Goal: Task Accomplishment & Management: Complete application form

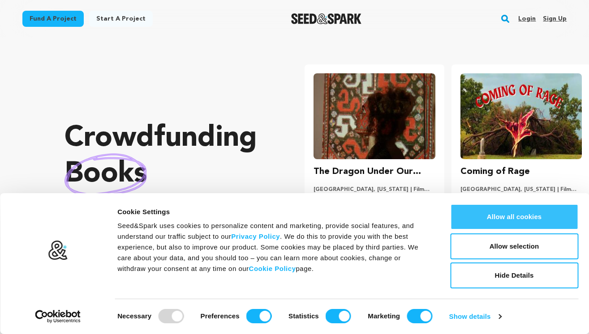
click at [523, 219] on button "Allow all cookies" at bounding box center [514, 217] width 128 height 26
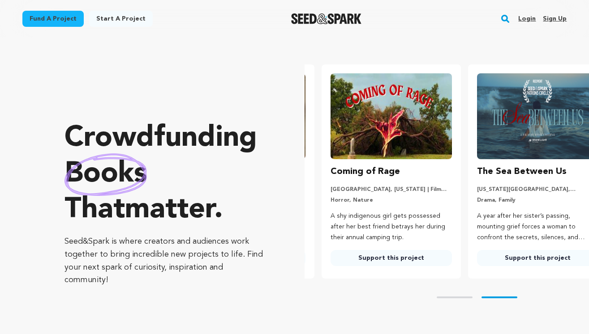
scroll to position [0, 154]
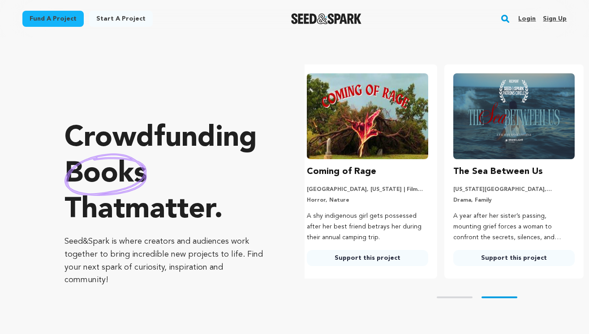
click at [530, 19] on link "Login" at bounding box center [526, 19] width 17 height 14
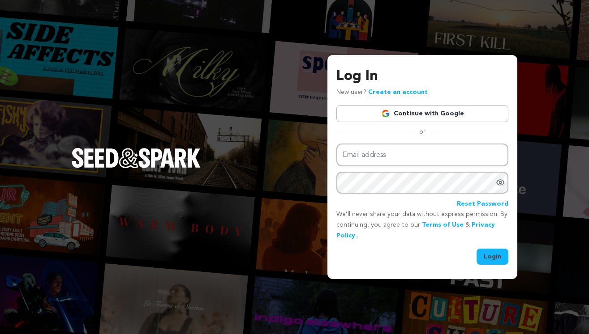
click at [407, 114] on link "Continue with Google" at bounding box center [422, 113] width 172 height 17
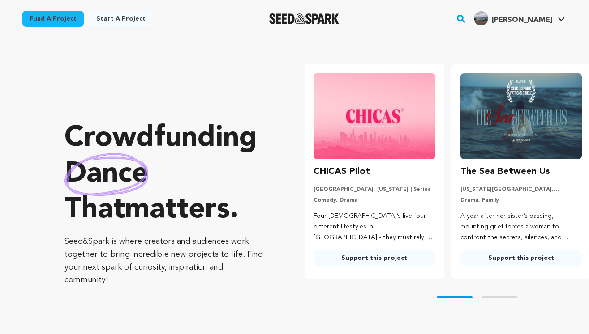
click at [115, 18] on link "Start a project" at bounding box center [121, 19] width 64 height 16
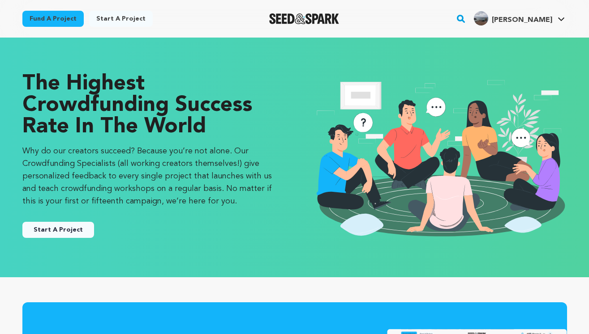
drag, startPoint x: 215, startPoint y: 120, endPoint x: 59, endPoint y: 70, distance: 164.0
click at [59, 70] on div "The Highest Crowdfunding Success Rate in the World Why do our creators succeed?…" at bounding box center [294, 158] width 573 height 204
click at [126, 61] on div "The Highest Crowdfunding Success Rate in the World Why do our creators succeed?…" at bounding box center [294, 158] width 573 height 204
click at [327, 19] on img "Seed&Spark Homepage" at bounding box center [304, 18] width 70 height 11
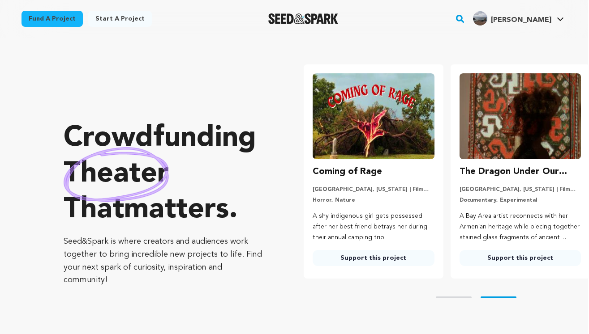
scroll to position [0, 154]
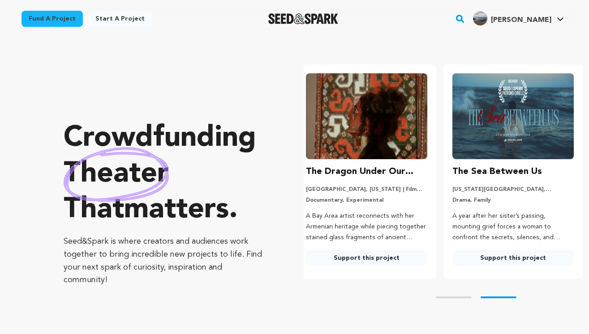
click at [64, 19] on link "Fund a project" at bounding box center [51, 19] width 61 height 16
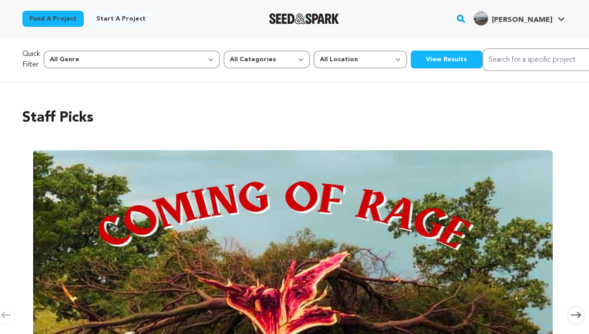
scroll to position [0, 1427]
select select "383"
click at [411, 54] on button "View Results" at bounding box center [447, 60] width 72 height 18
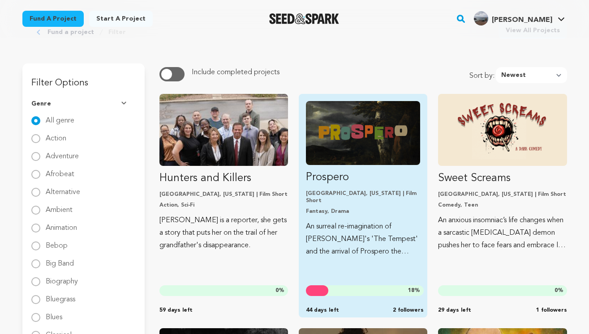
scroll to position [73, 0]
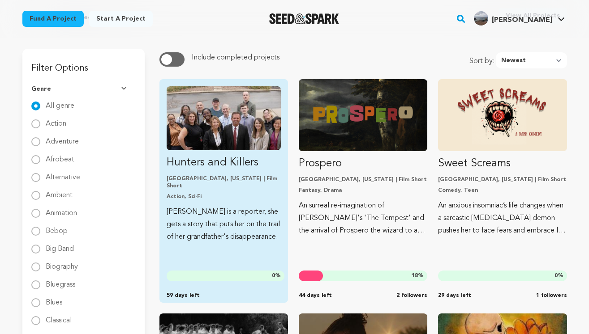
click at [245, 129] on img "Fund Hunters and Killers" at bounding box center [224, 118] width 114 height 64
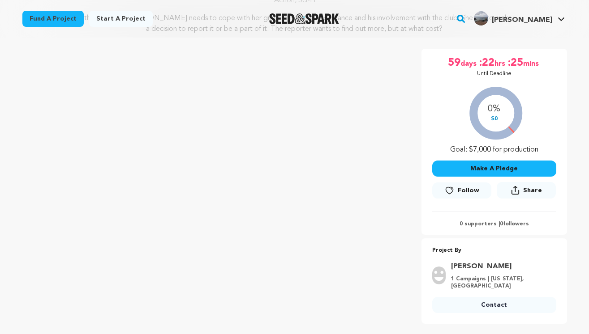
scroll to position [122, 0]
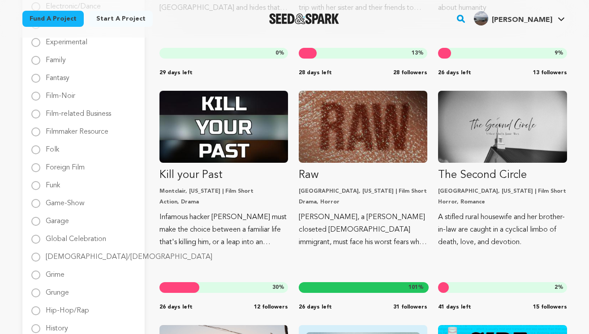
scroll to position [518, 0]
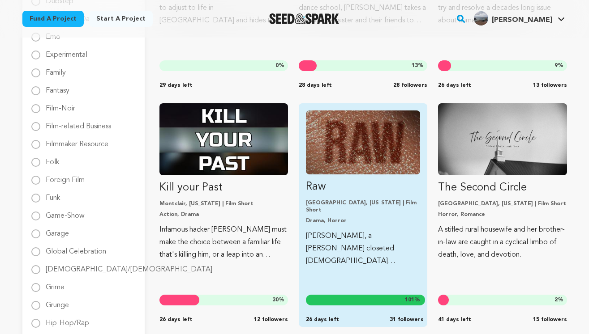
click at [380, 201] on p "Long Beach, California | Film Short" at bounding box center [363, 207] width 114 height 14
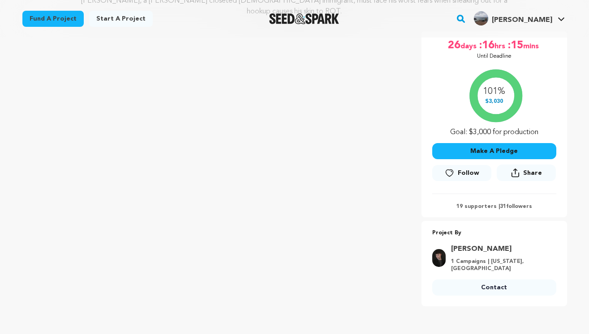
scroll to position [130, 0]
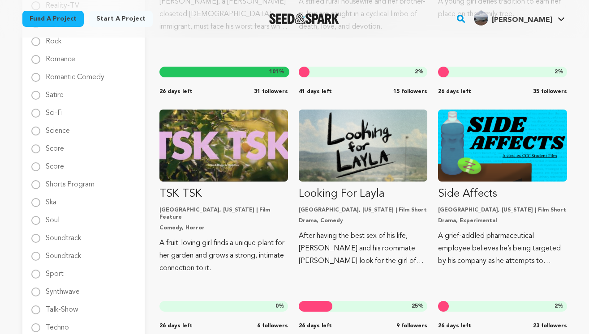
scroll to position [1229, 0]
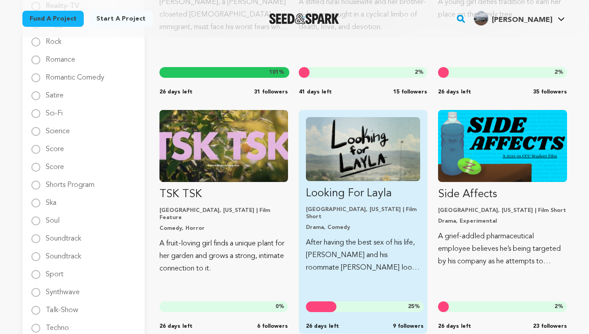
click at [359, 204] on link "Looking For Layla Kent, Ohio | Film Short Drama, Comedy After having the best s…" at bounding box center [363, 195] width 114 height 157
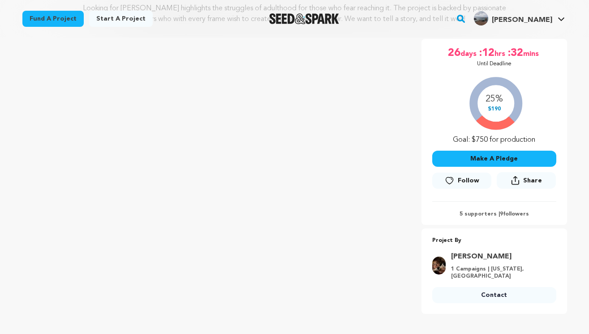
scroll to position [132, 0]
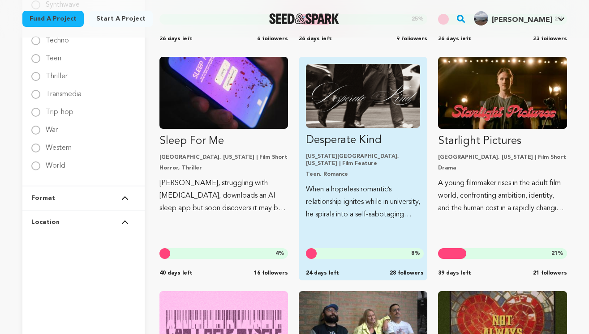
scroll to position [1516, 0]
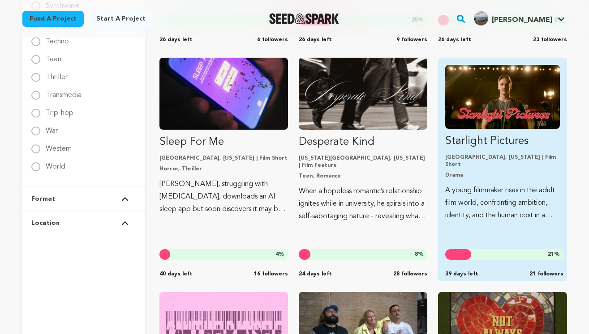
click at [475, 201] on p "A young filmmaker rises in the adult film world, confronting ambition, identity…" at bounding box center [502, 203] width 114 height 38
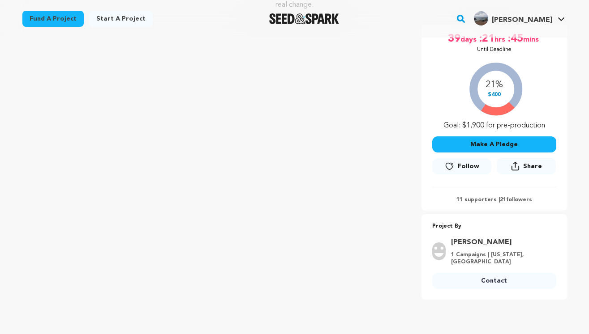
scroll to position [158, 0]
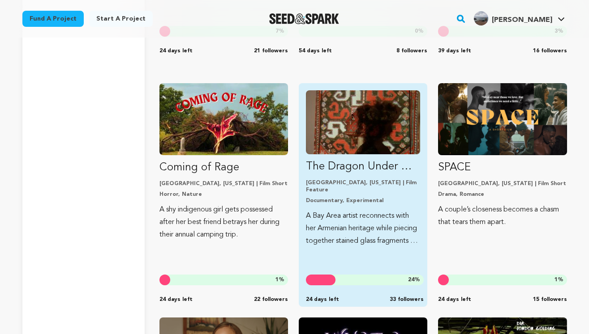
scroll to position [1986, 0]
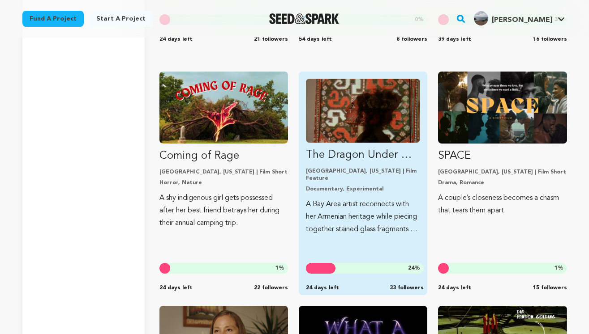
click at [354, 203] on p "A Bay Area artist reconnects with her Armenian heritage while piecing together …" at bounding box center [363, 217] width 114 height 38
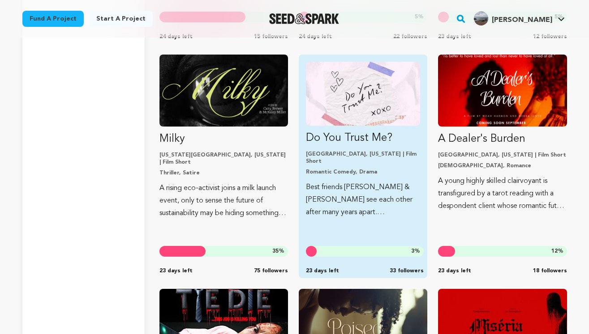
scroll to position [2459, 0]
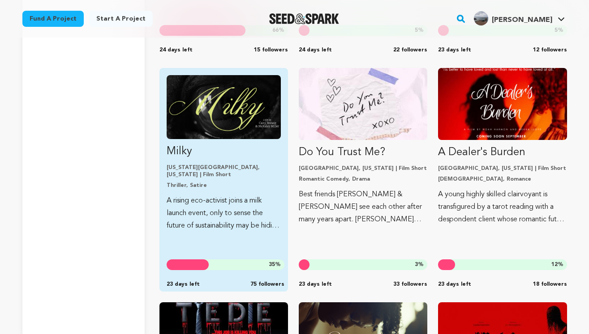
click at [248, 184] on link "Milky New York City, New York | Film Short Thriller, Satire A rising eco-activi…" at bounding box center [224, 153] width 114 height 157
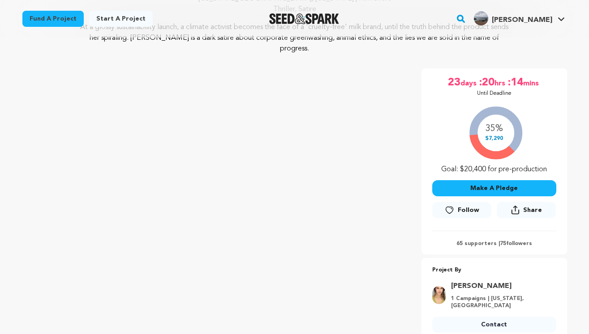
scroll to position [122, 0]
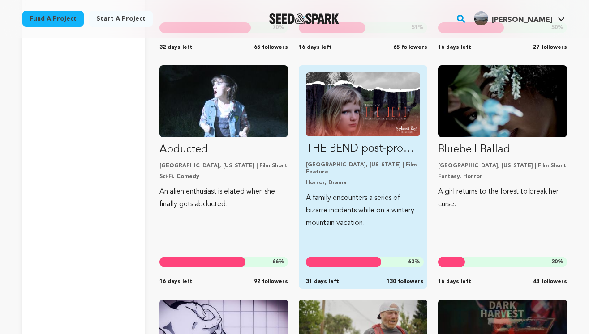
scroll to position [5323, 0]
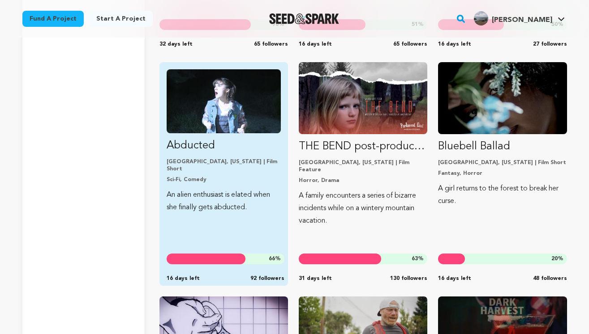
click at [239, 210] on div "Abducted Los Angeles, California | Film Short Sci-Fi, Comedy An alien enthusias…" at bounding box center [223, 174] width 128 height 224
click at [215, 149] on p "Abducted" at bounding box center [224, 146] width 114 height 14
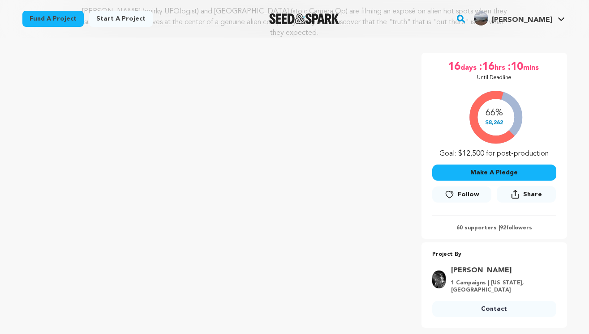
scroll to position [130, 0]
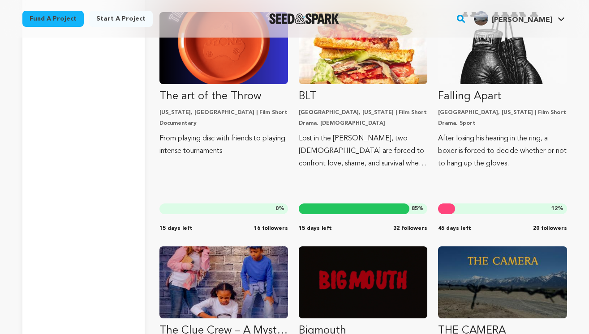
scroll to position [5879, 0]
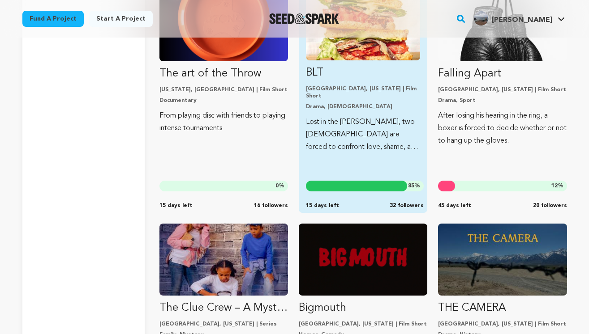
click at [381, 77] on p "BLT" at bounding box center [363, 73] width 114 height 14
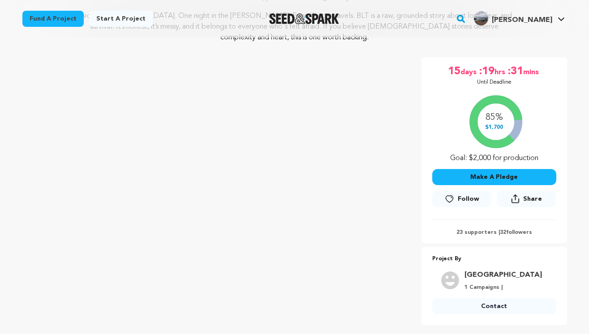
scroll to position [125, 0]
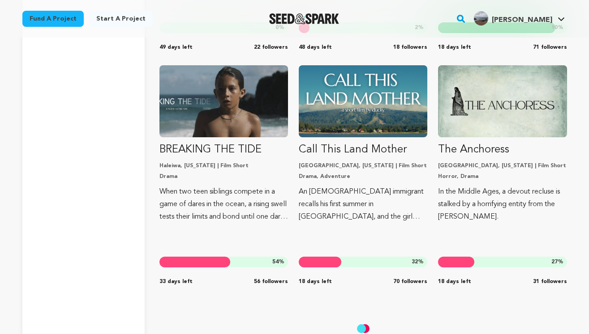
scroll to position [4601, 0]
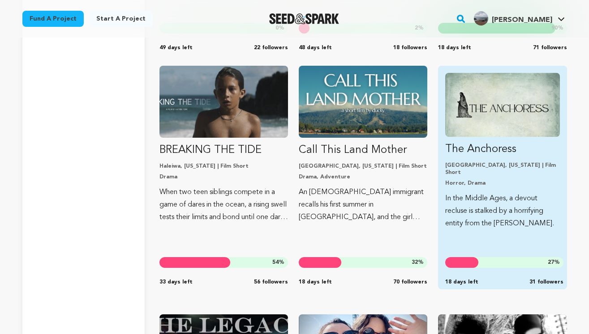
click at [494, 168] on p "Chattanooga, Tennessee | Film Short" at bounding box center [502, 169] width 114 height 14
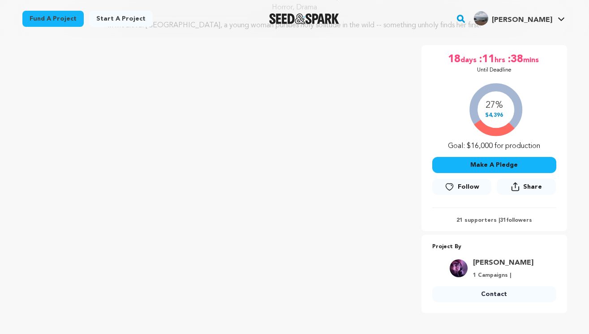
scroll to position [119, 0]
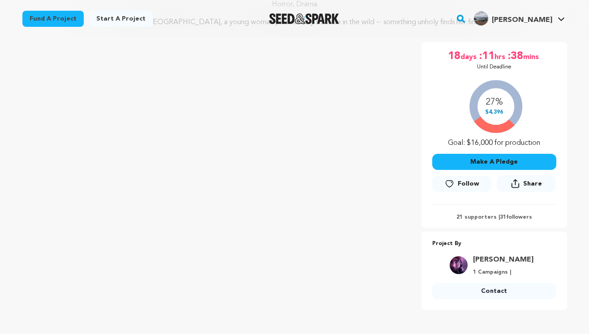
click at [496, 257] on link "Fisher Matthew" at bounding box center [503, 260] width 60 height 11
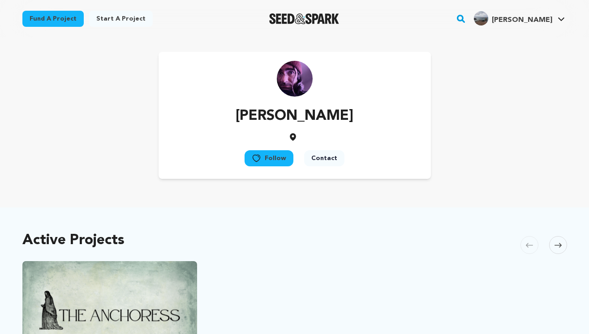
click at [258, 112] on p "Fisher Matthew" at bounding box center [294, 116] width 118 height 21
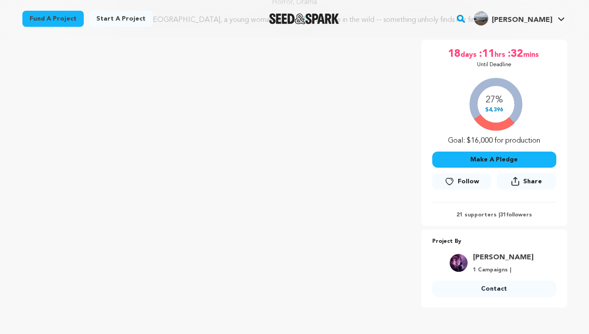
scroll to position [124, 0]
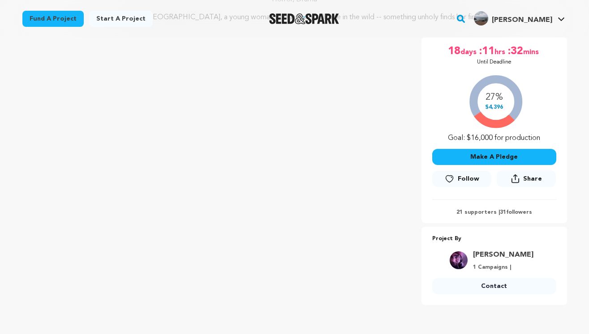
click at [312, 16] on img "Seed&Spark Homepage" at bounding box center [304, 18] width 70 height 11
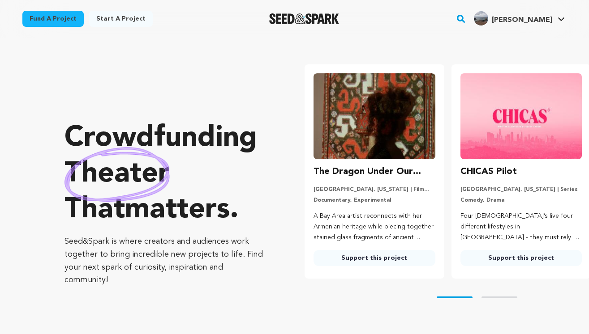
click at [120, 17] on link "Start a project" at bounding box center [121, 19] width 64 height 16
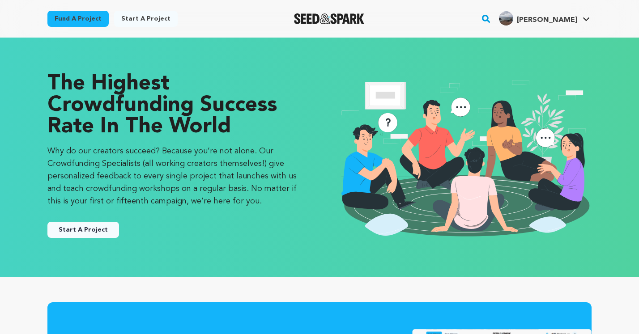
click at [147, 18] on link "Start a project" at bounding box center [146, 19] width 64 height 16
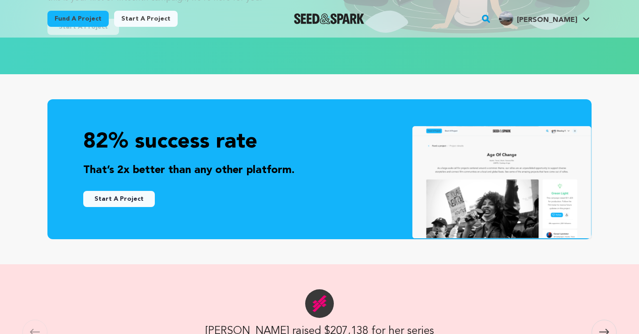
scroll to position [198, 0]
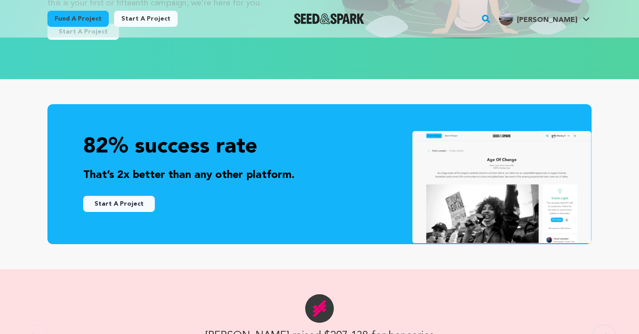
click at [121, 202] on button "Start A Project" at bounding box center [119, 204] width 72 height 16
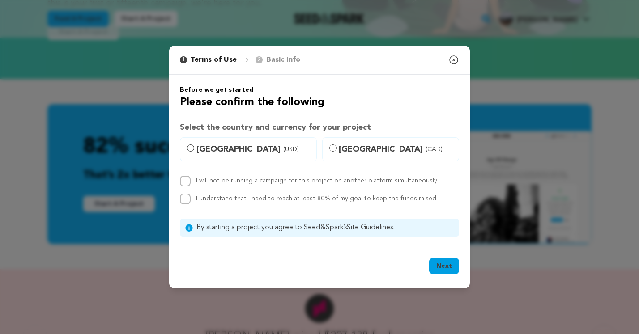
click at [189, 147] on input "United States (USD)" at bounding box center [190, 148] width 7 height 7
radio input "true"
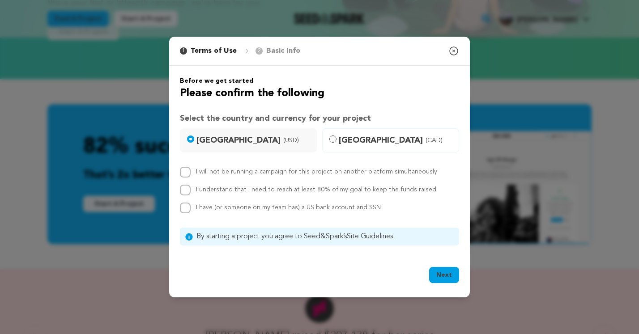
click at [184, 172] on input "I will not be running a campaign for this project on another platform simultane…" at bounding box center [185, 172] width 11 height 11
checkbox input "true"
click at [187, 189] on input "I understand that I need to reach at least 80% of my goal to keep the funds rai…" at bounding box center [185, 190] width 11 height 11
checkbox input "true"
click at [184, 208] on input "I have (or someone on my team has) a US bank account and SSN" at bounding box center [185, 208] width 11 height 11
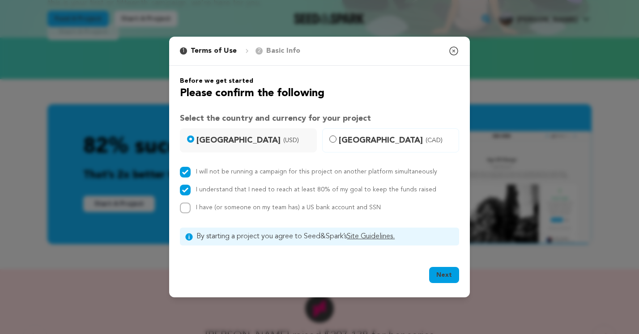
checkbox input "true"
click at [447, 278] on button "Next" at bounding box center [444, 275] width 30 height 16
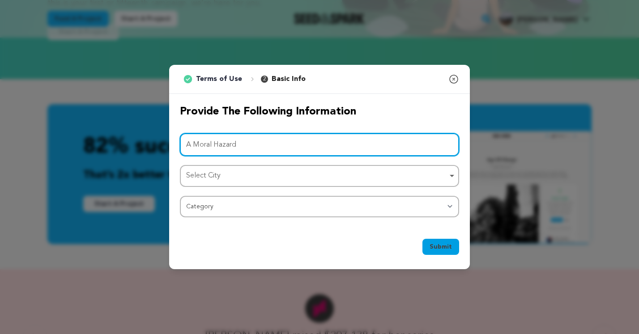
click at [289, 172] on div "Select City Remove item" at bounding box center [316, 176] width 261 height 13
type input "A Moral Hazard"
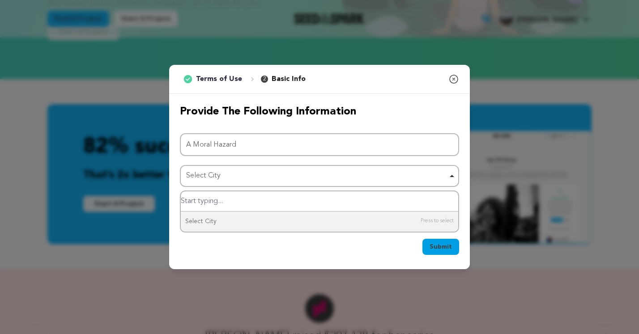
click at [218, 175] on div "Select City Remove item" at bounding box center [316, 176] width 261 height 13
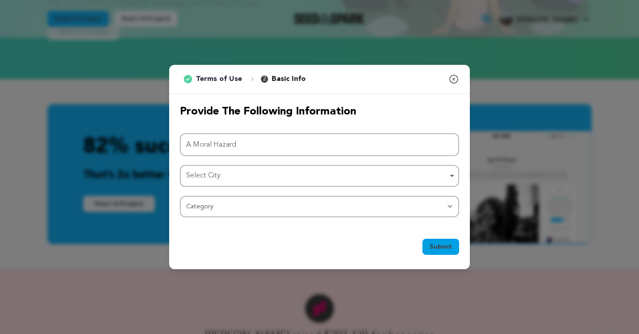
click at [218, 175] on div "Select City Remove item" at bounding box center [316, 176] width 261 height 13
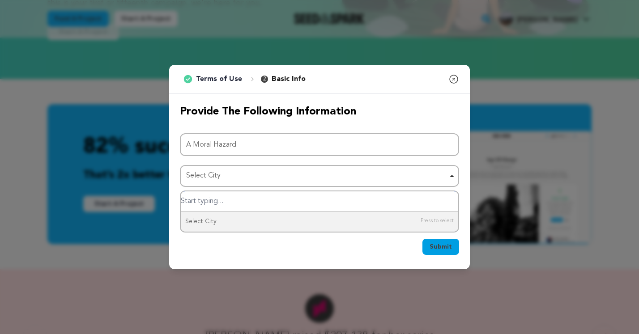
click at [244, 174] on div "Select City Remove item" at bounding box center [316, 176] width 261 height 13
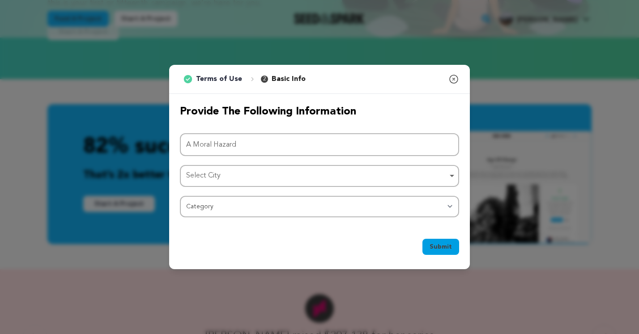
click at [244, 174] on div "Select City Remove item" at bounding box center [316, 176] width 261 height 13
type input "l"
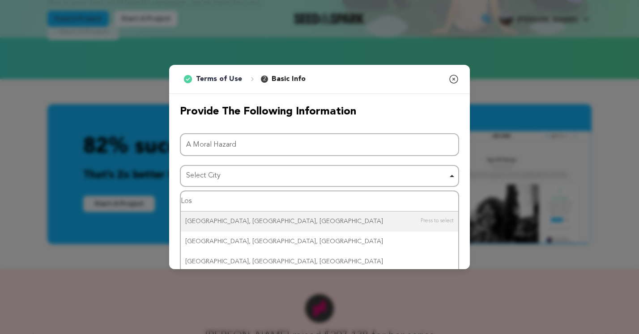
type input "Los"
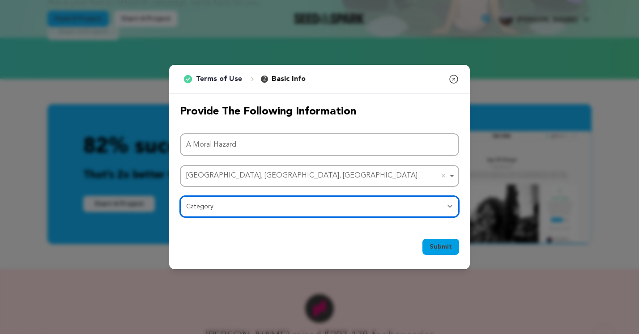
select select "383"
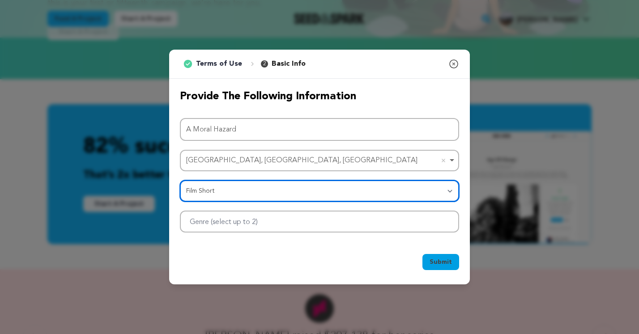
click at [291, 225] on div at bounding box center [319, 222] width 279 height 22
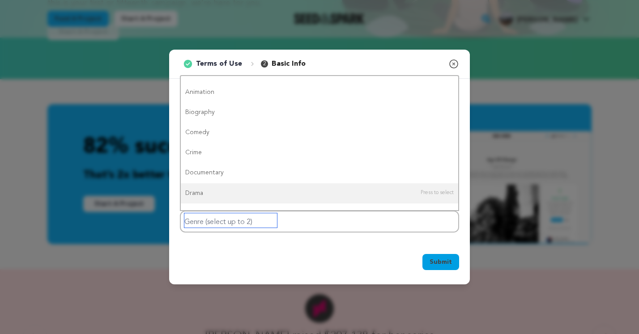
scroll to position [0, 0]
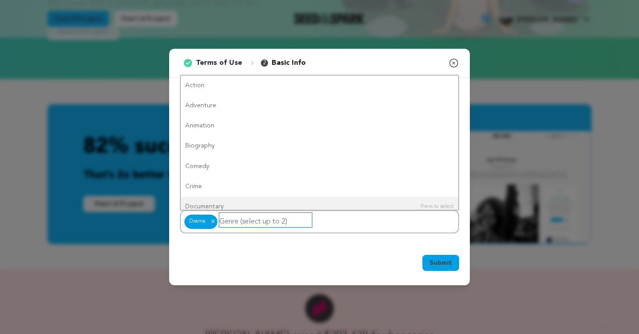
type input "C"
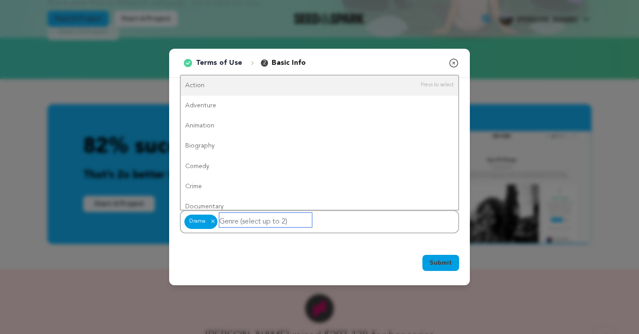
type input "d"
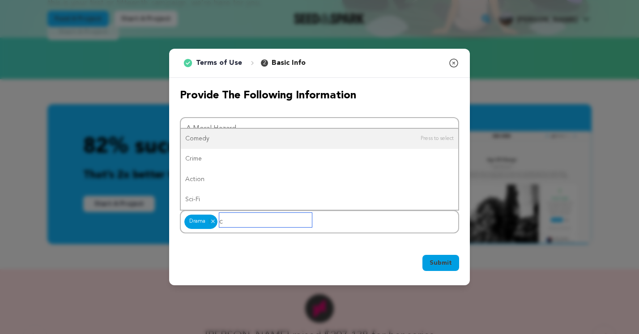
type input "co"
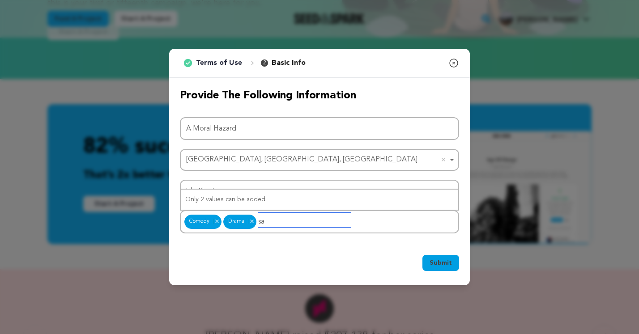
type input "s"
click at [355, 258] on div "Submit Ok, Got it" at bounding box center [319, 265] width 279 height 20
click at [452, 263] on button "Submit" at bounding box center [441, 263] width 37 height 16
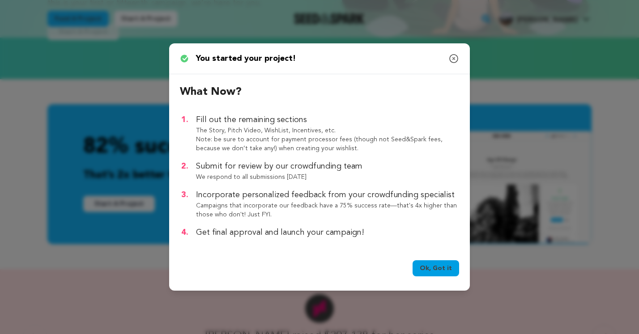
click at [432, 272] on link "Ok, Got it" at bounding box center [436, 269] width 47 height 16
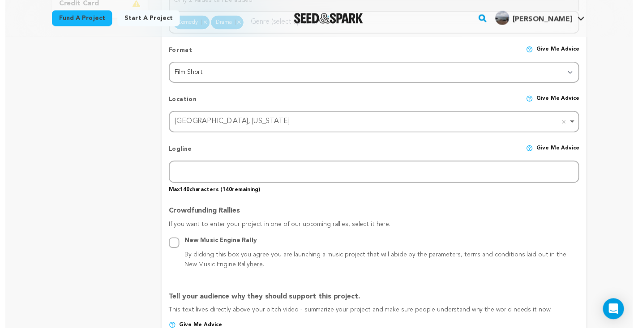
scroll to position [354, 0]
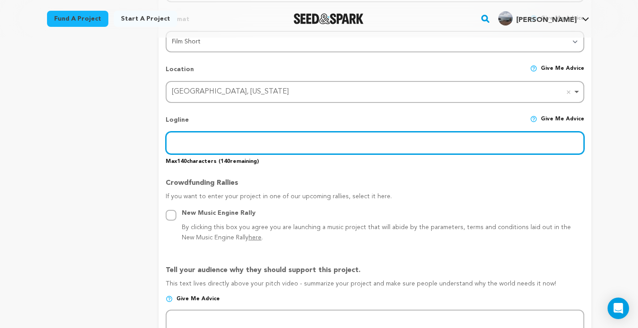
click at [183, 144] on input "text" at bounding box center [375, 143] width 418 height 23
paste input "A reckless Nepo Baby coasts through a high-stakes medical job he isn’t qualifie…"
type input "A reckless Nepo Baby coasts through a high-stakes medical job he isn’t qualifie…"
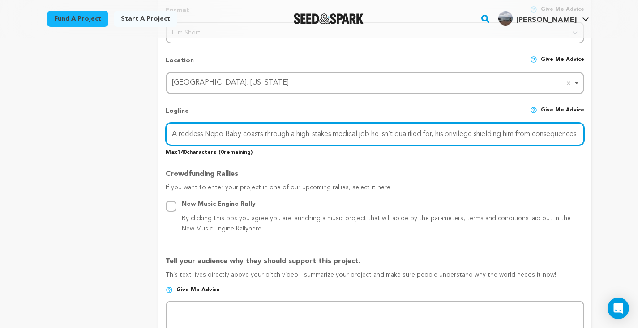
scroll to position [358, 0]
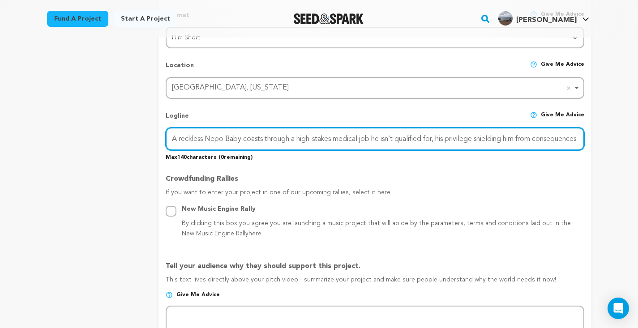
click at [211, 139] on input "A reckless Nepo Baby coasts through a high-stakes medical job he isn’t qualifie…" at bounding box center [375, 139] width 418 height 23
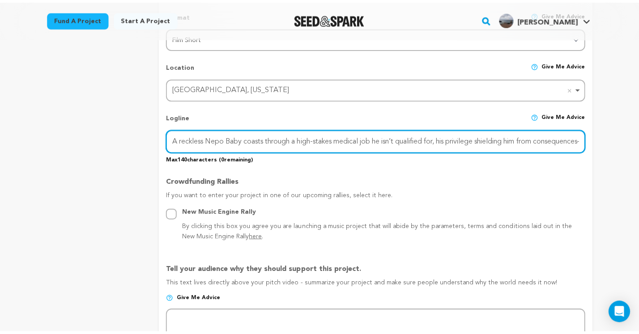
scroll to position [359, 0]
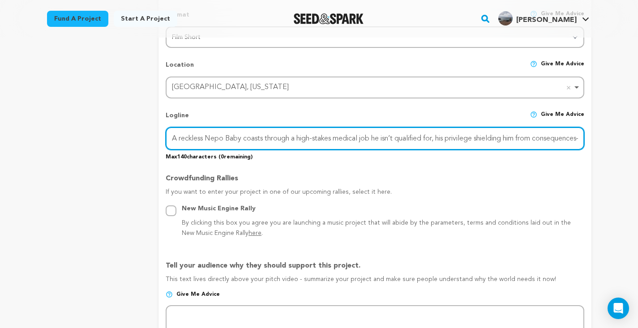
click at [211, 139] on input "A reckless Nepo Baby coasts through a high-stakes medical job he isn’t qualifie…" at bounding box center [375, 138] width 418 height 23
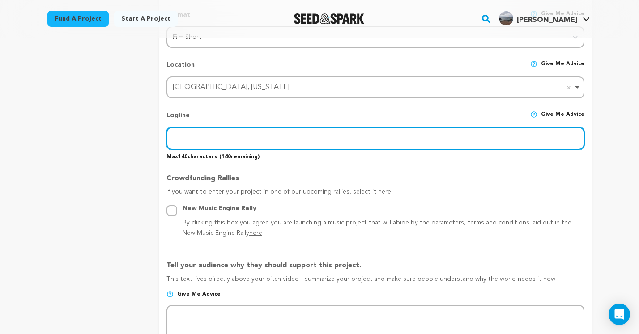
paste input "A reckless nepo baby coasts through a high-stakes medical job—until one impulsi…"
click at [364, 137] on input "A reckless nepo baby coasts through a high-stakes medical job—until one impulsi…" at bounding box center [376, 138] width 418 height 23
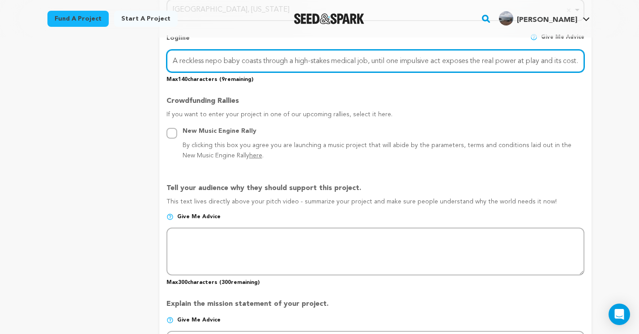
scroll to position [436, 0]
type input "A reckless nepo baby coasts through a high-stakes medical job, until one impuls…"
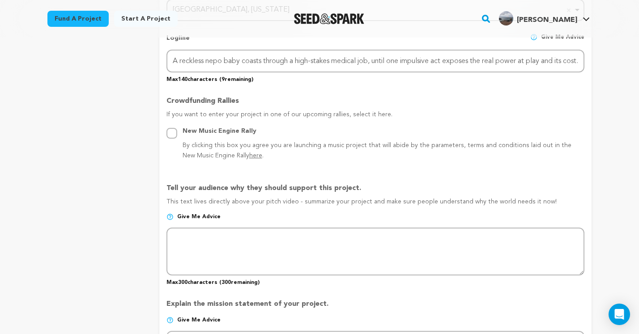
click at [145, 224] on div "project story team social media video & images campaign incentives wishlist" at bounding box center [96, 200] width 98 height 1036
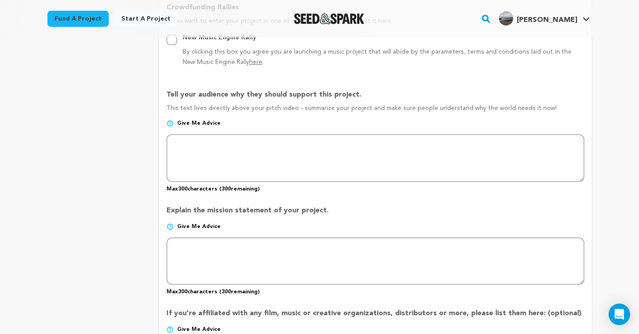
scroll to position [529, 0]
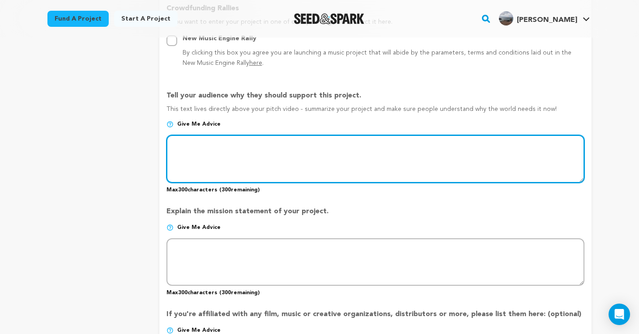
click at [188, 146] on textarea at bounding box center [376, 158] width 418 height 47
paste textarea "Hugo, a privileged and reckless “nepo baby,” drifts into a high-stakes medical …"
type textarea "Hugo, a privileged and reckless “nepo baby,” drifts into a high-stakes medical …"
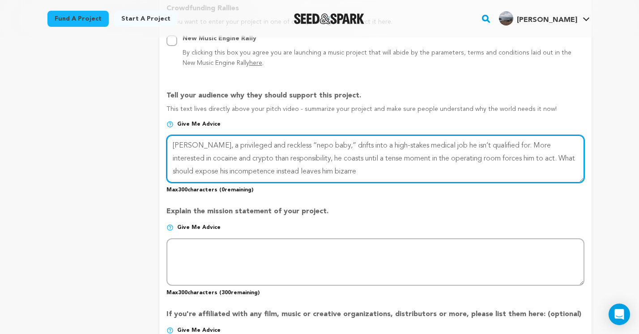
drag, startPoint x: 342, startPoint y: 172, endPoint x: 118, endPoint y: 118, distance: 229.8
click at [118, 118] on div "project story team social media video & images campaign incentives wishlist" at bounding box center [319, 107] width 544 height 1036
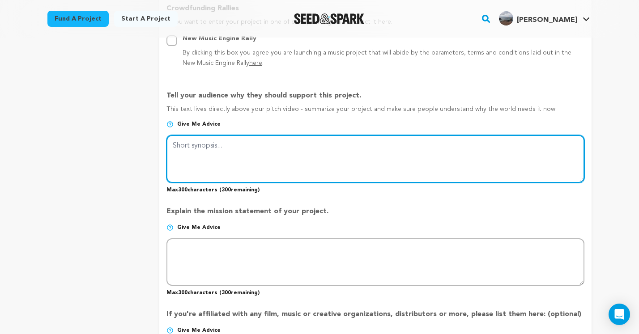
paste textarea "Hugo, a privileged nepo baby, drifts through a high-stakes medical job he isn’t…"
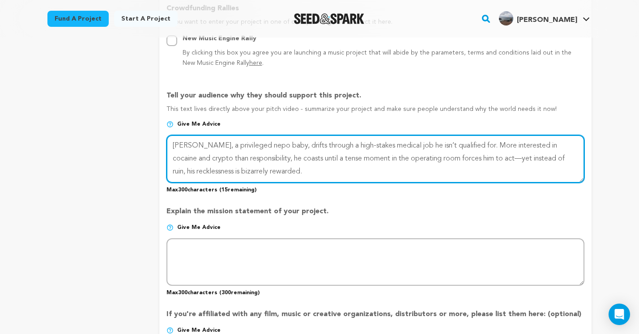
click at [488, 156] on textarea at bounding box center [376, 158] width 418 height 47
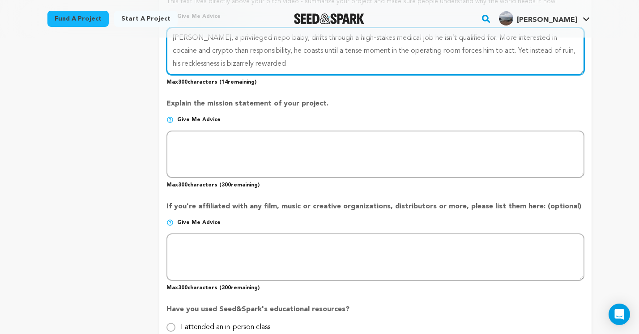
scroll to position [640, 0]
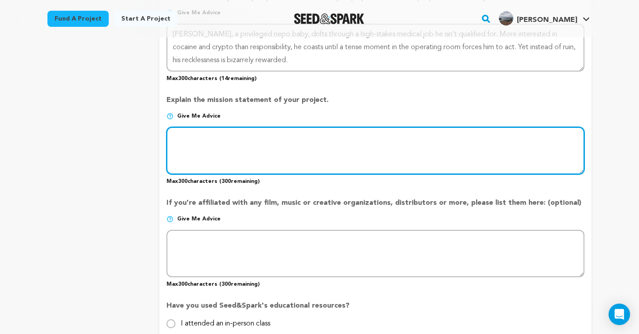
click at [218, 143] on textarea at bounding box center [376, 150] width 418 height 47
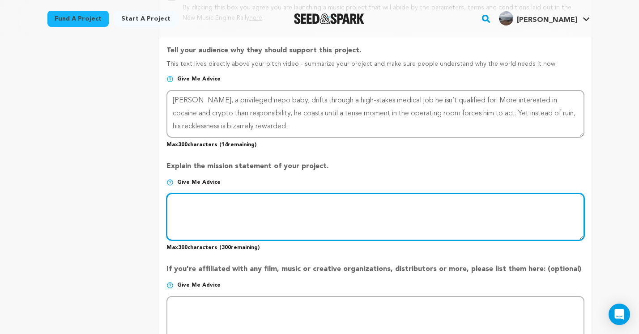
scroll to position [573, 0]
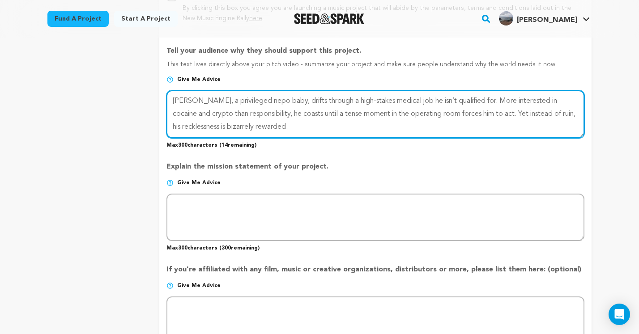
click at [299, 118] on textarea at bounding box center [376, 113] width 418 height 47
click at [298, 123] on textarea at bounding box center [376, 113] width 418 height 47
click at [286, 125] on textarea at bounding box center [376, 113] width 418 height 47
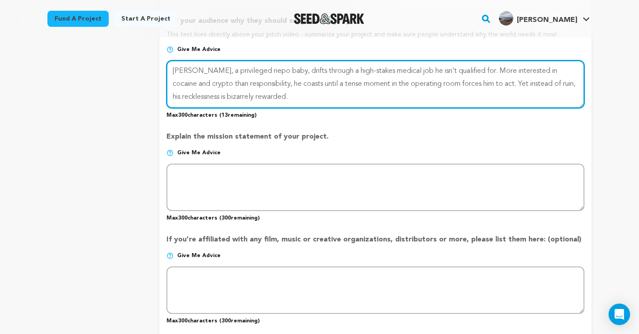
scroll to position [605, 0]
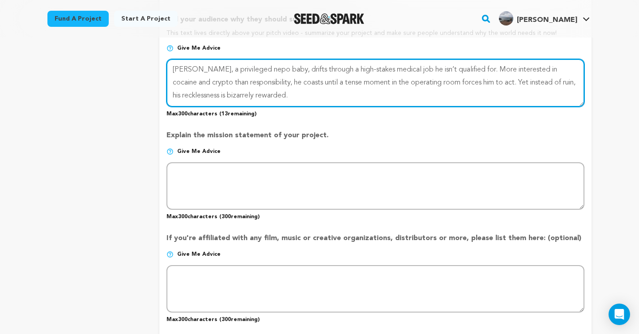
type textarea "[PERSON_NAME], a privileged nepo baby, drifts through a high-stakes medical job…"
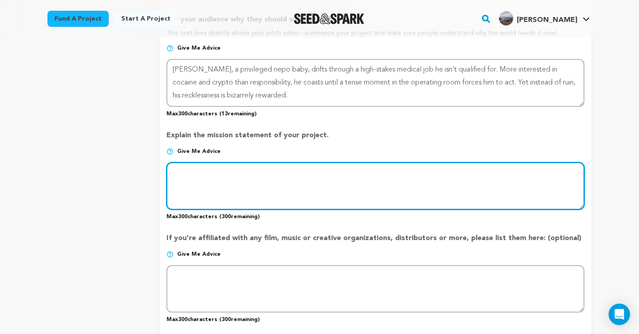
click at [198, 173] on textarea at bounding box center [376, 186] width 418 height 47
paste textarea "This project is a dark comedy about privilege, power, and accountability. We ai…"
type textarea "This project is a dark comedy about privilege, power, and accountability. We ai…"
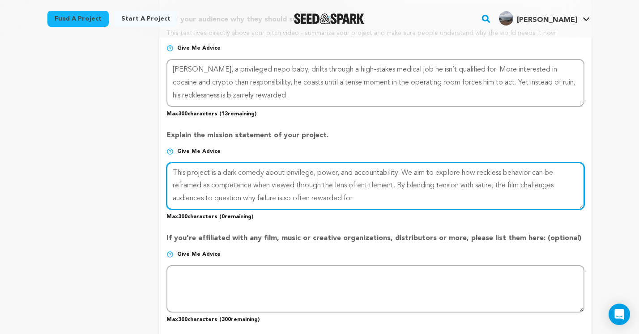
drag, startPoint x: 372, startPoint y: 193, endPoint x: 79, endPoint y: 141, distance: 297.4
click at [79, 141] on div "project story team social media video & images campaign incentives wishlist" at bounding box center [319, 31] width 544 height 1036
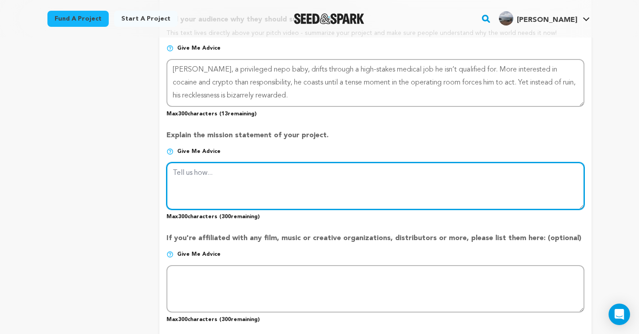
paste textarea "We aim to explore how reckless behavior can be reframed as competence when view…"
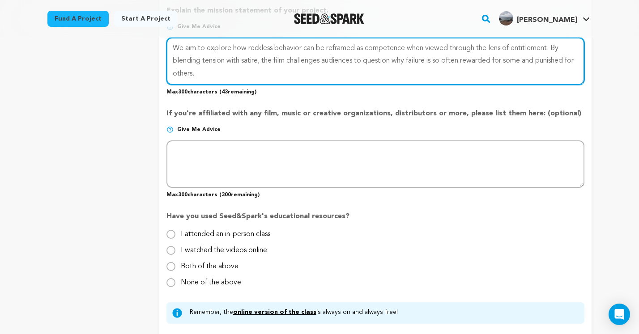
scroll to position [732, 0]
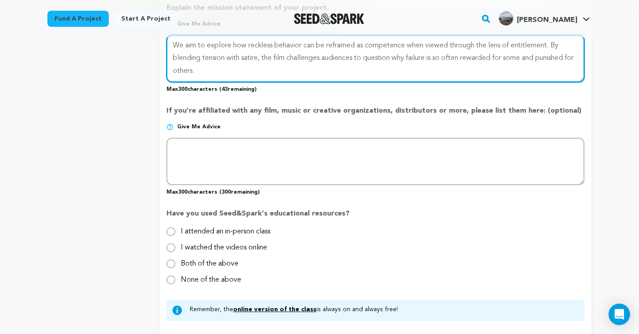
type textarea "We aim to explore how reckless behavior can be reframed as competence when view…"
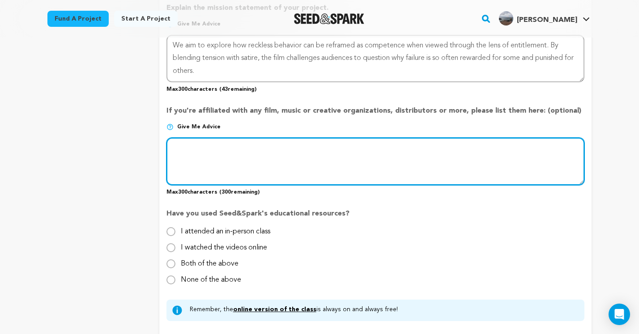
click at [221, 154] on textarea at bounding box center [376, 161] width 418 height 47
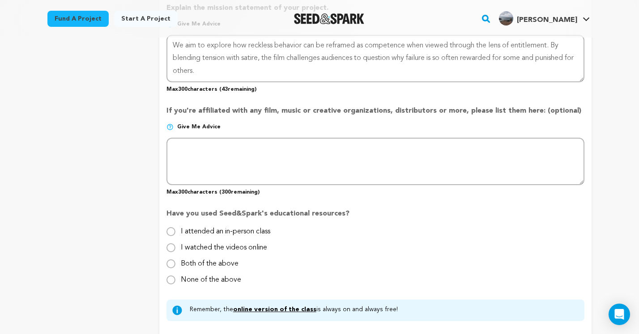
click at [182, 124] on span "Give me advice" at bounding box center [198, 127] width 43 height 7
click at [169, 125] on img at bounding box center [170, 127] width 7 height 7
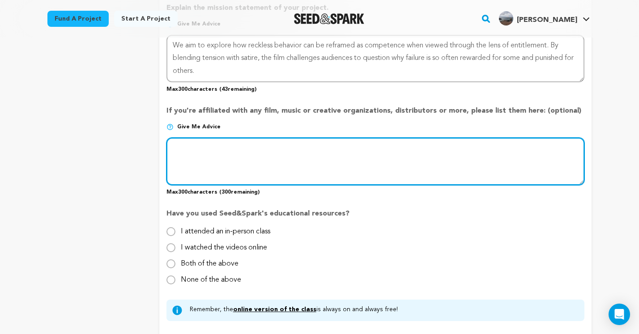
click at [193, 147] on textarea at bounding box center [376, 161] width 418 height 47
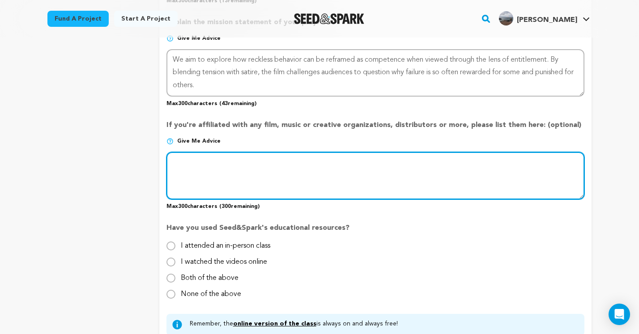
scroll to position [779, 0]
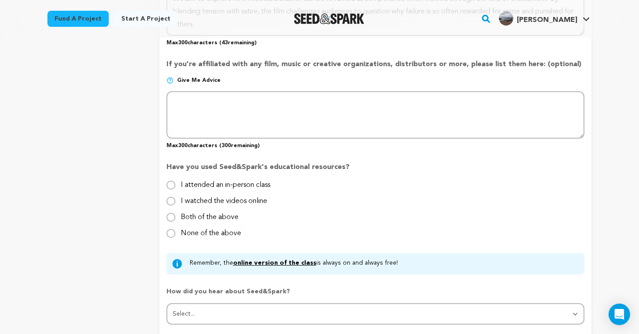
click at [171, 232] on input "None of the above" at bounding box center [171, 233] width 9 height 9
radio input "true"
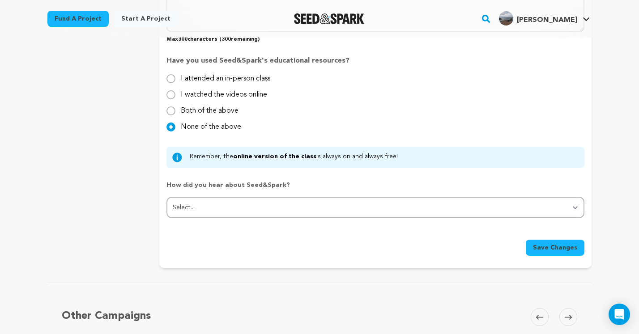
scroll to position [886, 0]
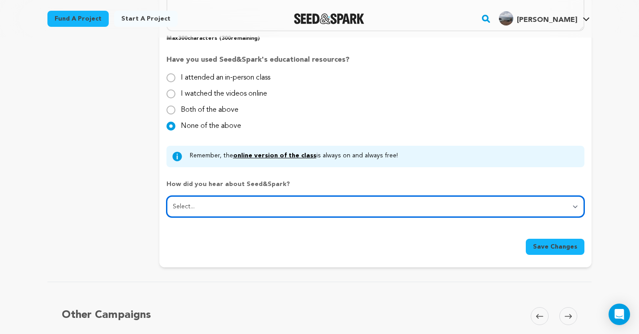
select select "1"
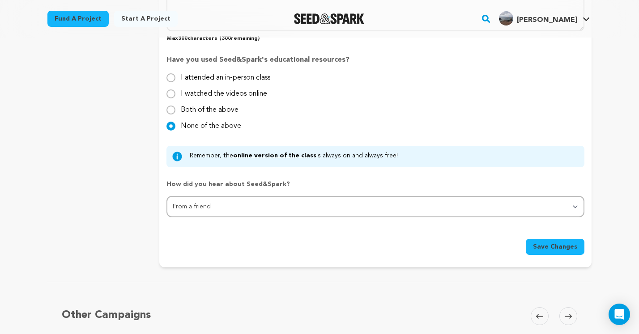
click at [552, 243] on span "Save Changes" at bounding box center [555, 247] width 44 height 9
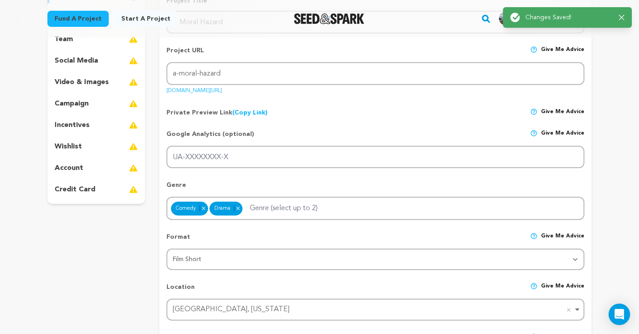
scroll to position [0, 0]
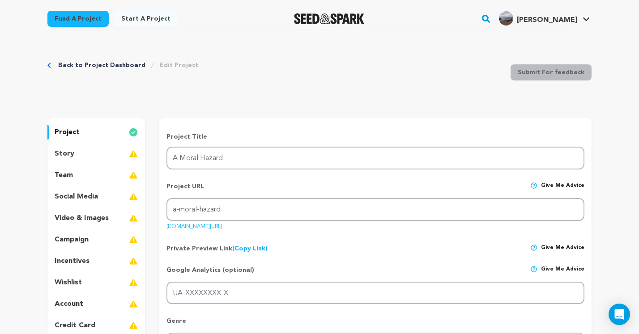
click at [98, 152] on div "story" at bounding box center [96, 154] width 98 height 14
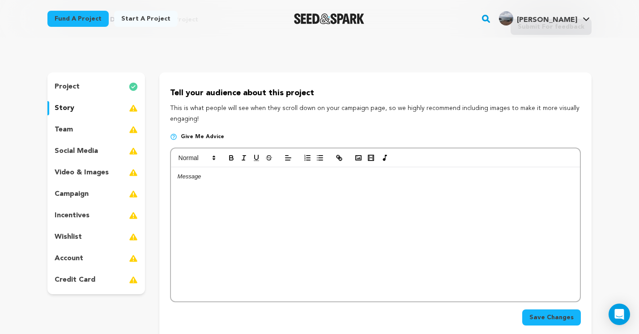
scroll to position [46, 0]
click at [98, 129] on div "team" at bounding box center [96, 129] width 98 height 14
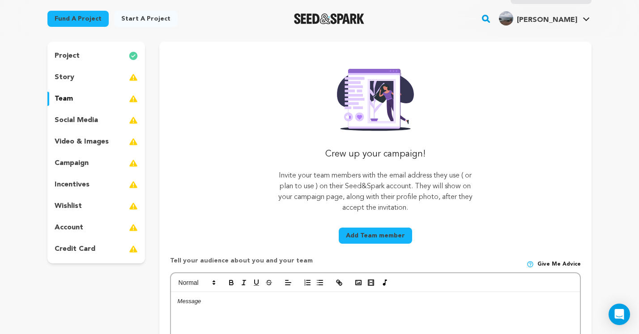
scroll to position [70, 0]
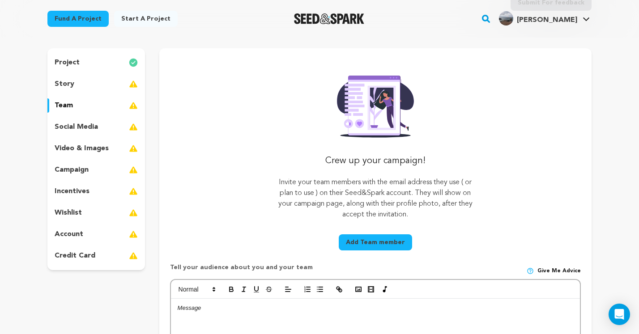
click at [91, 127] on p "social media" at bounding box center [76, 127] width 43 height 11
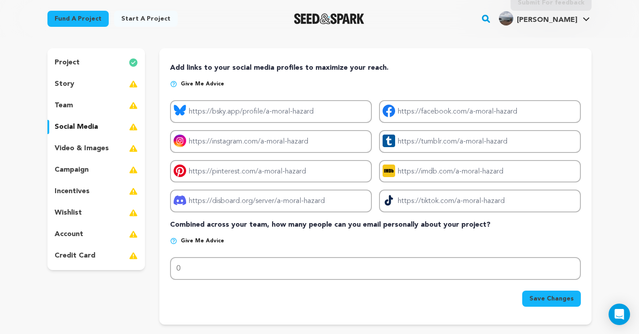
click at [194, 84] on span "Give me advice" at bounding box center [202, 84] width 43 height 7
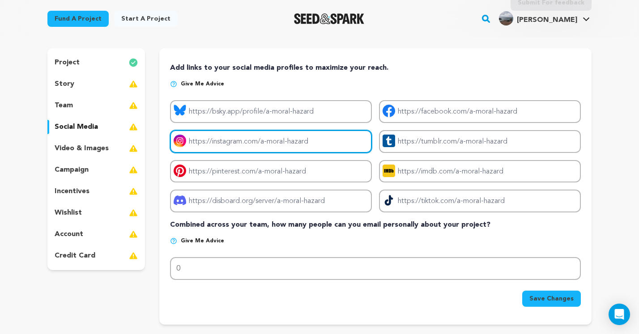
click at [249, 141] on input "Project instagram link" at bounding box center [271, 141] width 202 height 23
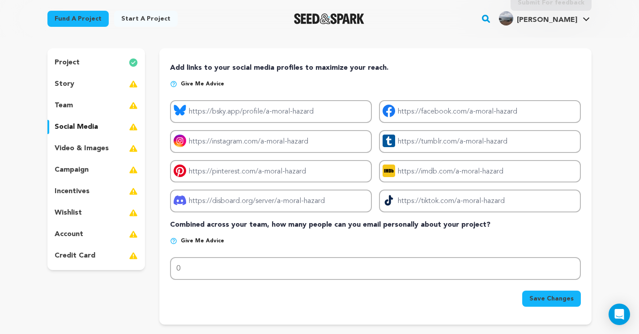
click at [287, 80] on div "Add links to your social media profiles to maximize your reach. Give me advice …" at bounding box center [375, 185] width 411 height 244
click at [94, 150] on p "video & images" at bounding box center [82, 148] width 54 height 11
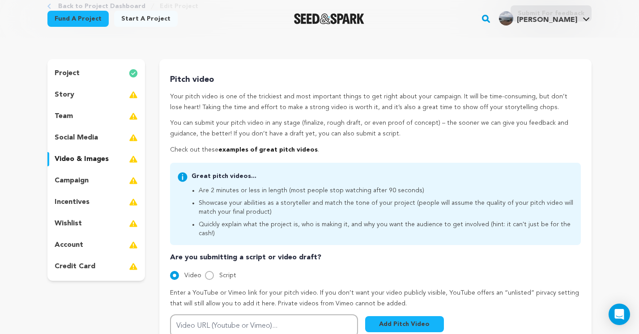
scroll to position [57, 0]
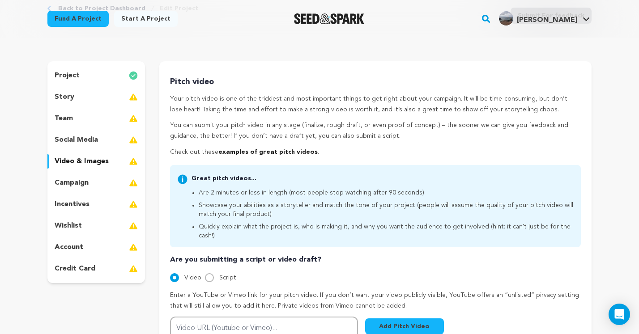
click at [98, 181] on div "campaign" at bounding box center [96, 183] width 98 height 14
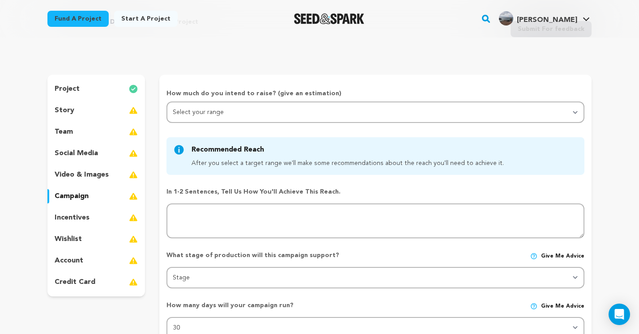
scroll to position [43, 0]
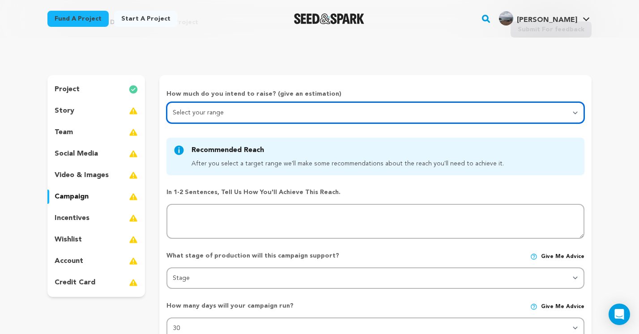
select select "2"
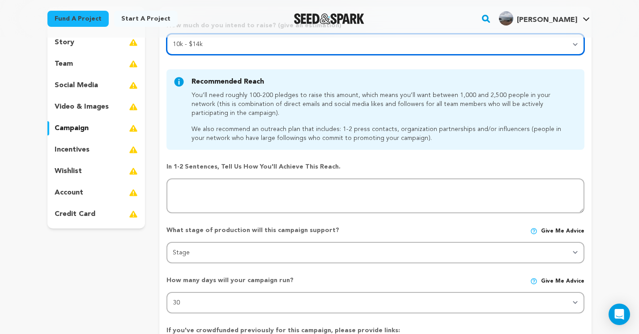
scroll to position [90, 0]
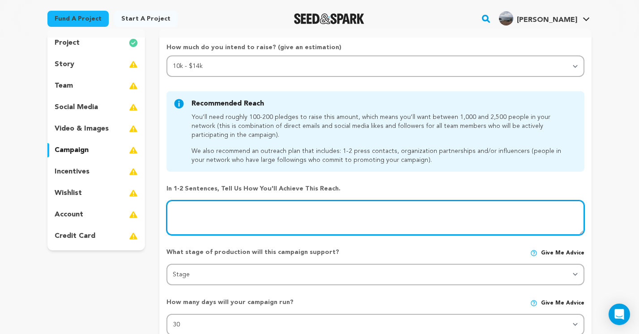
click at [192, 218] on textarea at bounding box center [376, 218] width 418 height 35
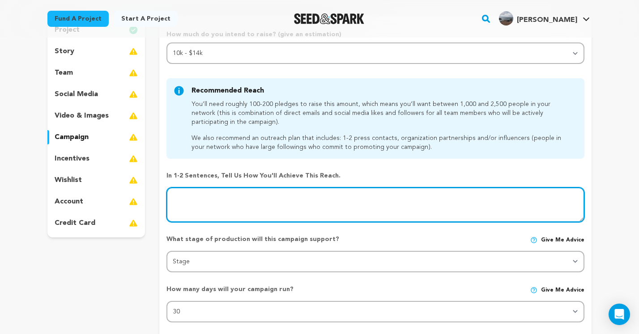
scroll to position [99, 0]
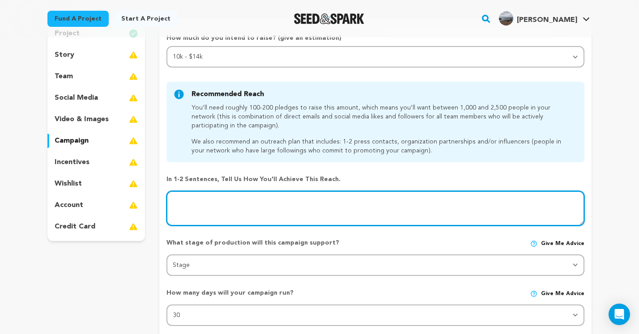
click at [204, 203] on textarea at bounding box center [376, 208] width 418 height 35
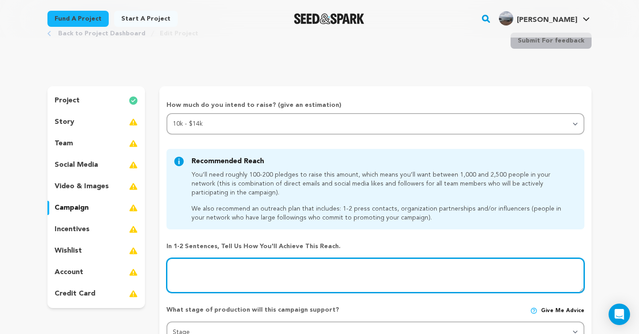
scroll to position [29, 0]
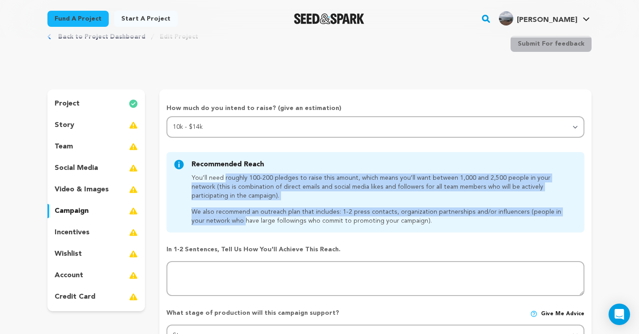
drag, startPoint x: 226, startPoint y: 222, endPoint x: 221, endPoint y: 178, distance: 44.2
click at [221, 178] on div "You’ll need roughly 100-200 pledges to raise this amount, which means you’ll wa…" at bounding box center [383, 200] width 382 height 52
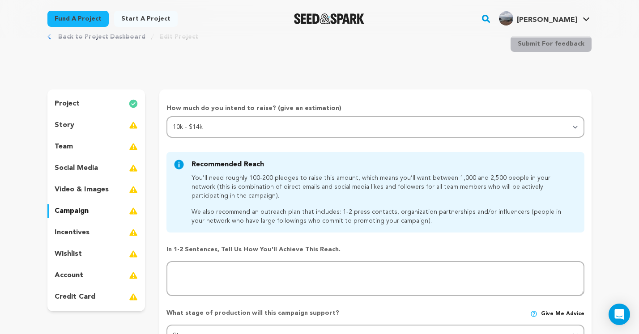
click at [262, 229] on div "Recommended Reach After you select a target range we'll make some recommendatio…" at bounding box center [376, 192] width 418 height 81
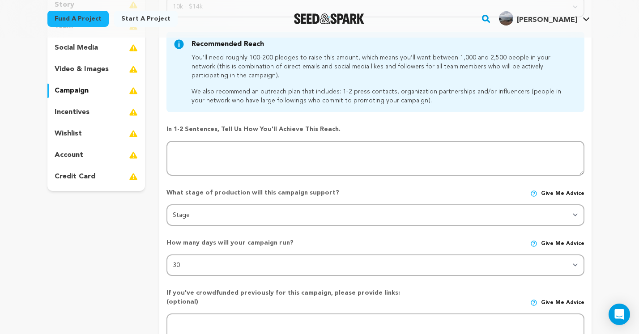
scroll to position [150, 0]
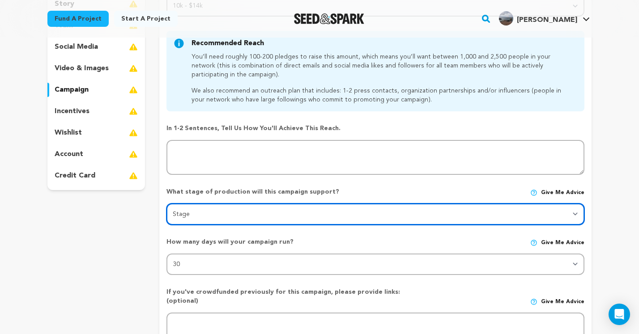
select select "1403"
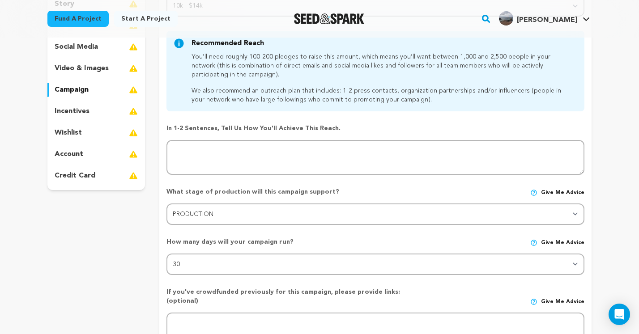
click at [158, 222] on div "project story team social media video & images campaign incentives wishlist" at bounding box center [319, 214] width 544 height 493
click at [132, 265] on div "project story team social media video & images campaign incentives wishlist" at bounding box center [96, 214] width 98 height 493
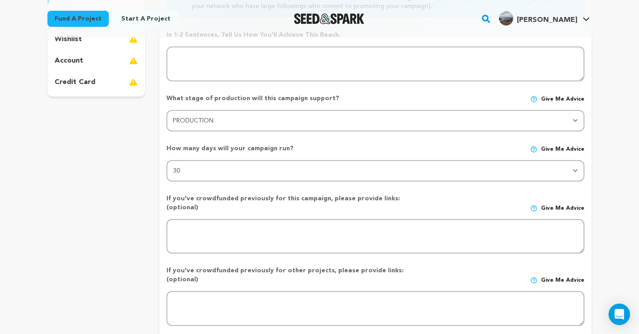
scroll to position [245, 0]
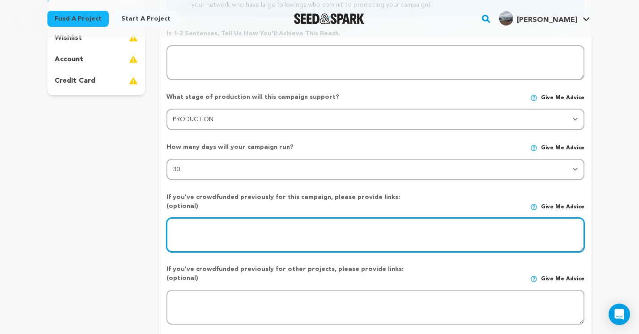
click at [234, 220] on textarea at bounding box center [376, 235] width 418 height 35
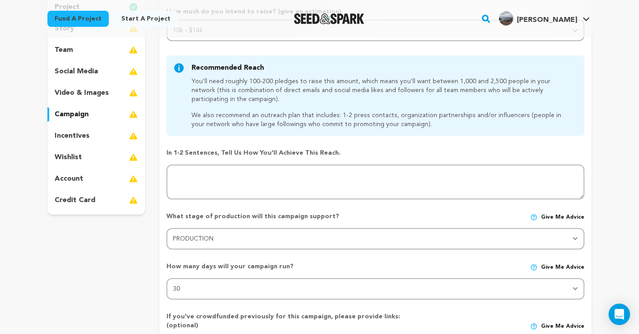
scroll to position [80, 0]
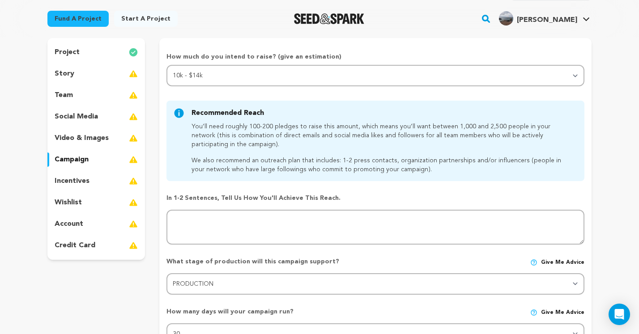
drag, startPoint x: 351, startPoint y: 126, endPoint x: 364, endPoint y: 146, distance: 23.0
click at [364, 146] on p "You’ll need roughly 100-200 pledges to raise this amount, which means you’ll wa…" at bounding box center [383, 135] width 382 height 27
drag, startPoint x: 309, startPoint y: 135, endPoint x: 351, endPoint y: 146, distance: 43.4
click at [351, 146] on p "You’ll need roughly 100-200 pledges to raise this amount, which means you’ll wa…" at bounding box center [383, 135] width 382 height 27
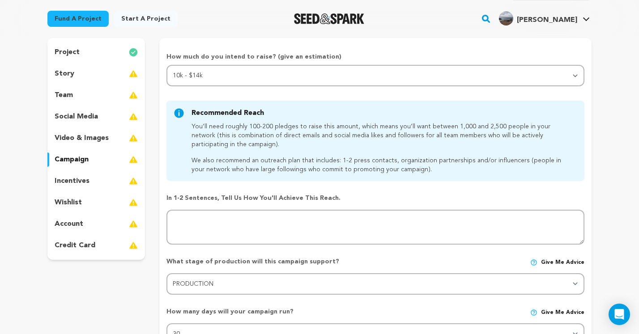
click at [371, 159] on p "We also recommend an outreach plan that includes: 1-2 press contacts, organizat…" at bounding box center [383, 165] width 382 height 18
drag, startPoint x: 419, startPoint y: 172, endPoint x: 402, endPoint y: 162, distance: 19.7
click at [402, 162] on p "We also recommend an outreach plan that includes: 1-2 press contacts, organizat…" at bounding box center [383, 165] width 382 height 18
click at [434, 177] on div "Recommended Reach After you select a target range we'll make some recommendatio…" at bounding box center [376, 141] width 418 height 81
drag, startPoint x: 414, startPoint y: 171, endPoint x: 191, endPoint y: 127, distance: 227.2
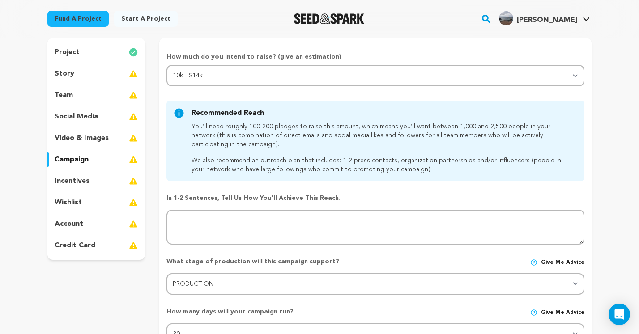
click at [192, 127] on div "You’ll need roughly 100-200 pledges to raise this amount, which means you’ll wa…" at bounding box center [383, 148] width 382 height 52
copy div "You’ll need roughly 100-200 pledges to raise this amount, which means you’ll wa…"
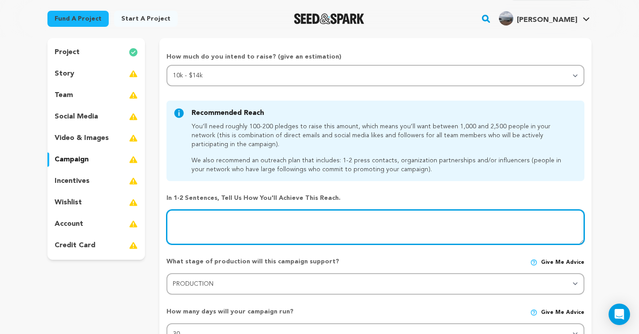
click at [208, 220] on textarea at bounding box center [376, 227] width 418 height 35
paste textarea "ChatGPT said: We will reach our $10,000 goal by leveraging our combined 2,500 I…"
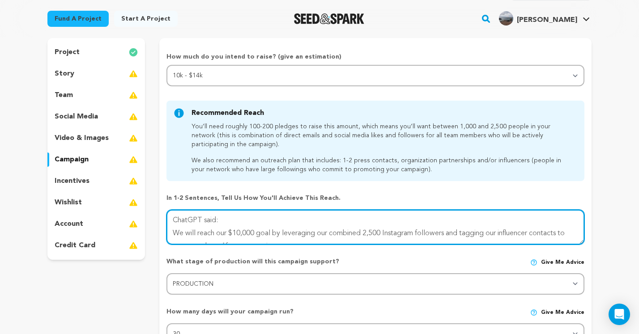
scroll to position [0, 0]
drag, startPoint x: 223, startPoint y: 219, endPoint x: 100, endPoint y: 215, distance: 123.2
click at [100, 215] on div "project story team social media video & images campaign incentives wishlist" at bounding box center [319, 284] width 544 height 493
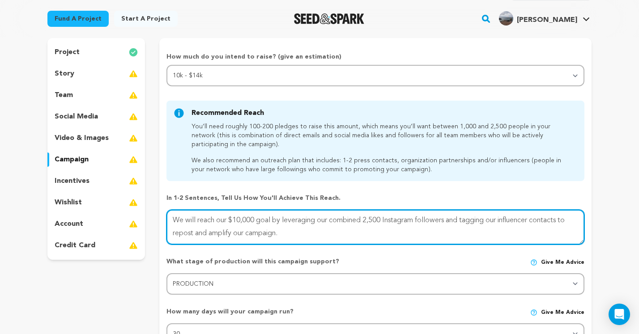
click at [289, 233] on textarea at bounding box center [376, 227] width 418 height 35
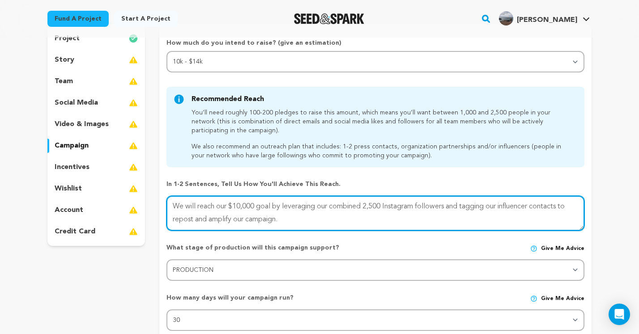
scroll to position [113, 0]
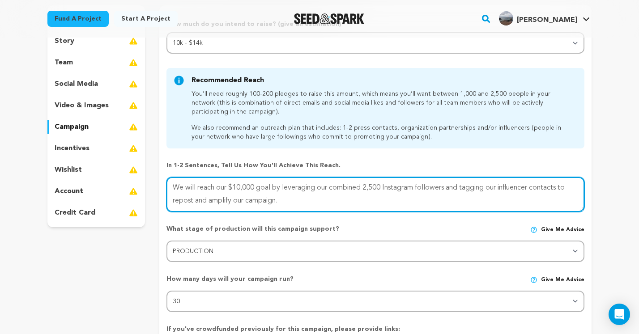
type textarea "We will reach our $10,000 goal by leveraging our combined 2,500 Instagram follo…"
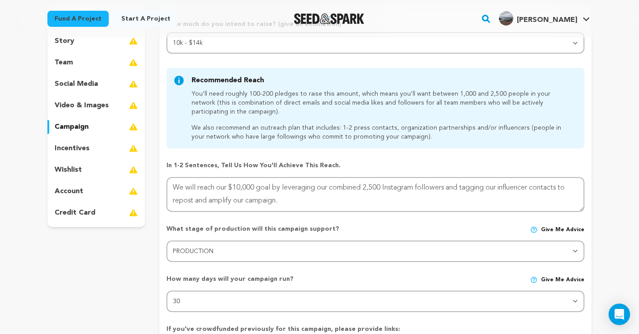
click at [322, 220] on div "What stage of production will this campaign support? Give me advice Stage DEVEL…" at bounding box center [376, 240] width 418 height 45
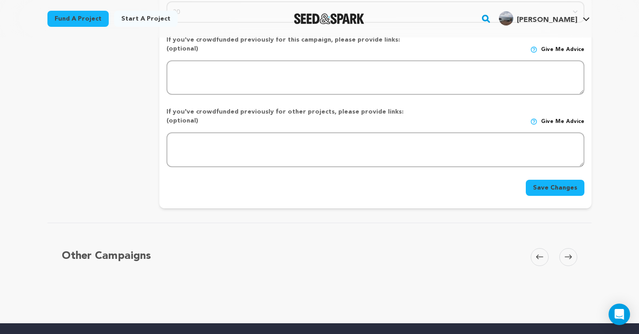
scroll to position [402, 0]
click at [555, 180] on button "Save Changes" at bounding box center [555, 188] width 59 height 16
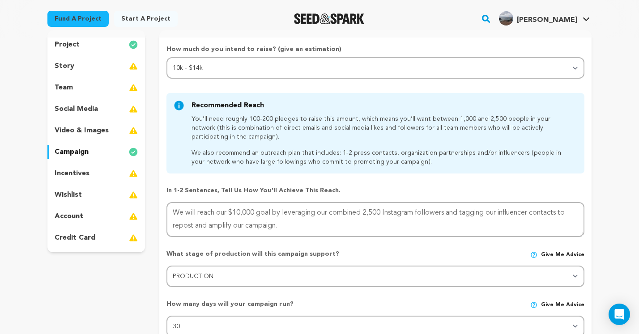
scroll to position [90, 0]
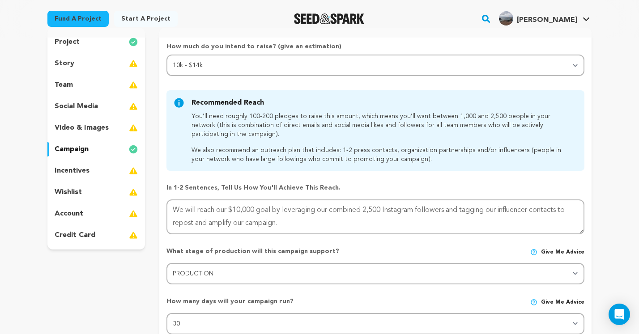
click at [102, 168] on div "incentives" at bounding box center [96, 171] width 98 height 14
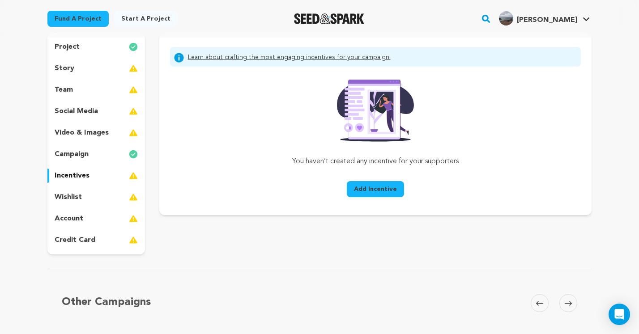
scroll to position [85, 0]
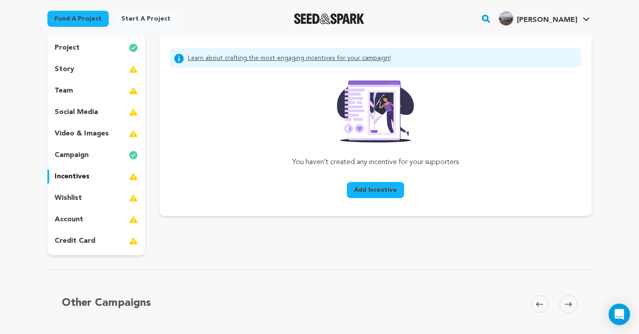
click at [386, 189] on span "Add Incentive" at bounding box center [375, 190] width 43 height 9
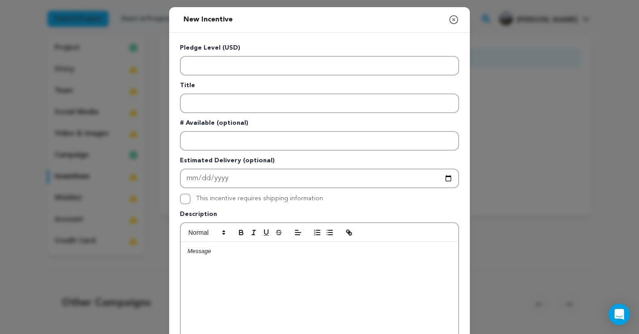
click at [453, 20] on icon "button" at bounding box center [454, 19] width 11 height 11
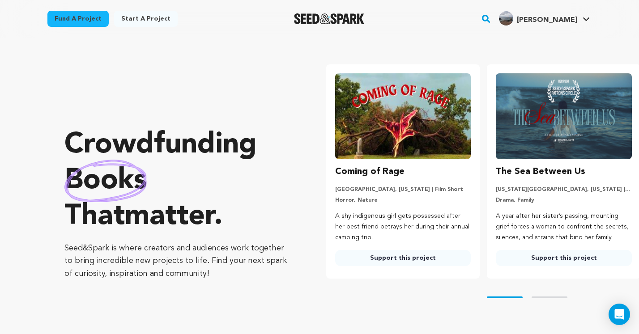
click at [544, 123] on img at bounding box center [564, 116] width 136 height 86
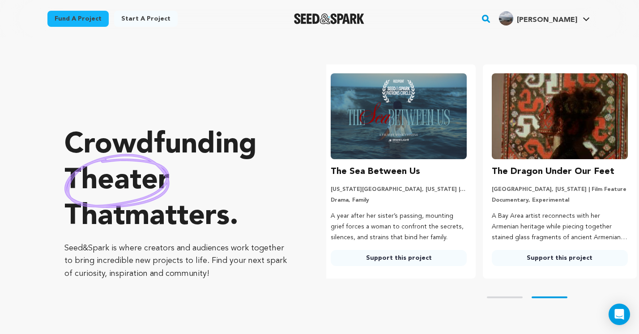
scroll to position [0, 168]
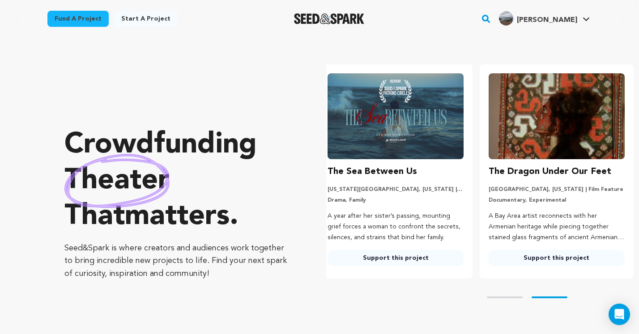
click at [393, 258] on link "Support this project" at bounding box center [396, 258] width 136 height 16
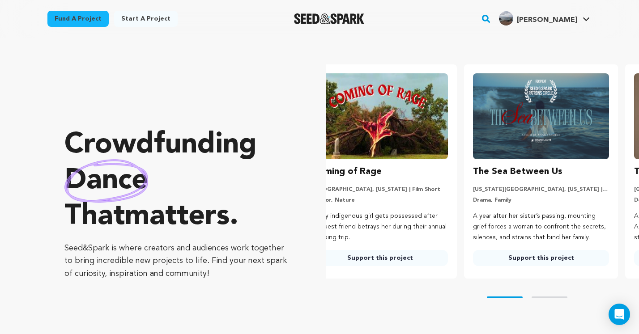
scroll to position [0, 0]
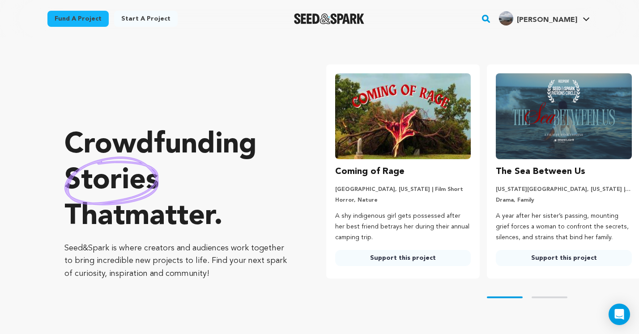
click at [388, 134] on img at bounding box center [403, 116] width 136 height 86
click at [391, 256] on link "Support this project" at bounding box center [403, 258] width 136 height 16
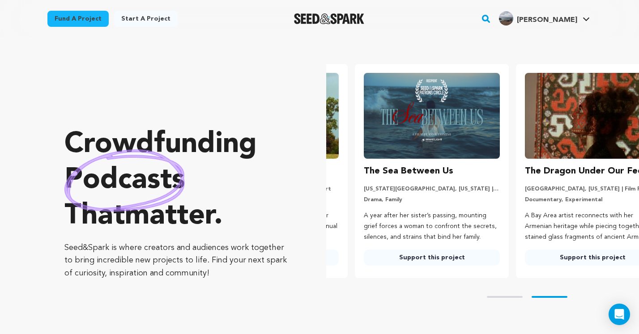
scroll to position [0, 168]
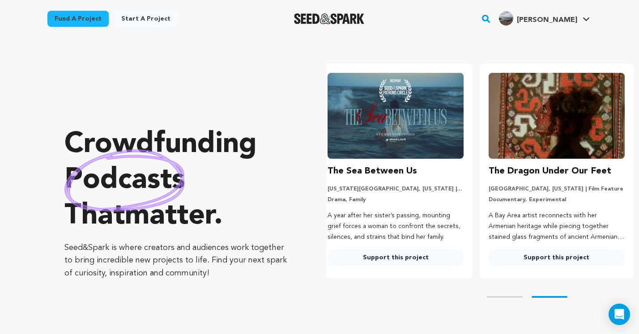
click at [549, 258] on link "Support this project" at bounding box center [557, 258] width 136 height 16
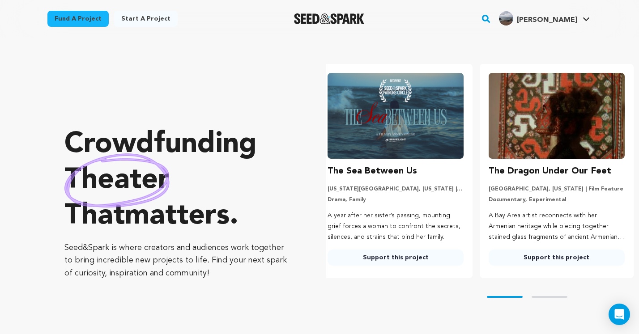
scroll to position [0, 0]
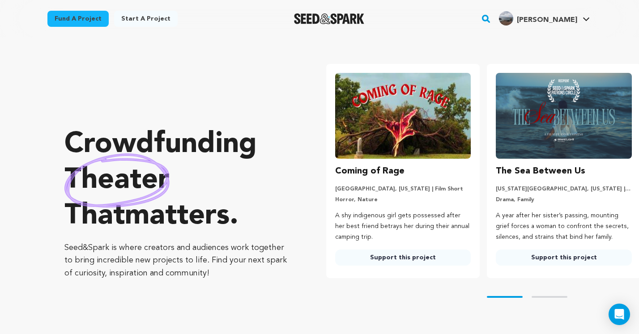
click at [68, 19] on link "Fund a project" at bounding box center [77, 19] width 61 height 16
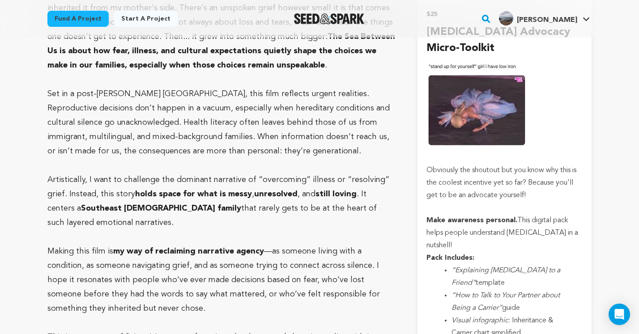
scroll to position [1218, 0]
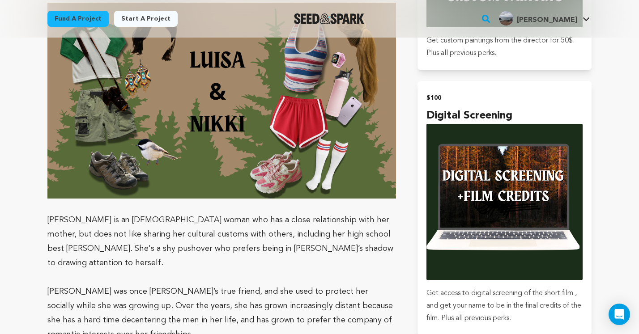
scroll to position [1586, 0]
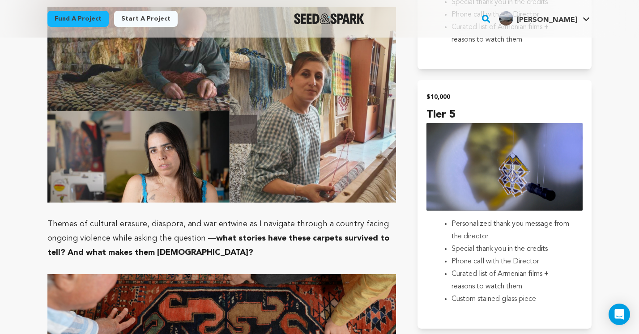
scroll to position [1394, 0]
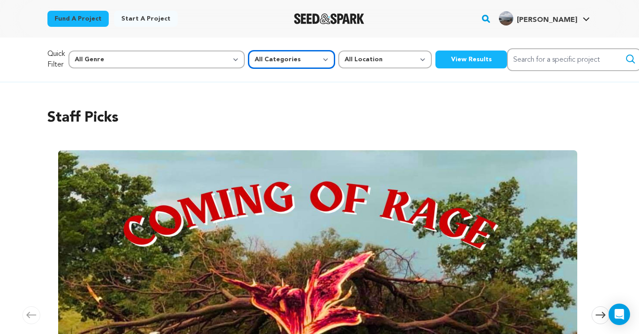
select select "383"
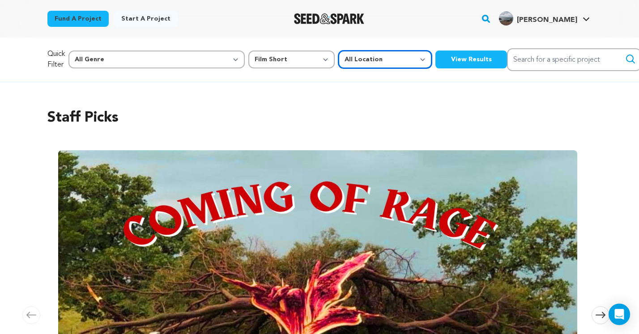
select select "1671"
click at [436, 57] on button "View Results" at bounding box center [472, 60] width 72 height 18
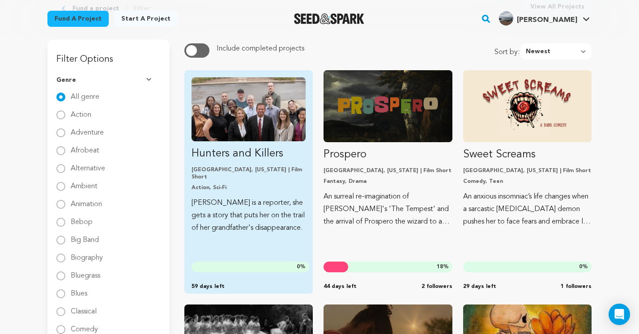
scroll to position [83, 0]
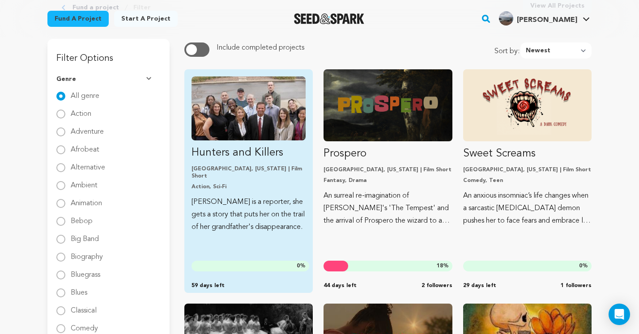
click at [270, 154] on p "Hunters and Killers" at bounding box center [249, 153] width 114 height 14
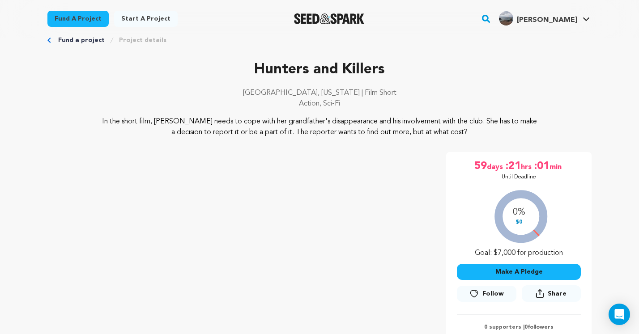
scroll to position [29, 0]
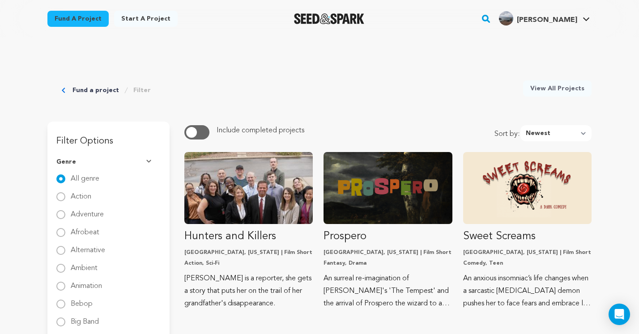
scroll to position [83, 0]
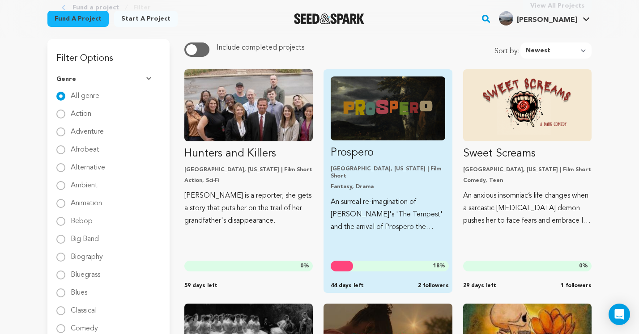
click at [383, 155] on p "Prospero" at bounding box center [388, 153] width 114 height 14
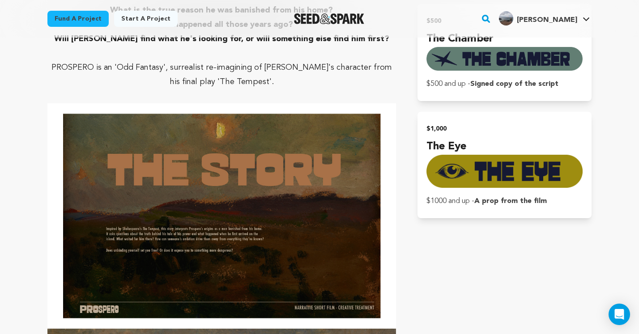
scroll to position [1165, 0]
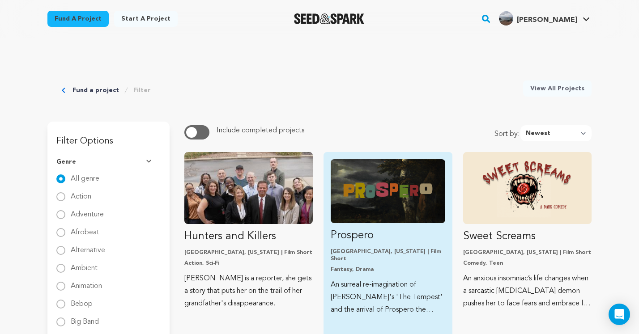
scroll to position [83, 0]
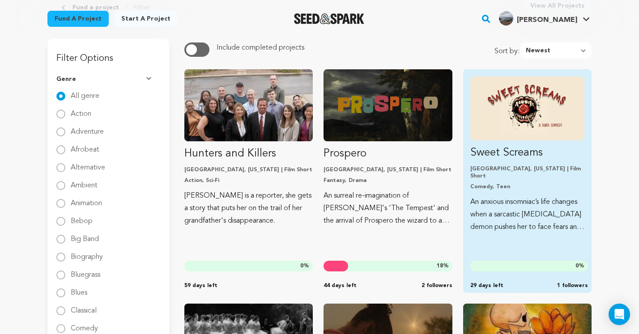
click at [559, 171] on p "[GEOGRAPHIC_DATA], [US_STATE] | Film Short" at bounding box center [528, 173] width 114 height 14
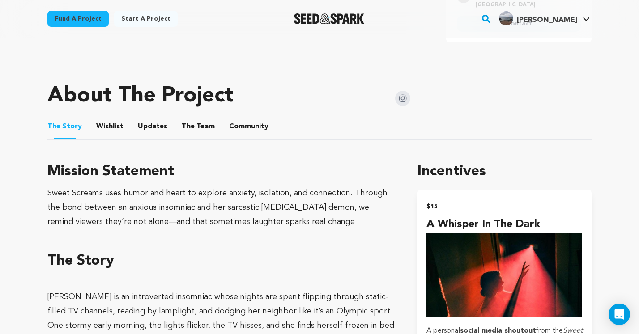
scroll to position [405, 0]
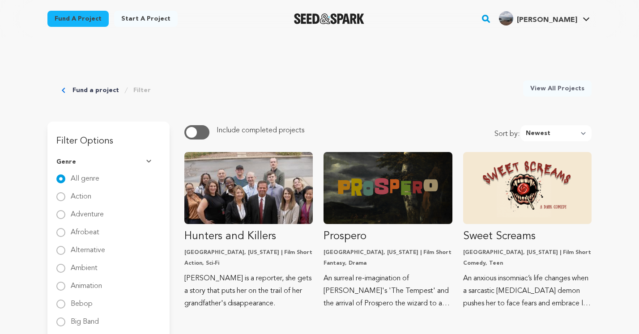
scroll to position [83, 0]
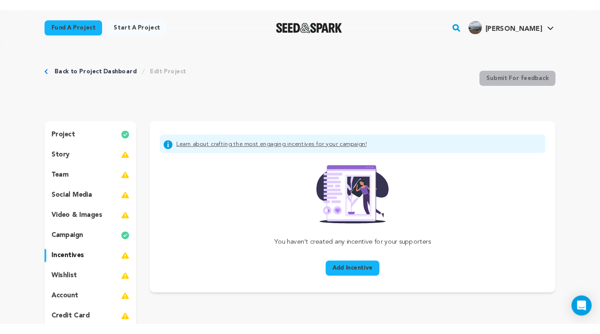
scroll to position [85, 0]
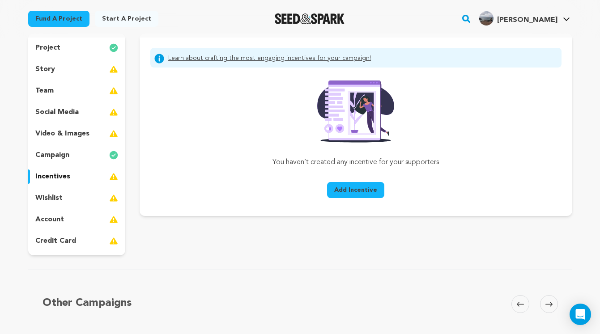
click at [356, 192] on span "Add Incentive" at bounding box center [355, 190] width 43 height 9
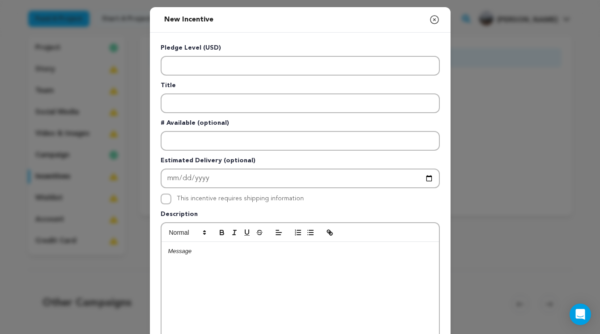
scroll to position [0, 0]
click at [435, 21] on icon "button" at bounding box center [435, 20] width 8 height 8
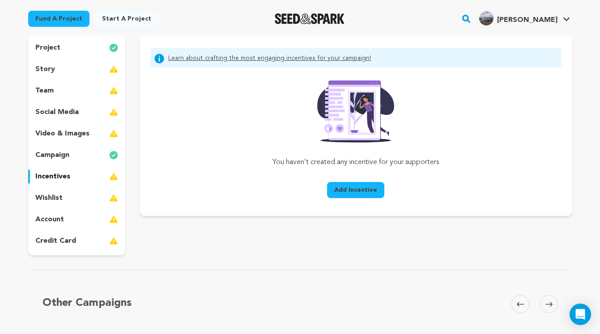
click at [359, 193] on span "Add Incentive" at bounding box center [355, 190] width 43 height 9
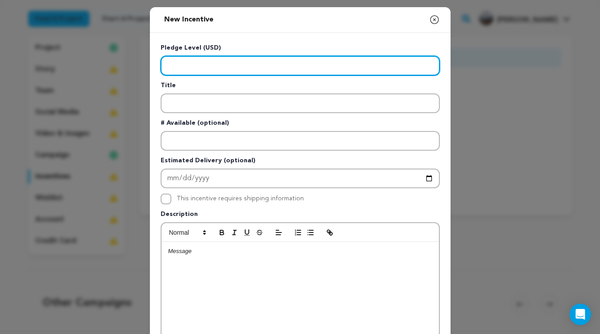
click at [212, 59] on input "Enter level" at bounding box center [300, 66] width 279 height 20
type input "20"
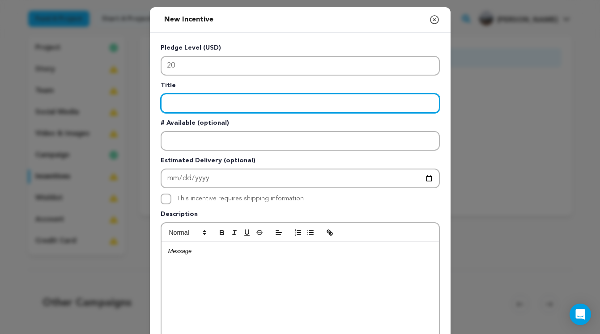
click at [207, 105] on input "Enter title" at bounding box center [300, 104] width 279 height 20
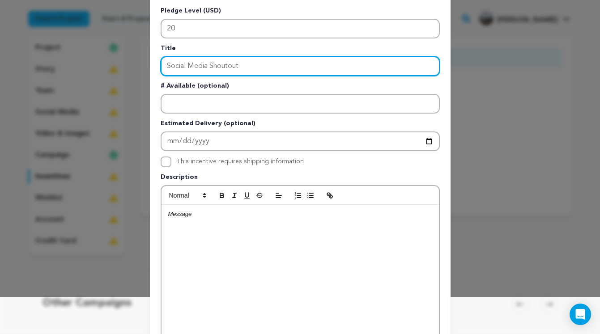
scroll to position [38, 0]
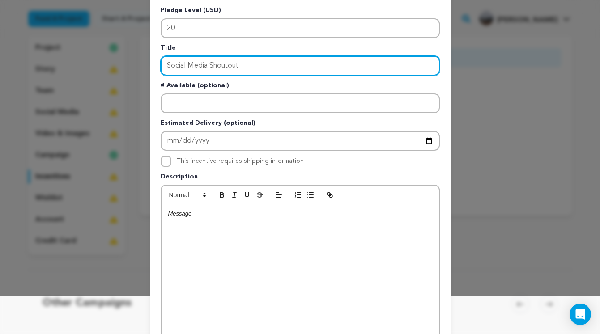
type input "Social Media Shoutout"
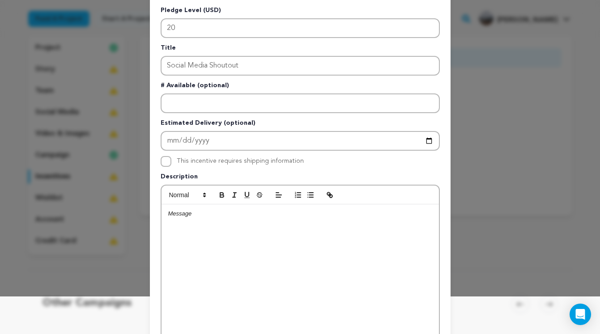
click at [209, 217] on p at bounding box center [300, 214] width 264 height 8
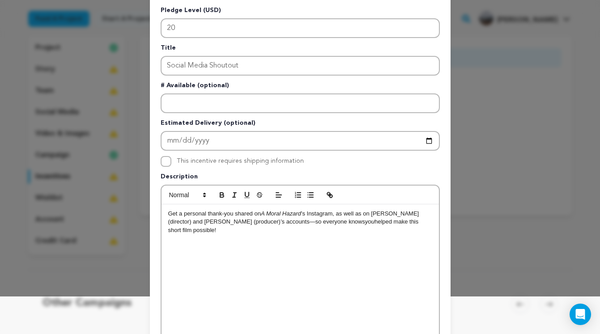
click at [283, 222] on p "Get a personal thank-you shared on A Moral Hazard ’s Instagram, as well as on P…" at bounding box center [300, 222] width 264 height 25
click at [332, 224] on p "Get a personal thank-you shared on A Moral Hazard ’s Instagram, as well as on P…" at bounding box center [300, 222] width 264 height 25
click at [312, 259] on div "Get a personal thank-you shared on A Moral Hazard ’s Instagram, as well as on P…" at bounding box center [301, 272] width 278 height 134
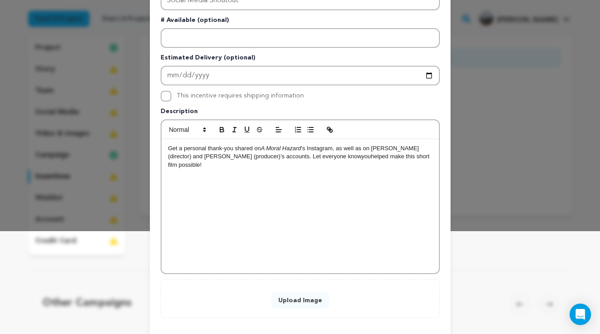
scroll to position [135, 0]
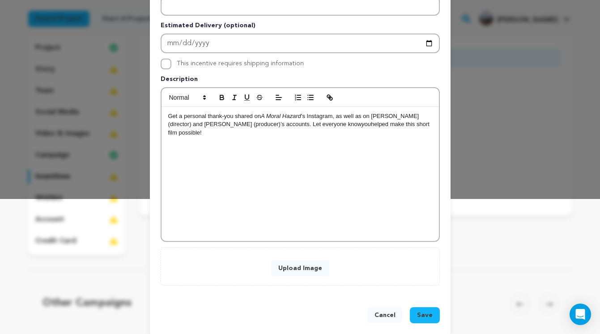
click at [299, 269] on button "Upload Image" at bounding box center [300, 269] width 58 height 16
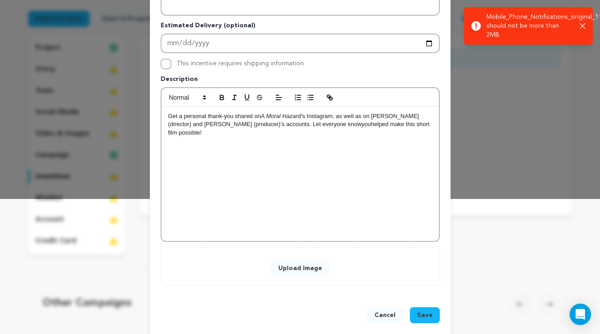
click at [584, 23] on icon "button" at bounding box center [582, 25] width 5 height 5
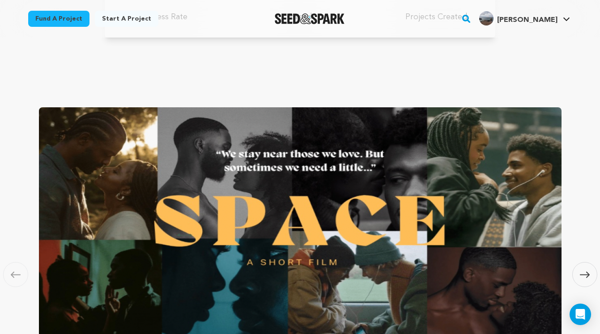
scroll to position [619, 0]
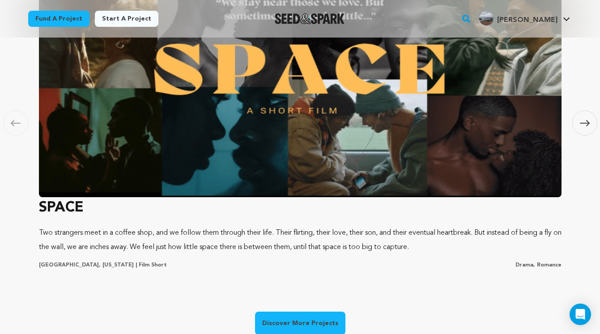
click at [406, 128] on img at bounding box center [300, 77] width 523 height 242
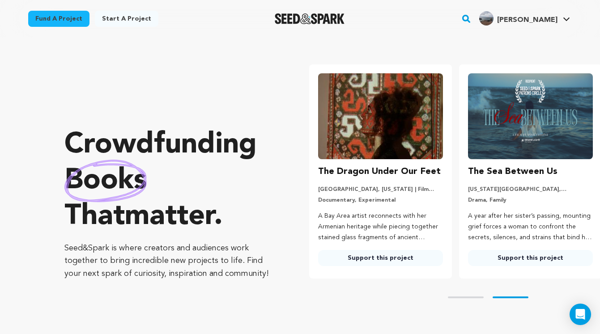
scroll to position [0, 157]
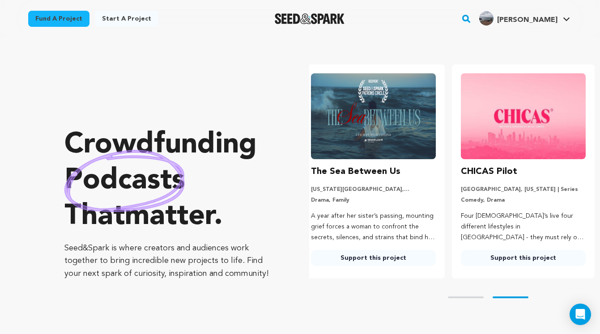
click at [506, 257] on link "Support this project" at bounding box center [523, 258] width 125 height 16
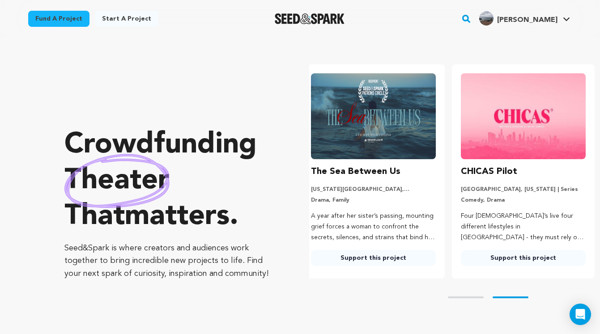
click at [65, 17] on link "Fund a project" at bounding box center [58, 19] width 61 height 16
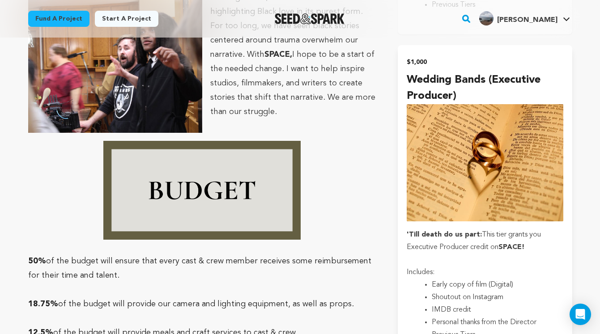
scroll to position [2265, 0]
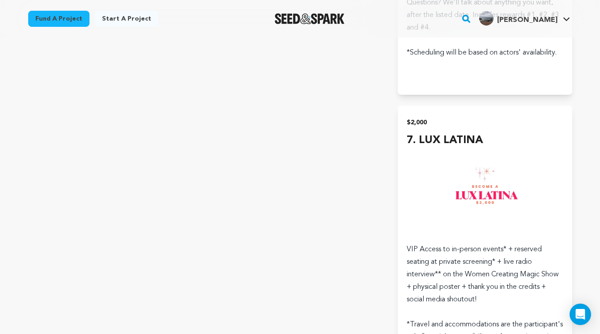
scroll to position [2572, 0]
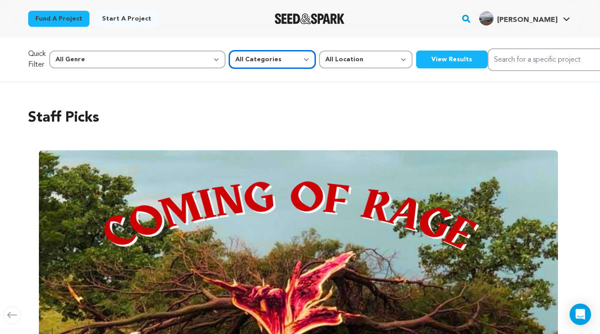
select select "383"
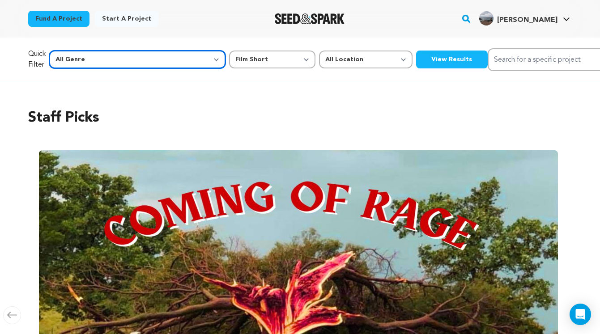
select select "8"
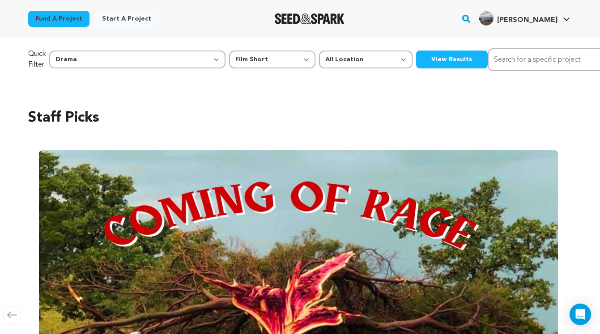
click at [416, 64] on button "View Results" at bounding box center [452, 60] width 72 height 18
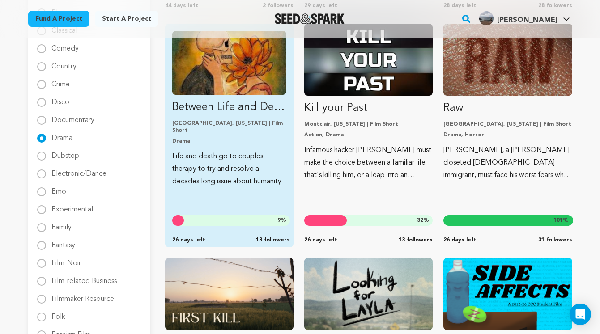
scroll to position [368, 0]
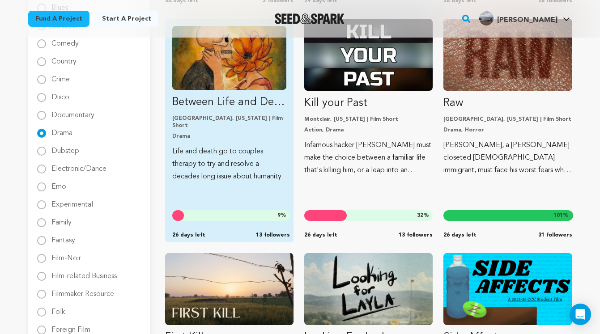
click at [248, 133] on p "Drama" at bounding box center [229, 136] width 114 height 7
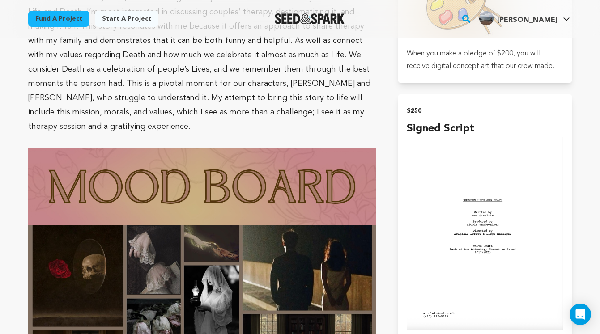
scroll to position [1469, 0]
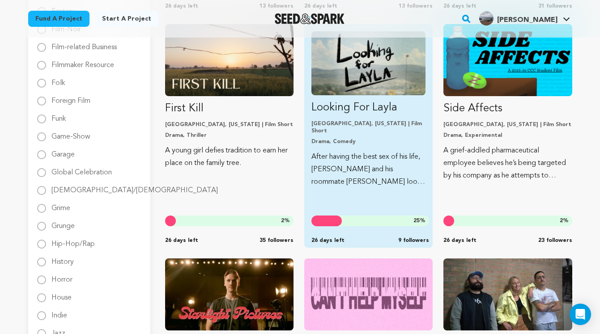
scroll to position [629, 0]
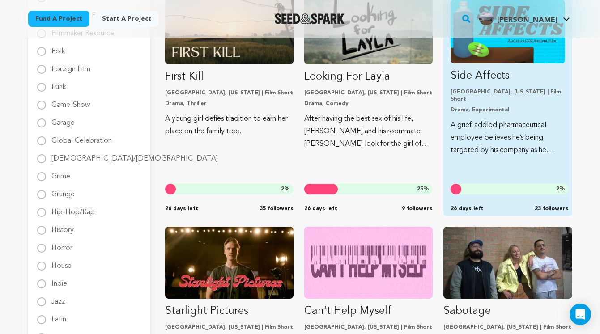
click at [492, 131] on p "A grief-addled pharmaceutical employee believes he’s being targeted by his comp…" at bounding box center [508, 138] width 114 height 38
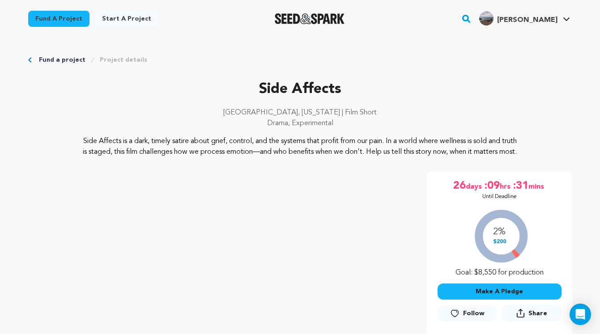
click at [39, 57] on link "Fund a project" at bounding box center [62, 60] width 47 height 9
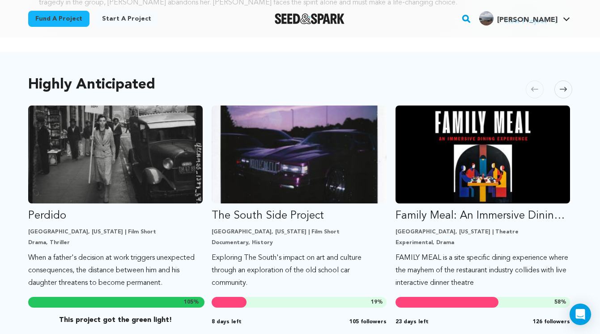
scroll to position [441, 0]
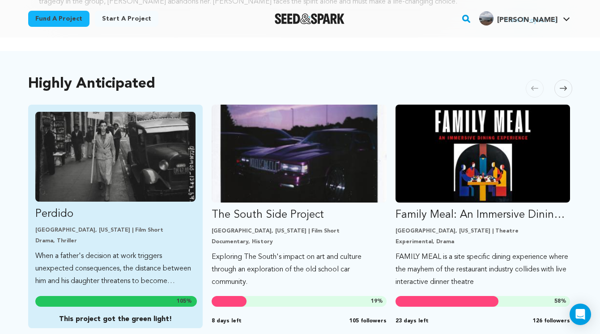
click at [65, 229] on p "[GEOGRAPHIC_DATA], [US_STATE] | Film Short" at bounding box center [115, 230] width 161 height 7
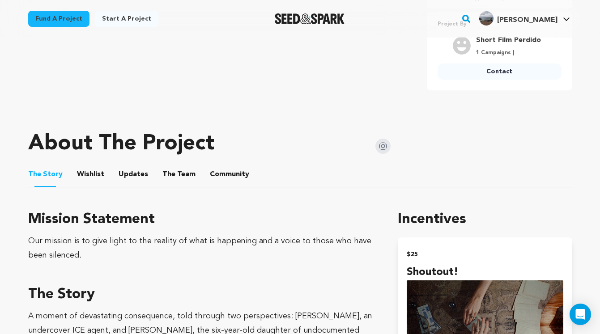
scroll to position [300, 0]
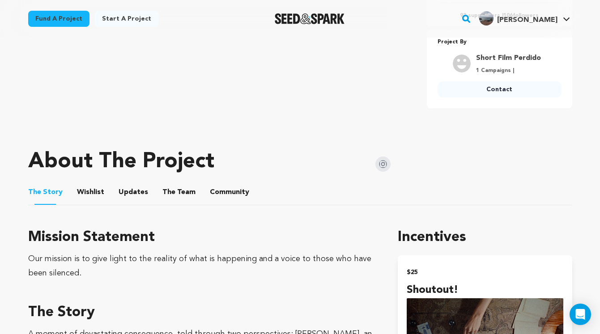
click at [89, 191] on button "Wishlist" at bounding box center [90, 194] width 21 height 21
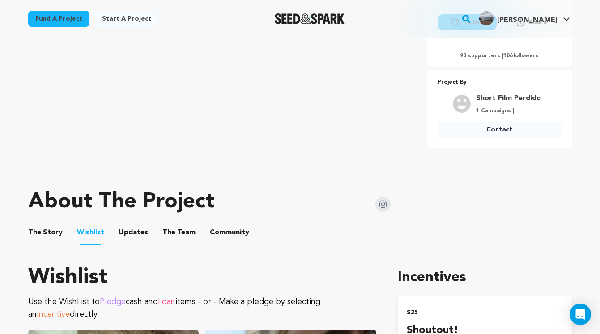
scroll to position [252, 0]
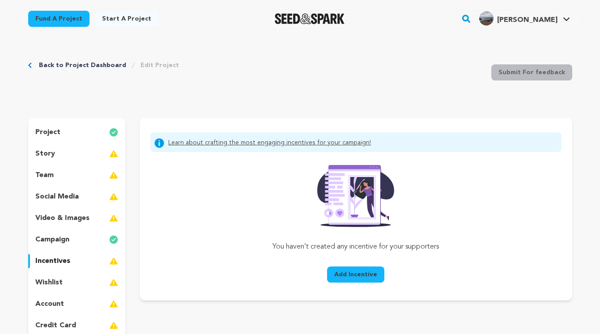
scroll to position [85, 0]
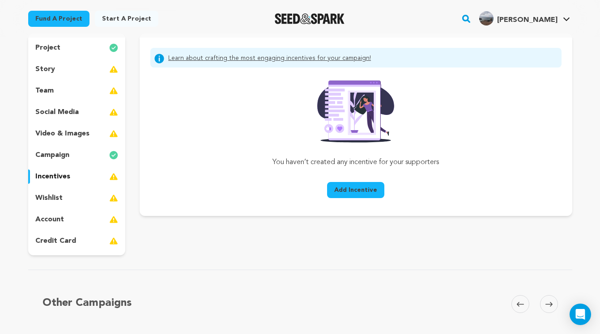
click at [358, 190] on span "Add Incentive" at bounding box center [355, 190] width 43 height 9
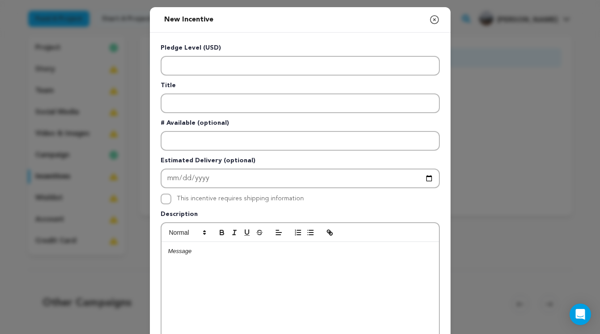
click at [193, 259] on div at bounding box center [301, 309] width 278 height 134
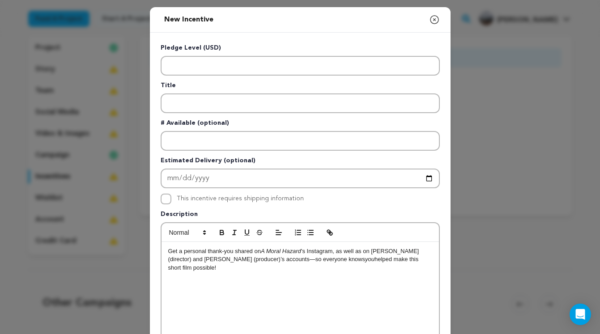
click at [282, 261] on p "Get a personal thank-you shared on A Moral Hazard ’s Instagram, as well as on P…" at bounding box center [300, 260] width 264 height 25
click at [331, 261] on p "Get a personal thank-you shared on A Moral Hazard ’s Instagram, as well as on P…" at bounding box center [300, 260] width 264 height 25
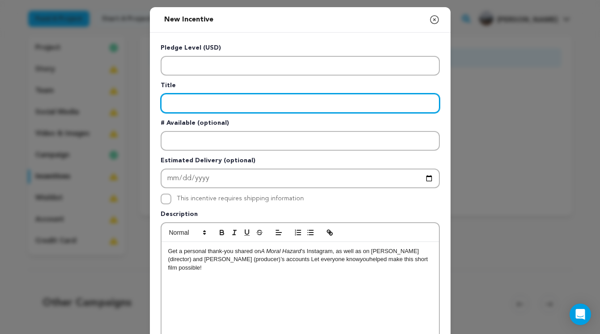
click at [193, 103] on input "Enter title" at bounding box center [300, 104] width 279 height 20
type input "Social Media Shoutout"
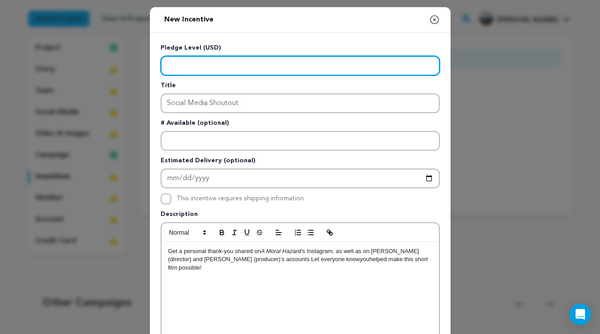
click at [192, 65] on input "Enter level" at bounding box center [300, 66] width 279 height 20
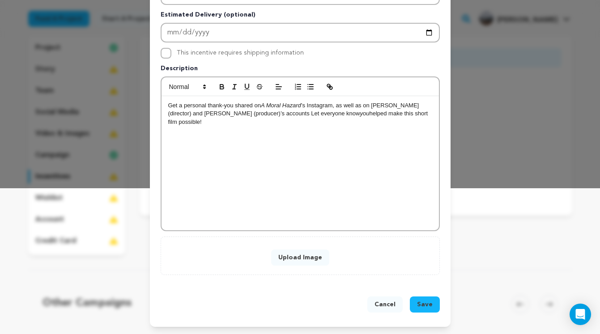
scroll to position [146, 0]
type input "20"
click at [306, 260] on button "Upload Image" at bounding box center [300, 258] width 58 height 16
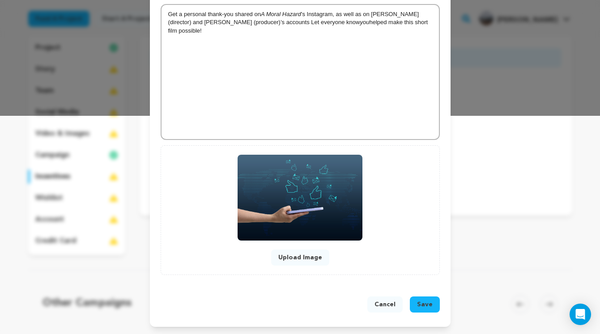
scroll to position [218, 0]
click at [424, 305] on span "Save" at bounding box center [425, 304] width 16 height 9
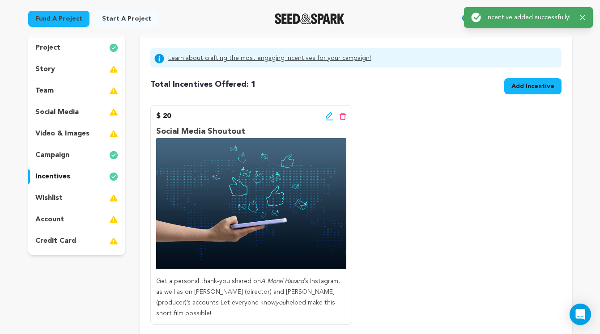
scroll to position [0, 0]
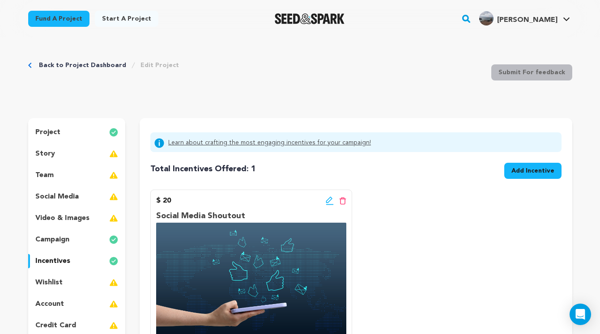
click at [527, 167] on span "Add Incentive" at bounding box center [533, 171] width 43 height 9
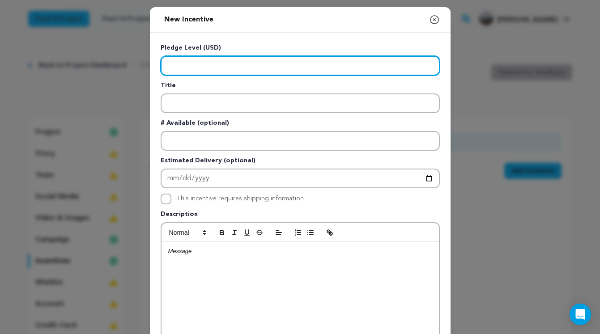
click at [223, 64] on input "Enter level" at bounding box center [300, 66] width 279 height 20
type input "50"
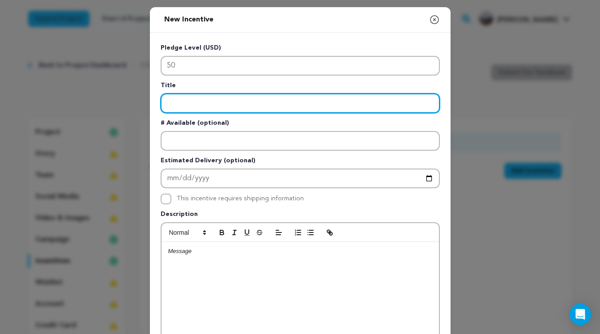
click at [186, 111] on input "Enter title" at bounding box center [300, 104] width 279 height 20
type input "BTS Photos"
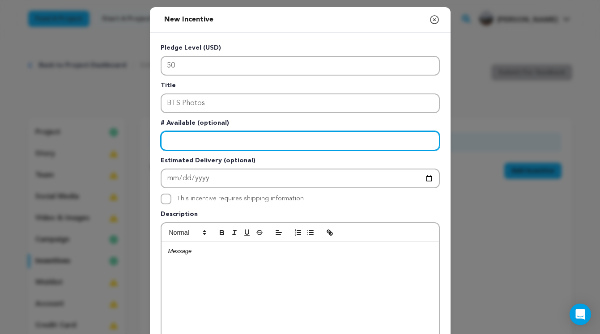
click at [190, 140] on input "Enter number available" at bounding box center [300, 141] width 279 height 20
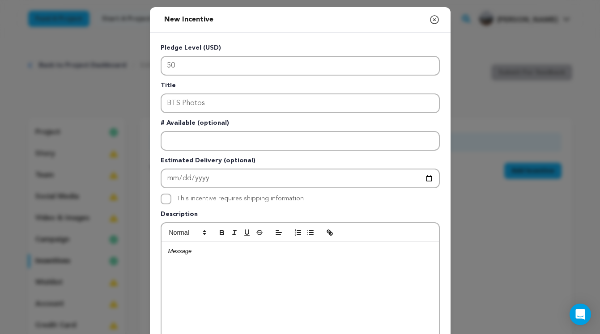
click at [188, 261] on div at bounding box center [301, 309] width 278 height 134
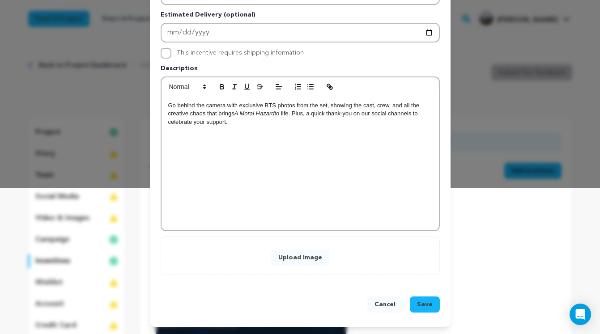
scroll to position [146, 0]
click at [303, 259] on button "Upload Image" at bounding box center [300, 258] width 58 height 16
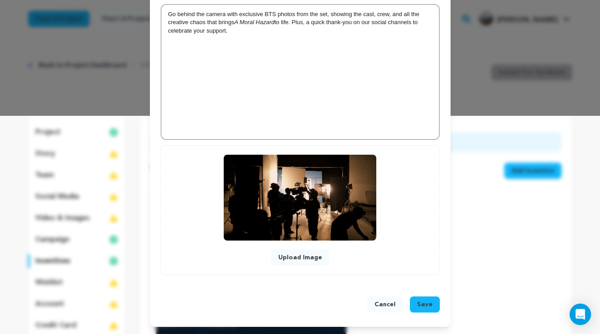
scroll to position [218, 0]
click at [426, 304] on span "Save" at bounding box center [425, 304] width 16 height 9
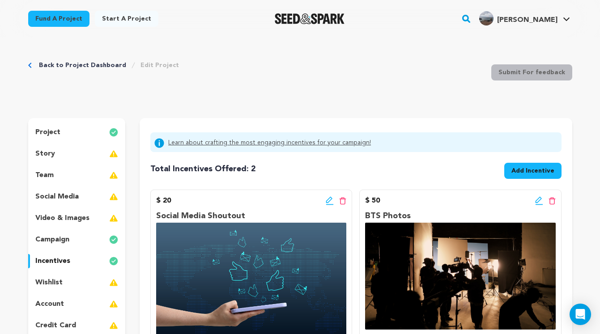
click at [92, 217] on div "video & images" at bounding box center [77, 218] width 98 height 14
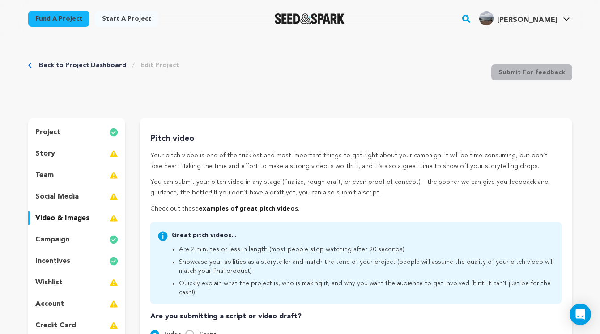
click at [421, 200] on div "Pitch video Your pitch video is one of the trickiest and most important things …" at bounding box center [355, 174] width 411 height 82
click at [316, 294] on div "Pitch video Your pitch video is one of the trickiest and most important things …" at bounding box center [355, 326] width 411 height 386
click at [68, 182] on div "team" at bounding box center [77, 175] width 98 height 14
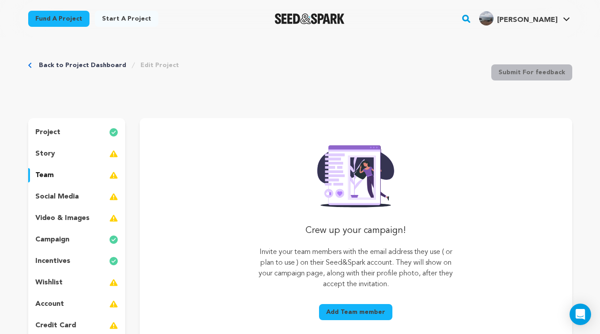
click at [338, 313] on button "Add Team member" at bounding box center [355, 312] width 73 height 16
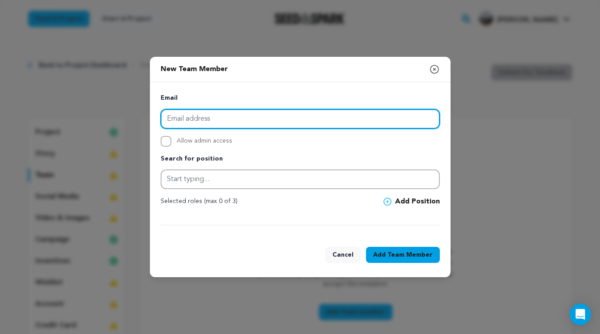
click at [230, 115] on input "email" at bounding box center [300, 119] width 279 height 20
type input "l"
click at [192, 113] on input "email" at bounding box center [300, 119] width 279 height 20
type input "lilamakesfilms@gmail.com"
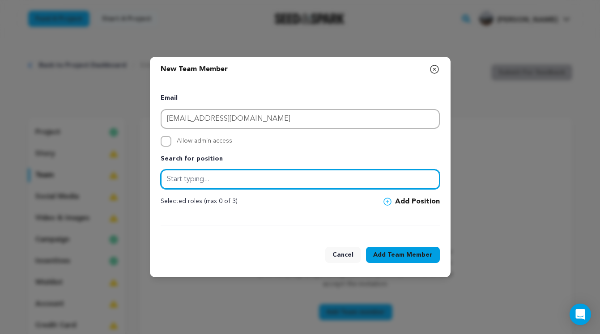
click at [210, 176] on input "text" at bounding box center [300, 180] width 279 height 20
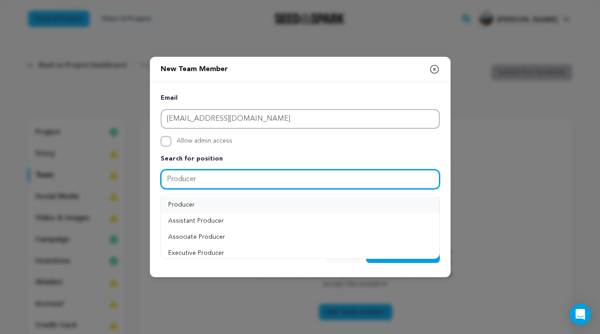
type input "Producer"
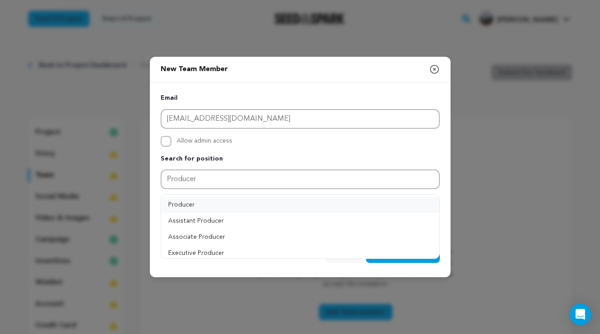
click at [208, 203] on button "Producer" at bounding box center [300, 205] width 278 height 16
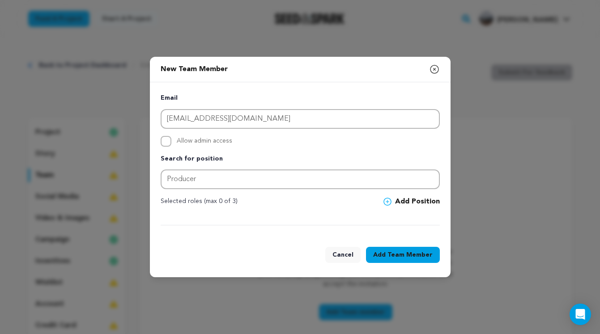
click at [166, 141] on input "Allow admin access" at bounding box center [166, 141] width 11 height 11
checkbox input "true"
click at [398, 256] on span "Team Member" at bounding box center [410, 255] width 45 height 9
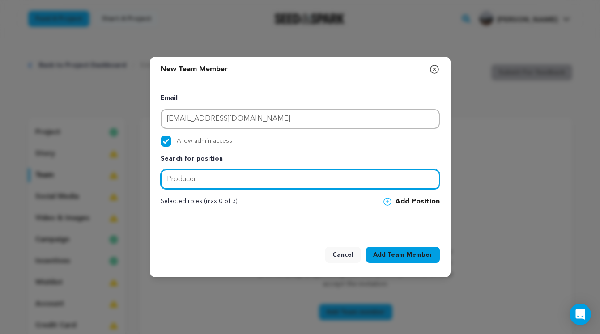
click at [292, 176] on input "Producer" at bounding box center [300, 180] width 279 height 20
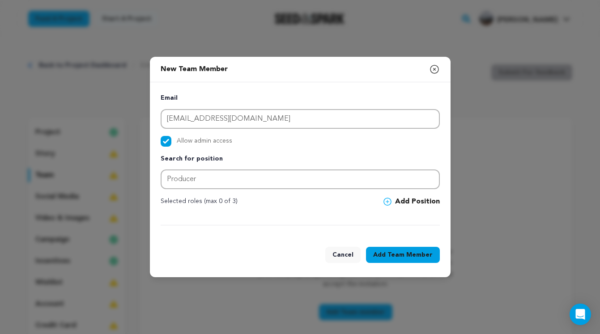
click at [387, 255] on button "Add Team Member" at bounding box center [403, 255] width 74 height 16
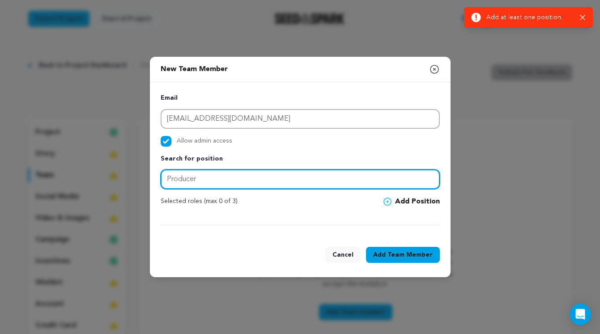
click at [193, 179] on input "Producer" at bounding box center [300, 180] width 279 height 20
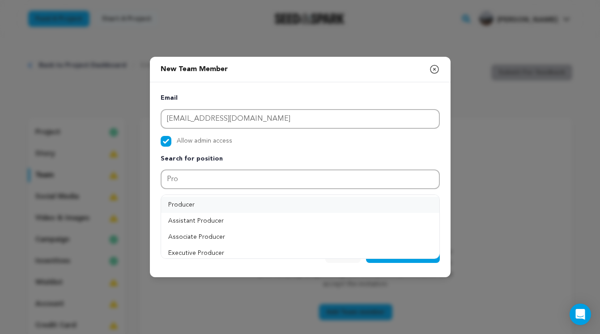
click at [210, 200] on button "Producer" at bounding box center [300, 205] width 278 height 16
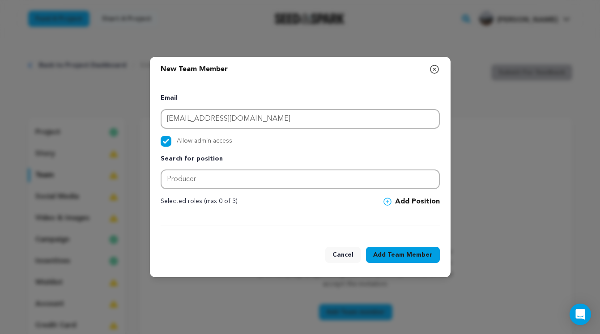
click at [403, 260] on button "Add Team Member" at bounding box center [403, 255] width 74 height 16
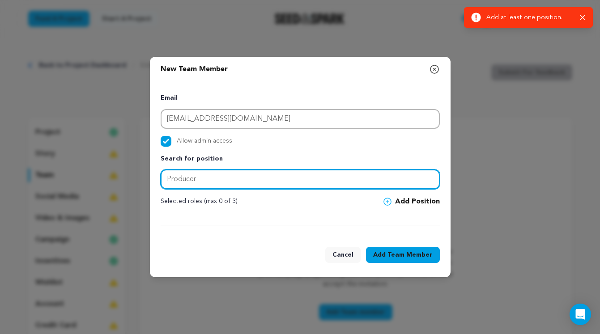
click at [230, 181] on input "Producer" at bounding box center [300, 180] width 279 height 20
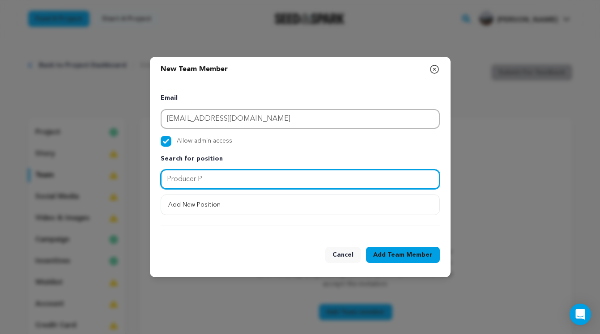
click at [219, 177] on input "Producer P" at bounding box center [300, 180] width 279 height 20
click at [219, 180] on input "Producer P" at bounding box center [300, 180] width 279 height 20
click at [206, 179] on input "Producer P" at bounding box center [300, 180] width 279 height 20
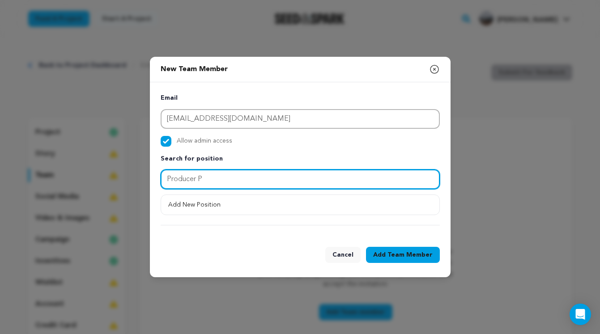
click at [195, 177] on input "Producer P" at bounding box center [300, 180] width 279 height 20
click at [205, 180] on input "Producer P" at bounding box center [300, 180] width 279 height 20
type input "Producer"
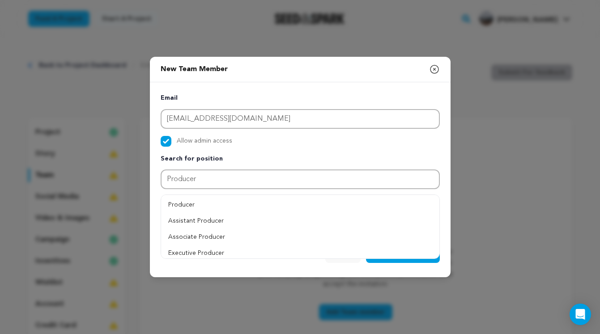
click at [398, 253] on div "New Team Member Close modal Email lilamakesfilms@gmail.com Allow admin access S…" at bounding box center [300, 167] width 301 height 221
click at [377, 200] on button "Producer" at bounding box center [300, 205] width 278 height 16
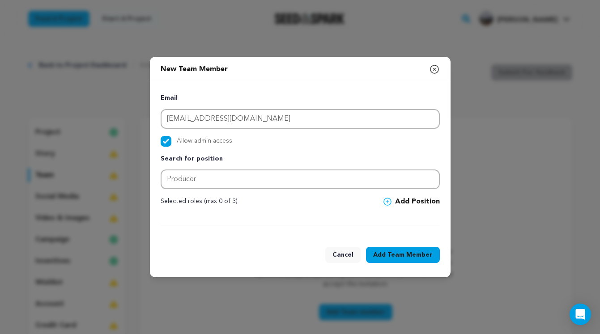
click at [400, 253] on span "Team Member" at bounding box center [410, 255] width 45 height 9
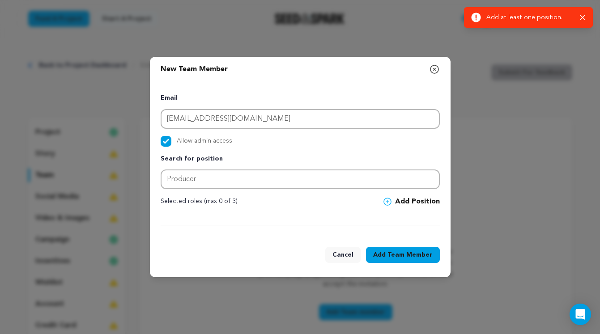
click at [418, 204] on button "Add Position" at bounding box center [412, 202] width 56 height 11
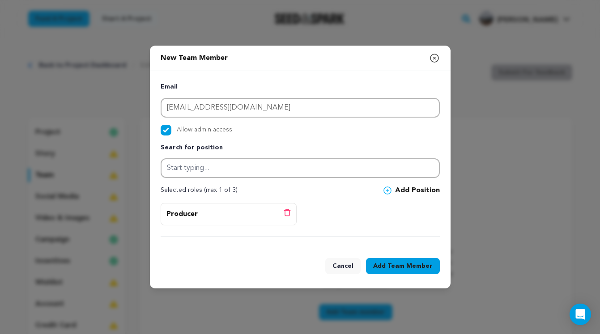
click at [400, 265] on span "Team Member" at bounding box center [410, 266] width 45 height 9
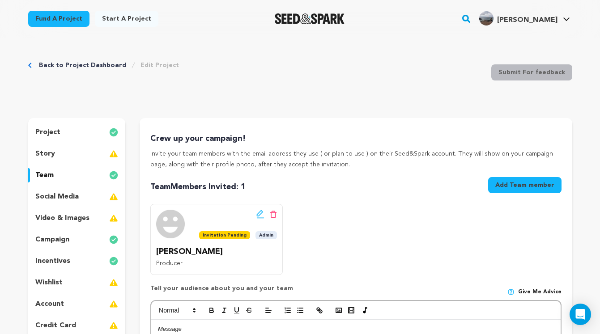
click at [521, 182] on button "Add Team member" at bounding box center [524, 185] width 73 height 16
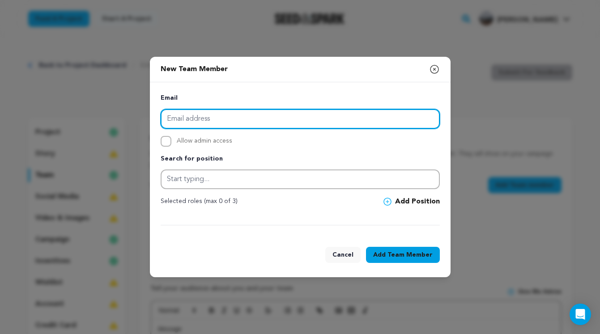
click at [243, 121] on input "email" at bounding box center [300, 119] width 279 height 20
type input "P"
type input "[EMAIL_ADDRESS][DOMAIN_NAME]"
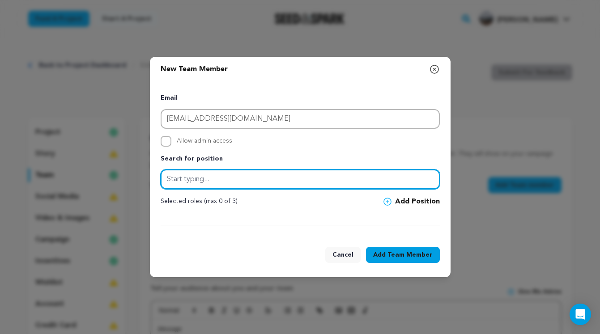
click at [222, 175] on input "text" at bounding box center [300, 180] width 279 height 20
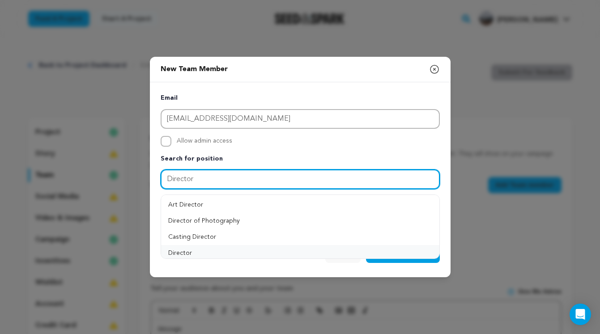
type input "Director"
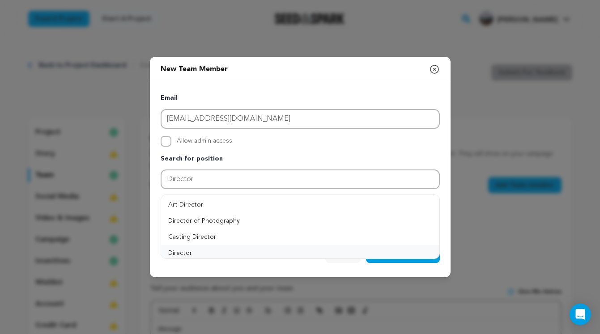
click at [232, 251] on button "Director" at bounding box center [300, 253] width 278 height 16
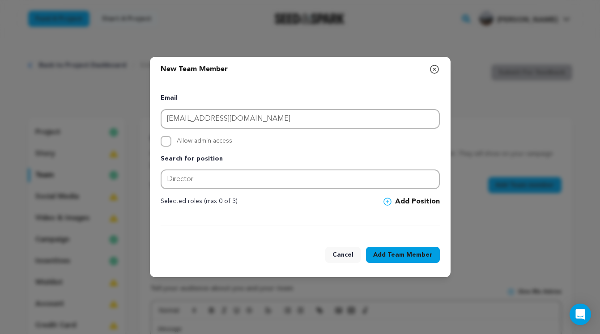
click at [406, 202] on button "Add Position" at bounding box center [412, 202] width 56 height 11
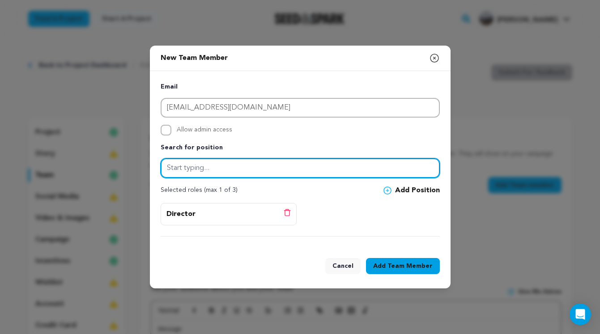
click at [253, 168] on input "text" at bounding box center [300, 168] width 279 height 20
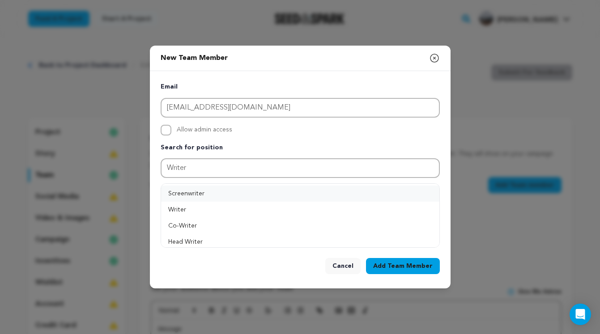
click at [389, 189] on button "Screenwriter" at bounding box center [300, 194] width 278 height 16
type input "Screenwriter"
click at [405, 189] on button "Add Position" at bounding box center [412, 190] width 56 height 11
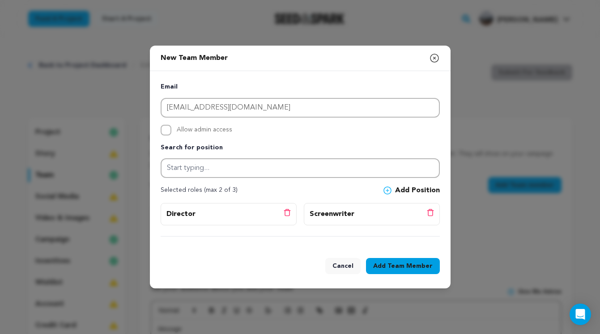
click at [407, 267] on span "Team Member" at bounding box center [410, 266] width 45 height 9
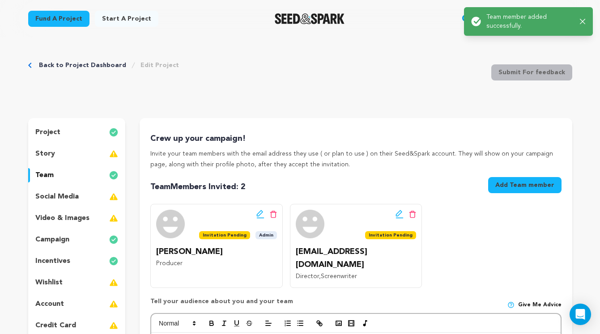
click at [582, 21] on icon "button" at bounding box center [582, 21] width 5 height 5
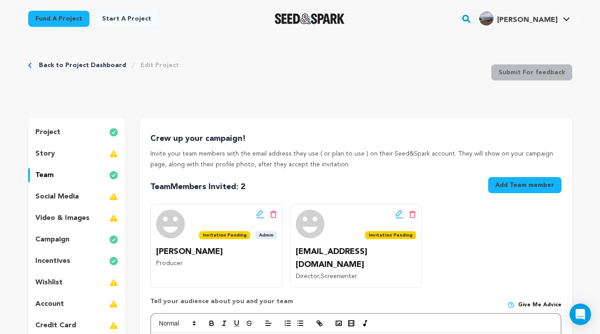
click at [75, 218] on p "video & images" at bounding box center [62, 218] width 54 height 11
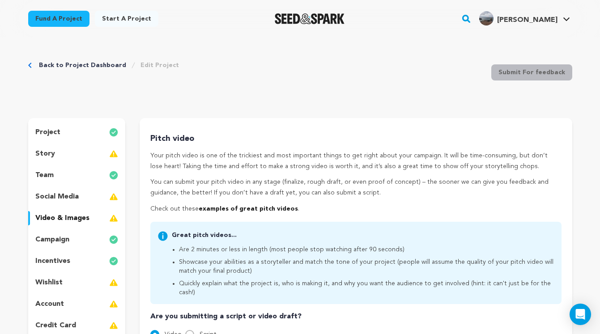
click at [274, 93] on div "Back to Project Dashboard Edit Project Submit For feedback Submit For feedback" at bounding box center [300, 74] width 544 height 59
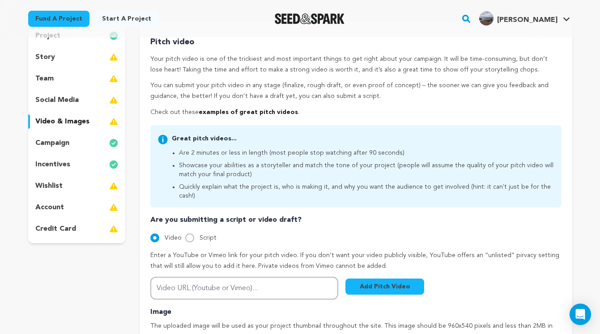
scroll to position [98, 0]
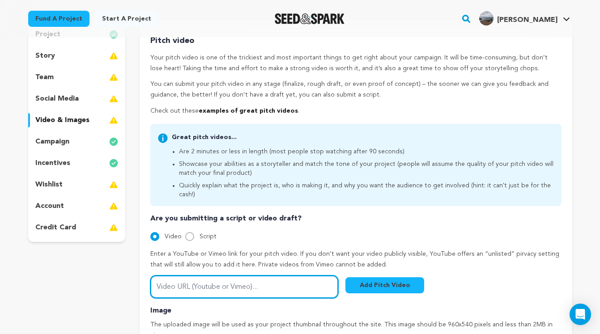
click at [182, 278] on input "Video URL (Youtube or Vimeo)..." at bounding box center [244, 287] width 188 height 23
paste input "[URL][DOMAIN_NAME]"
type input "[URL][DOMAIN_NAME]"
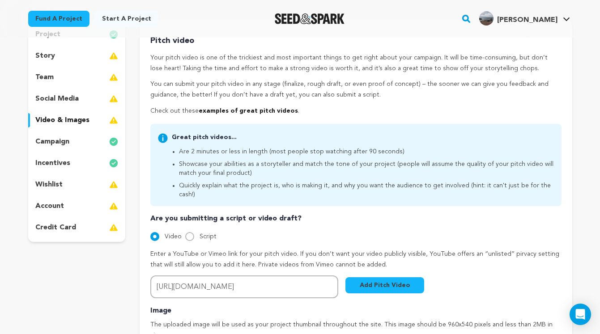
click at [386, 278] on button "Add Pitch Video" at bounding box center [385, 286] width 79 height 16
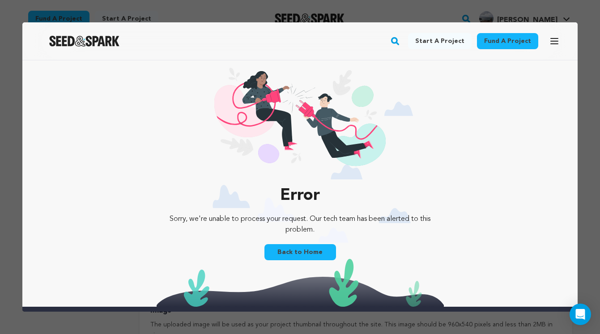
scroll to position [0, 0]
click at [388, 15] on div at bounding box center [300, 167] width 600 height 334
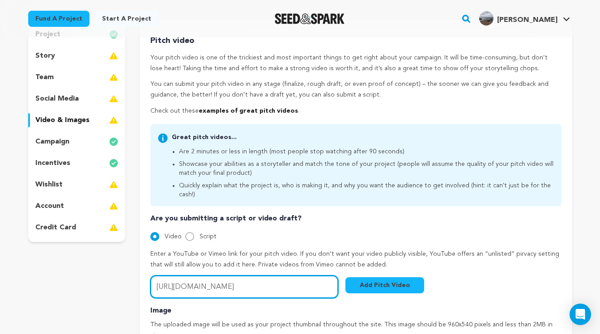
click at [291, 278] on input "https://vimeo.com/1111178113?share=copy" at bounding box center [244, 287] width 188 height 23
paste input "https://vimeo.com/1111178113"
type input "https://vimeo.com/1111178113"
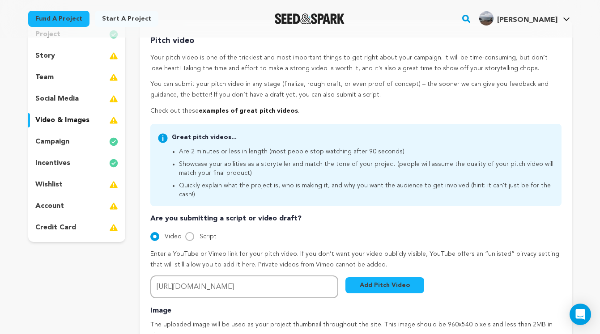
click at [404, 278] on button "Add Pitch Video" at bounding box center [385, 286] width 79 height 16
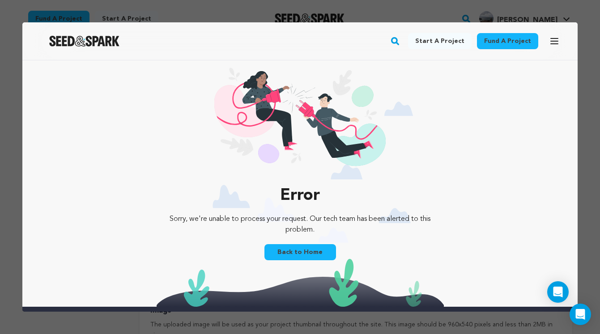
click at [306, 249] on link "Back to Home" at bounding box center [301, 252] width 72 height 16
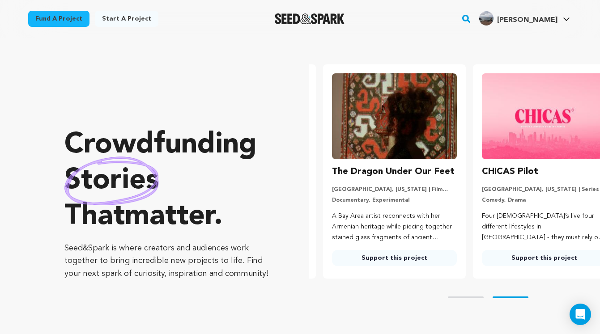
scroll to position [0, 157]
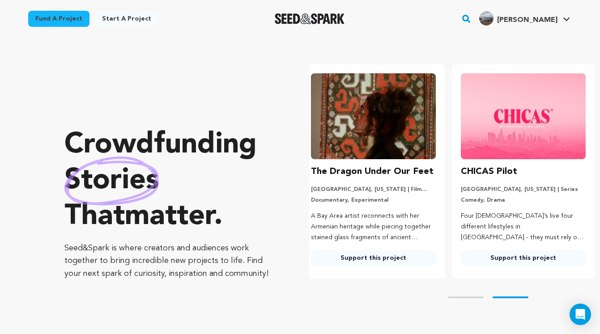
click at [123, 18] on link "Start a project" at bounding box center [127, 19] width 64 height 16
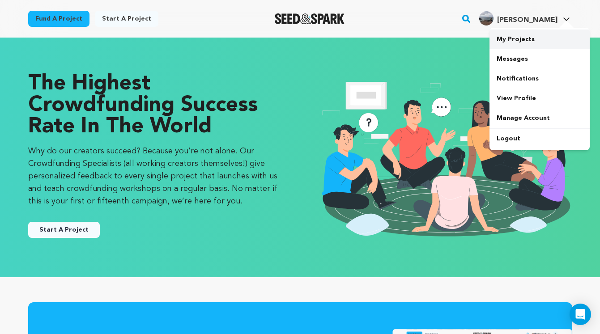
click at [537, 43] on link "My Projects" at bounding box center [540, 40] width 100 height 20
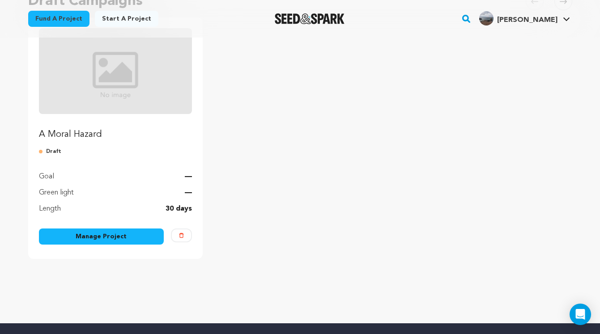
scroll to position [116, 0]
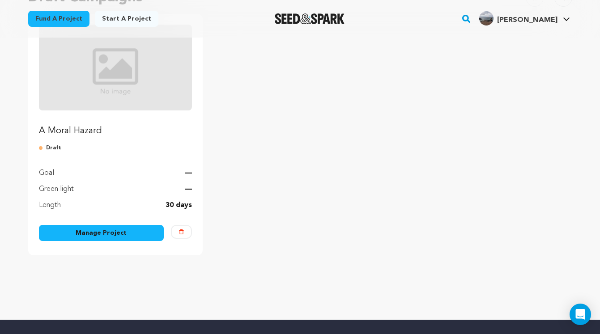
click at [100, 237] on link "Manage Project" at bounding box center [101, 233] width 125 height 16
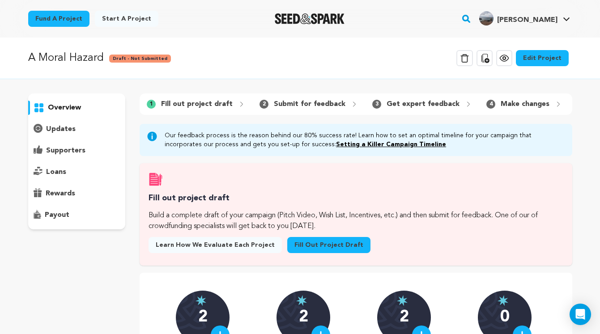
click at [551, 58] on link "Edit Project" at bounding box center [542, 58] width 53 height 16
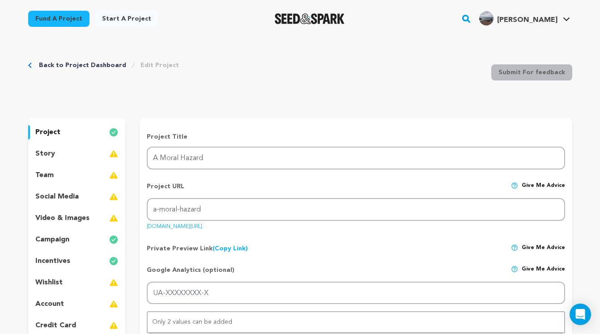
click at [78, 214] on p "video & images" at bounding box center [62, 218] width 54 height 11
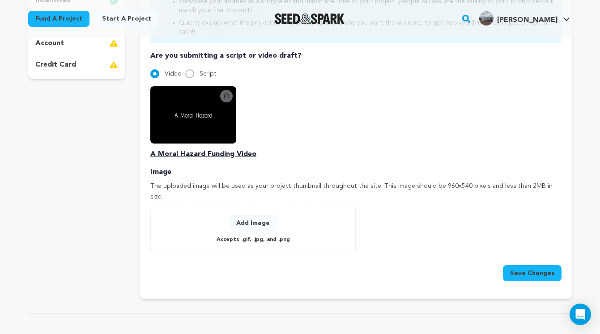
scroll to position [264, 0]
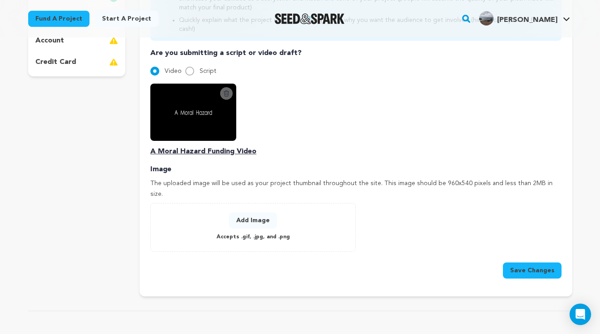
click at [548, 263] on button "Save Changes" at bounding box center [532, 271] width 59 height 16
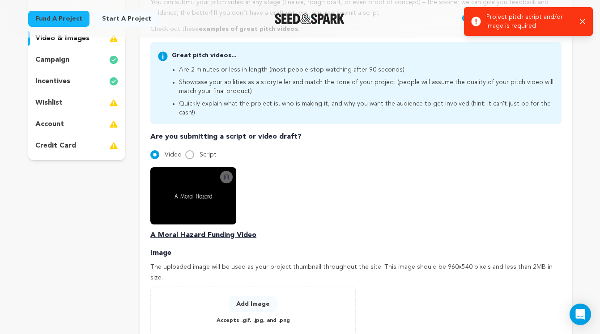
scroll to position [180, 0]
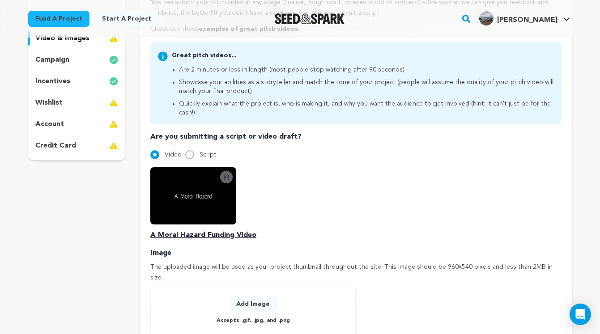
click at [181, 188] on img at bounding box center [193, 195] width 86 height 57
click at [197, 230] on p "A Moral Hazard Funding Video" at bounding box center [355, 235] width 411 height 11
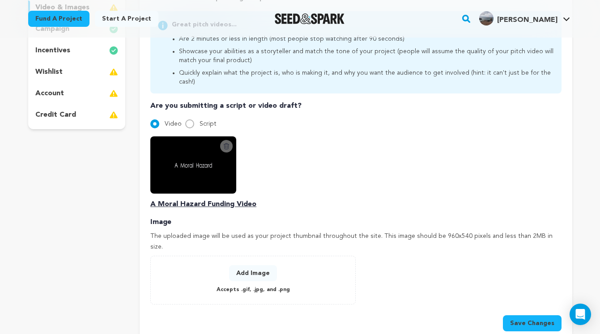
scroll to position [210, 0]
click at [546, 316] on button "Save Changes" at bounding box center [532, 324] width 59 height 16
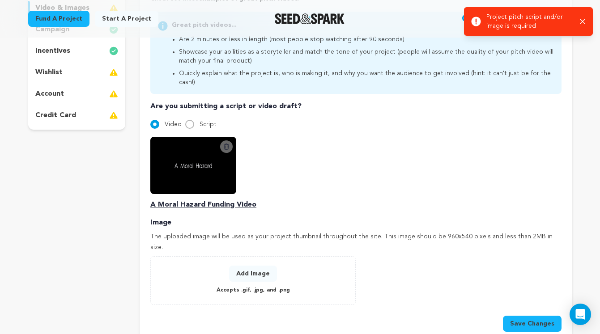
click at [237, 266] on button "Add Image" at bounding box center [253, 274] width 48 height 16
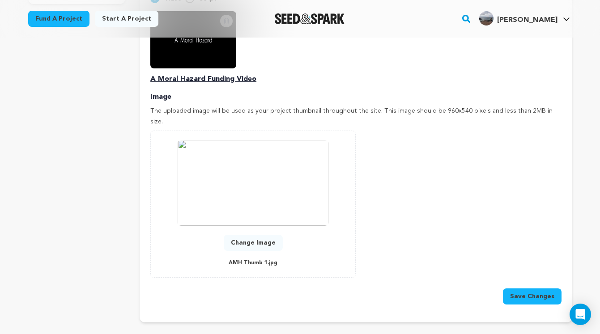
scroll to position [336, 0]
click at [521, 289] on button "Save Changes" at bounding box center [532, 297] width 59 height 16
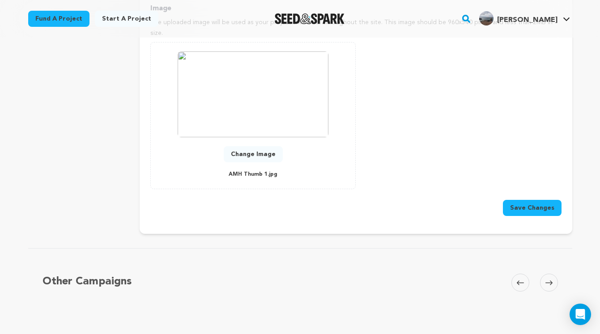
scroll to position [428, 0]
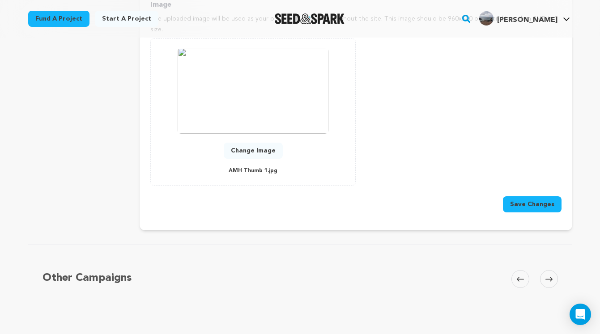
click at [543, 197] on button "Save Changes" at bounding box center [532, 205] width 59 height 16
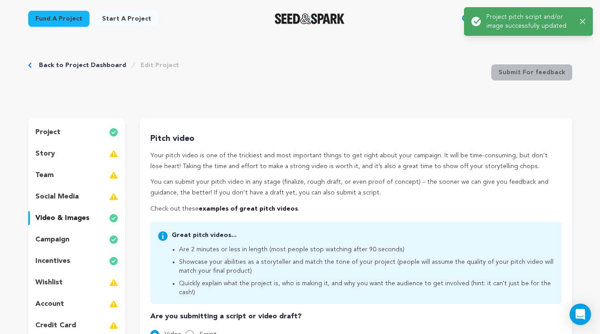
scroll to position [0, 0]
click at [86, 64] on link "Back to Project Dashboard" at bounding box center [82, 65] width 87 height 9
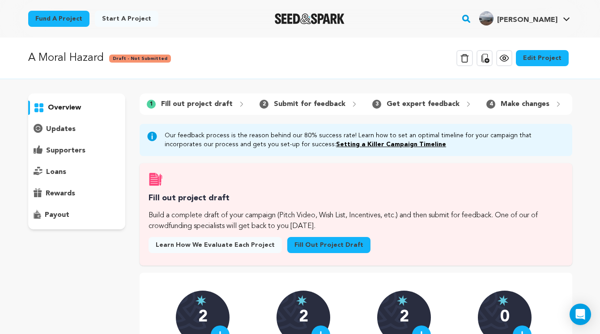
click at [506, 59] on icon at bounding box center [504, 58] width 3 height 3
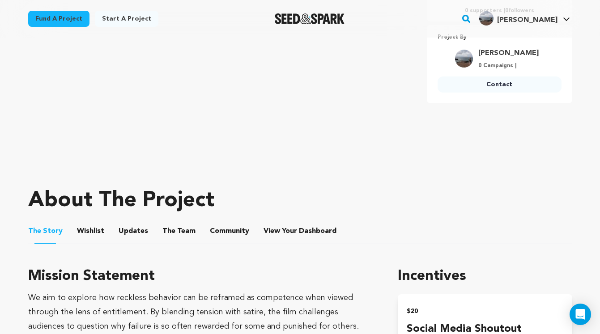
scroll to position [252, 0]
click at [88, 227] on button "Wishlist" at bounding box center [90, 232] width 21 height 21
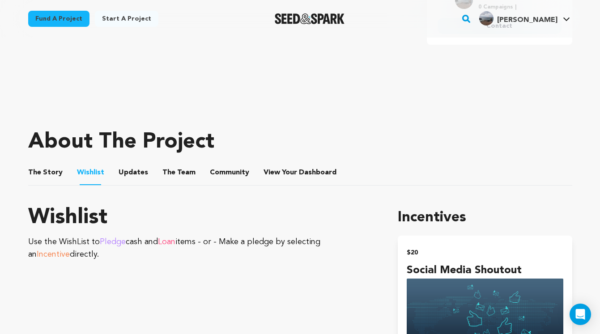
scroll to position [311, 0]
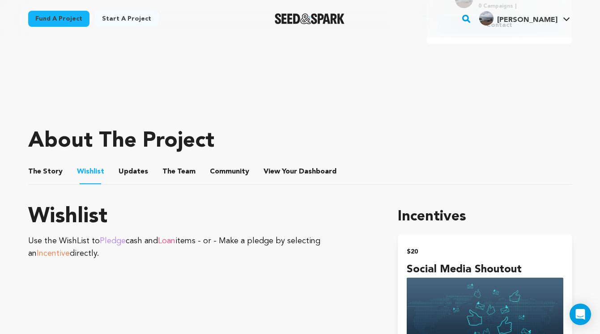
click at [127, 172] on button "Updates" at bounding box center [133, 173] width 21 height 21
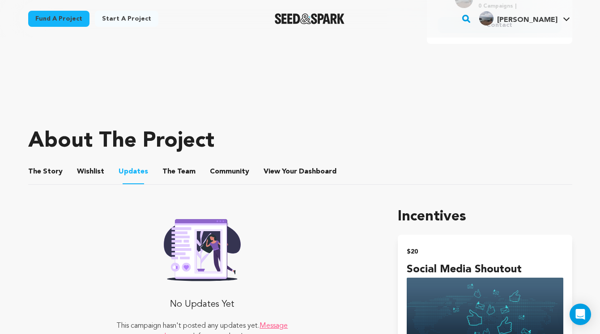
click at [174, 171] on button "The Team" at bounding box center [178, 173] width 21 height 21
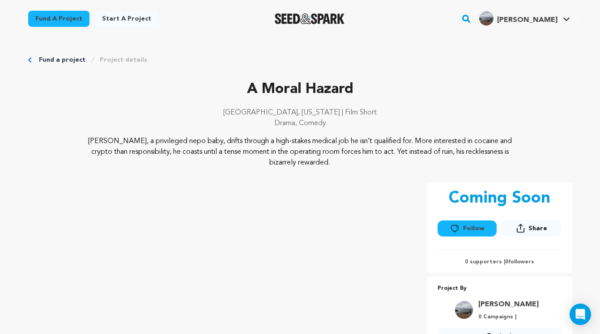
click at [53, 58] on link "Fund a project" at bounding box center [62, 60] width 47 height 9
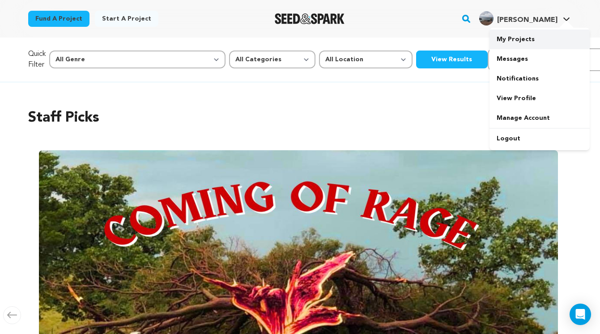
click at [535, 39] on link "My Projects" at bounding box center [540, 40] width 100 height 20
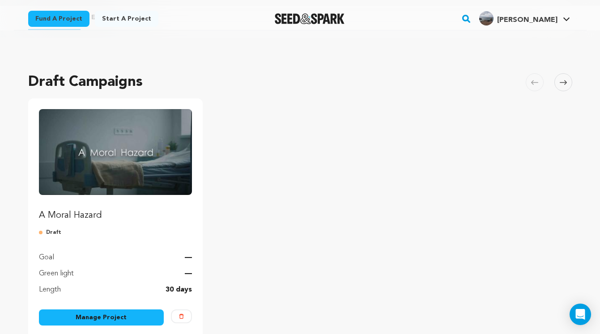
scroll to position [41, 0]
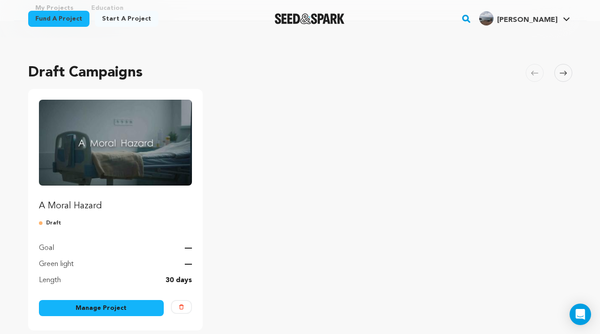
click at [128, 158] on img "Fund A Moral Hazard" at bounding box center [116, 143] width 154 height 86
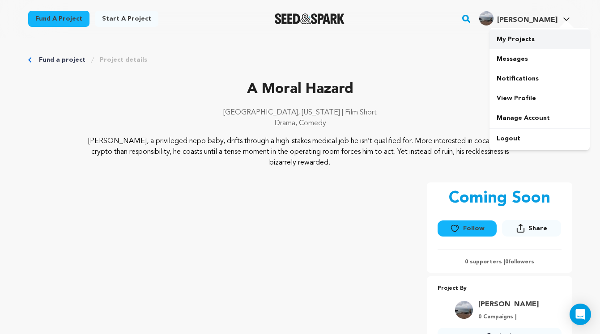
click at [545, 39] on link "My Projects" at bounding box center [540, 40] width 100 height 20
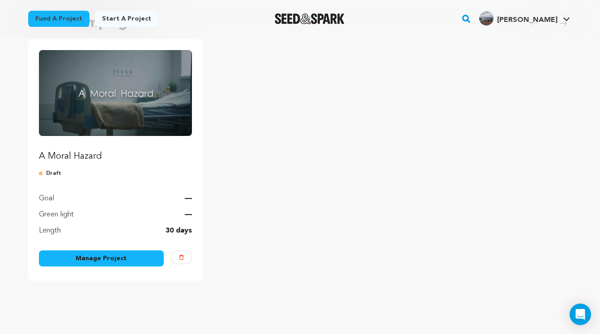
scroll to position [107, 0]
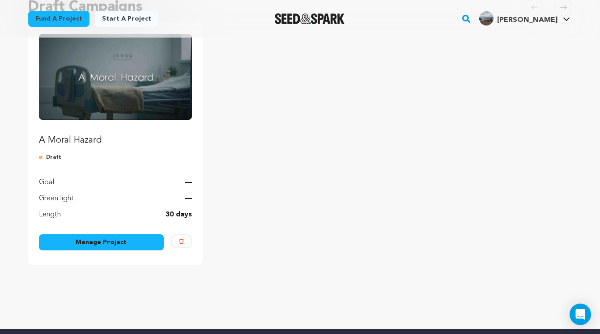
click at [113, 243] on link "Manage Project" at bounding box center [101, 243] width 125 height 16
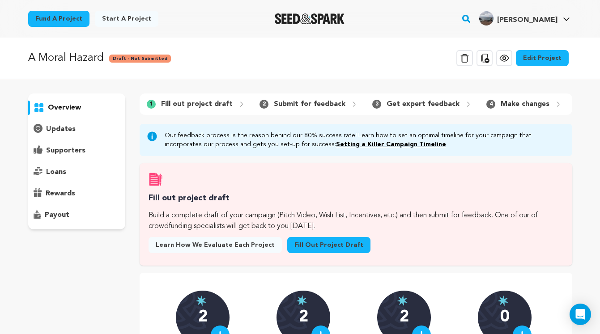
click at [551, 59] on link "Edit Project" at bounding box center [542, 58] width 53 height 16
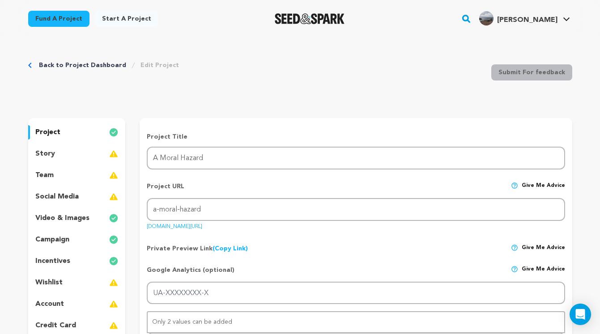
click at [75, 261] on div "incentives" at bounding box center [77, 261] width 98 height 14
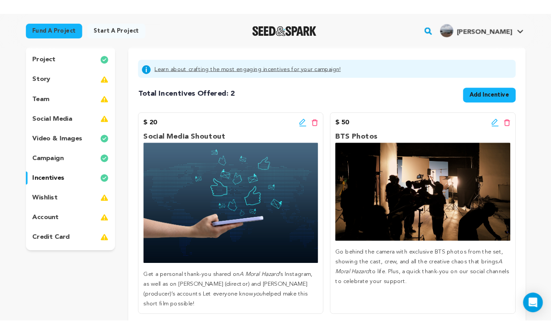
scroll to position [83, 0]
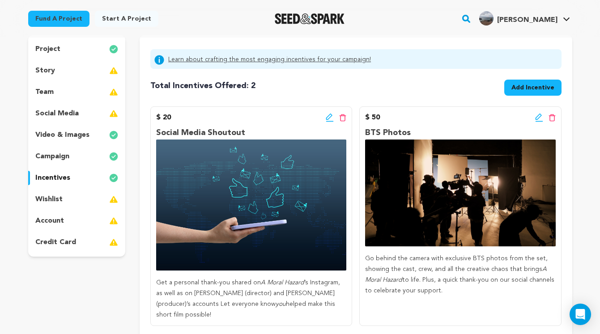
click at [530, 90] on span "Add Incentive" at bounding box center [533, 87] width 43 height 9
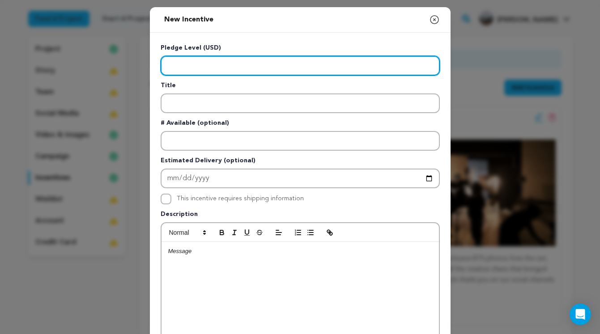
click at [252, 65] on input "Enter level" at bounding box center [300, 66] width 279 height 20
type input "100"
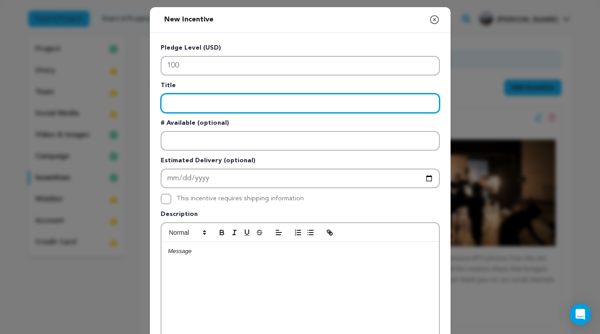
click at [211, 108] on input "Enter title" at bounding box center [300, 104] width 279 height 20
type input "H"
type input "A Moral Hazard Hat"
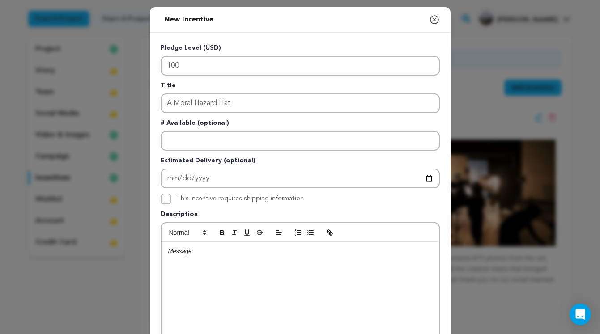
click at [189, 272] on div at bounding box center [301, 309] width 278 height 134
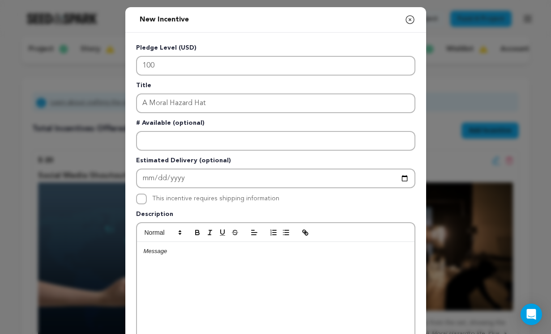
scroll to position [4, 0]
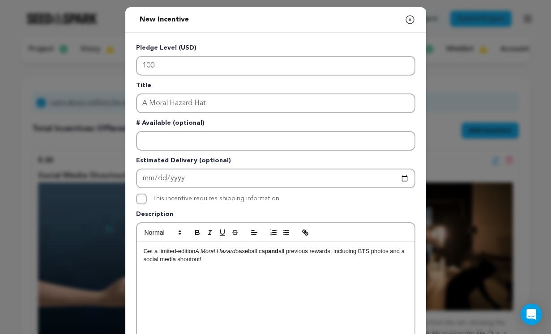
click at [278, 251] on strong "and" at bounding box center [273, 251] width 10 height 7
click at [309, 284] on div "Get a limited-edition A Moral Hazard baseball cap and all previous rewards, inc…" at bounding box center [276, 309] width 278 height 134
drag, startPoint x: 198, startPoint y: 252, endPoint x: 160, endPoint y: 253, distance: 37.6
click at [160, 253] on p "Get a limited-edition A Moral Hazard baseball cap and all previous rewards, inc…" at bounding box center [276, 256] width 264 height 17
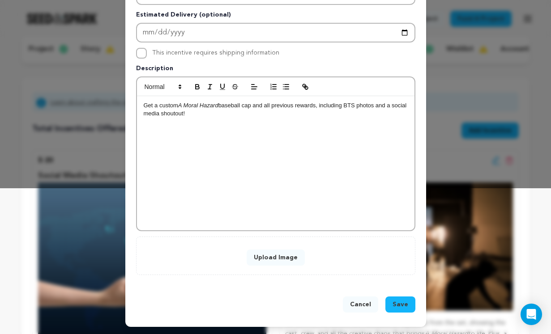
scroll to position [146, 0]
click at [277, 255] on button "Upload Image" at bounding box center [276, 258] width 58 height 16
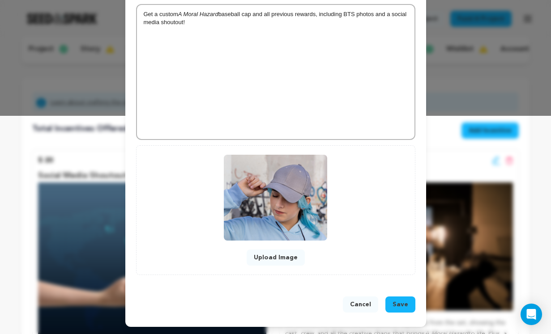
scroll to position [218, 0]
click at [403, 305] on span "Save" at bounding box center [401, 304] width 16 height 9
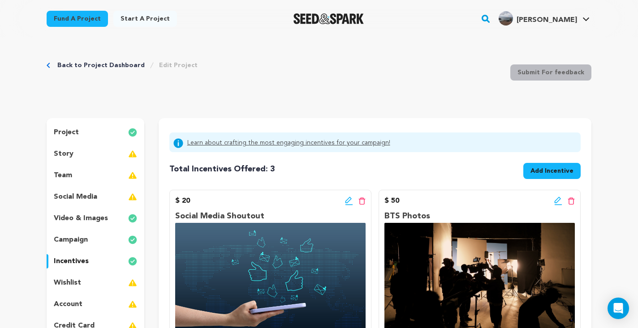
scroll to position [0, 0]
click at [550, 169] on span "Add Incentive" at bounding box center [551, 171] width 43 height 9
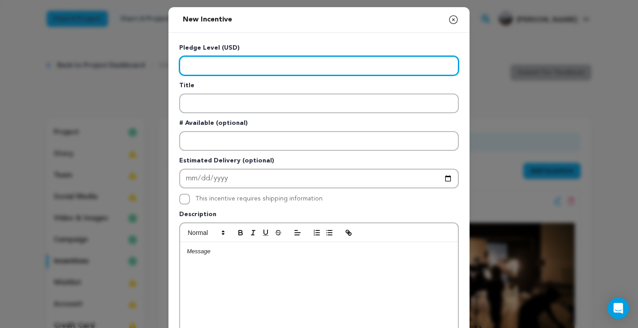
click at [226, 61] on input "Enter level" at bounding box center [318, 66] width 279 height 20
type input "200"
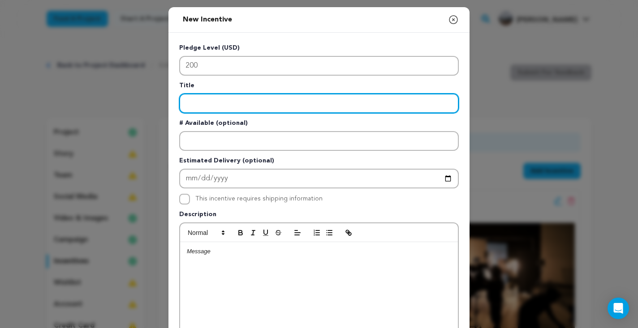
click at [210, 107] on input "Enter title" at bounding box center [318, 104] width 279 height 20
type input "Special Thanks in Credits of Film"
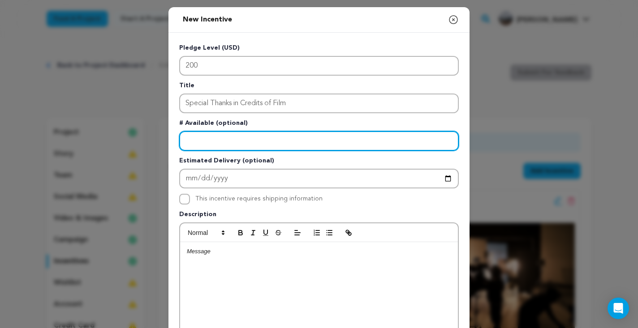
click at [224, 141] on input "Enter number available" at bounding box center [318, 141] width 279 height 20
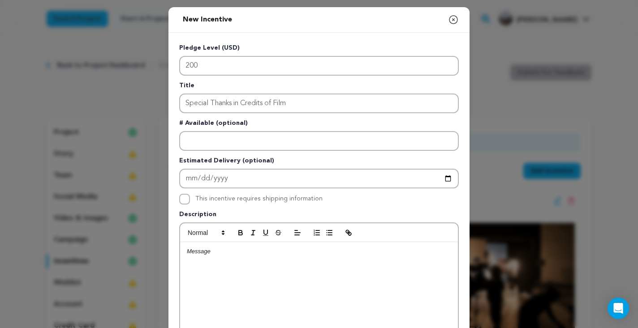
click at [205, 253] on p at bounding box center [319, 252] width 264 height 8
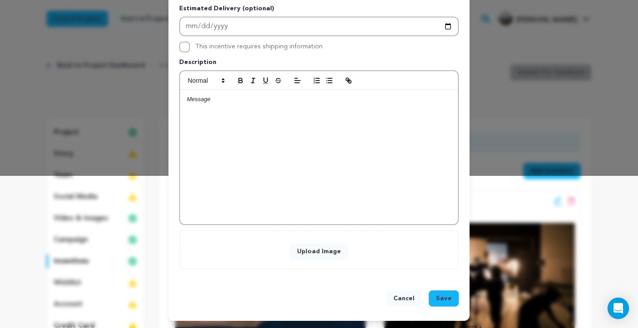
scroll to position [153, 0]
click at [323, 252] on button "Upload Image" at bounding box center [319, 252] width 58 height 16
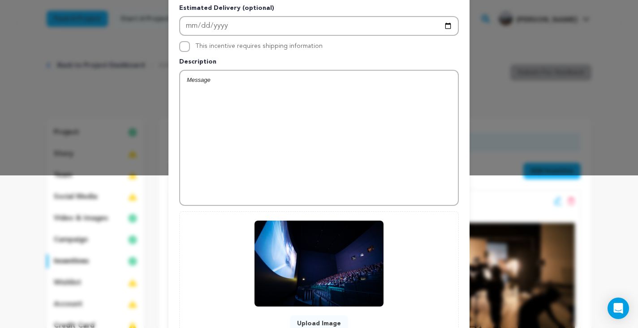
click at [202, 90] on div at bounding box center [319, 138] width 278 height 134
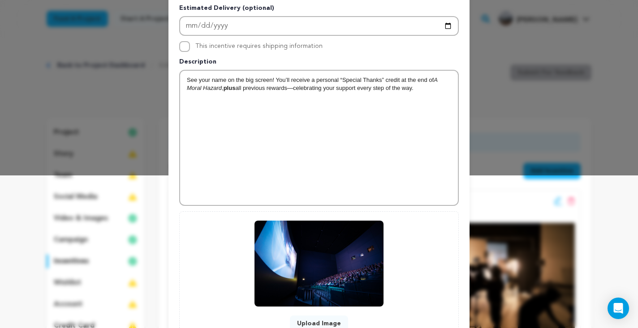
click at [235, 89] on strong "plus" at bounding box center [229, 88] width 12 height 7
click at [295, 88] on p "See your name on the big screen! You’ll receive a personal “Special Thanks” cre…" at bounding box center [319, 84] width 264 height 17
drag, startPoint x: 426, startPoint y: 87, endPoint x: 291, endPoint y: 84, distance: 134.8
click at [291, 84] on p "See your name on the big screen! You’ll receive a personal “Special Thanks” cre…" at bounding box center [319, 84] width 264 height 17
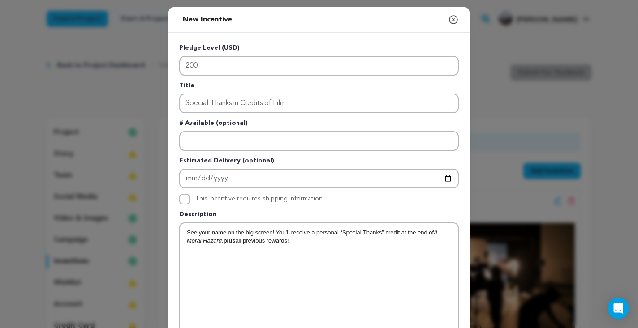
scroll to position [0, 0]
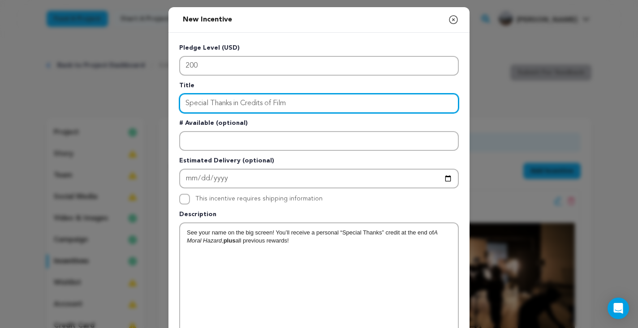
drag, startPoint x: 299, startPoint y: 99, endPoint x: 265, endPoint y: 99, distance: 33.6
click at [265, 99] on input "Special Thanks in Credits of Film" at bounding box center [318, 104] width 279 height 20
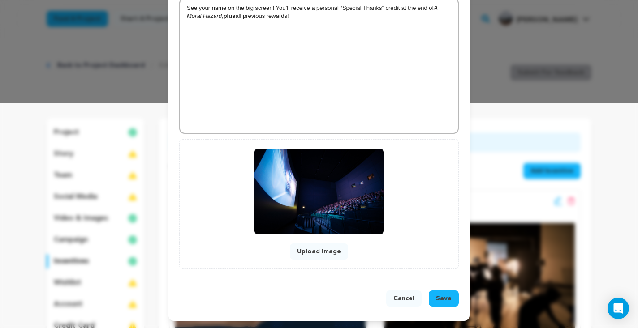
scroll to position [225, 0]
type input "Special Thanks in Credits"
click at [444, 300] on span "Save" at bounding box center [444, 298] width 16 height 9
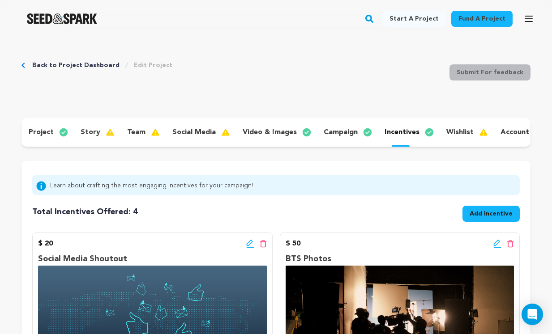
scroll to position [0, 0]
click at [479, 212] on span "Add Incentive" at bounding box center [491, 214] width 43 height 9
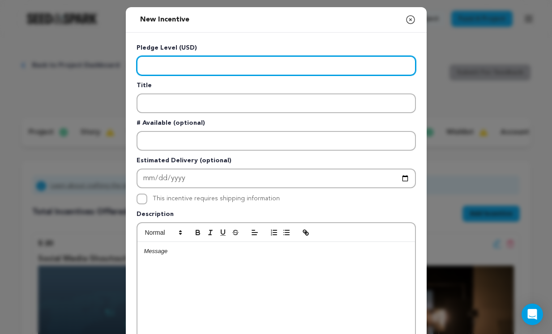
click at [172, 64] on input "Enter level" at bounding box center [276, 66] width 279 height 20
type input "500"
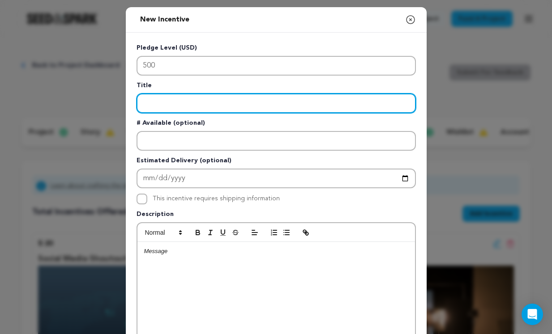
click at [191, 108] on input "Enter title" at bounding box center [276, 104] width 279 height 20
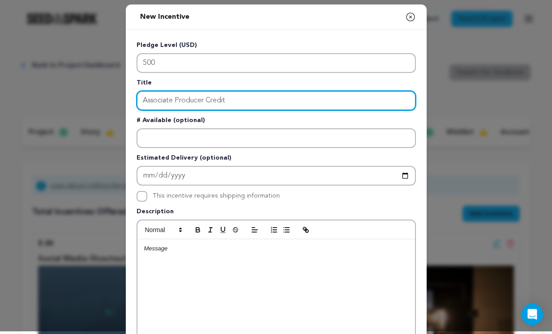
scroll to position [1, 0]
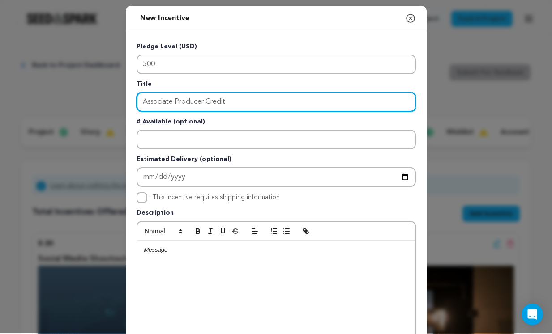
type input "Associate Producer Credit"
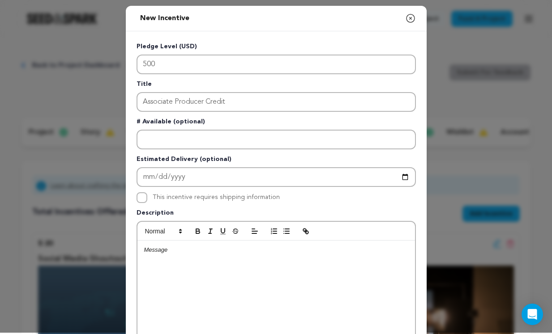
click at [155, 252] on p at bounding box center [276, 250] width 264 height 8
click at [100, 43] on div "New Incentive Close modal Pledge Level (USD) 500 Title Associate Producer Credi…" at bounding box center [276, 239] width 552 height 480
click at [160, 249] on p at bounding box center [276, 250] width 264 height 8
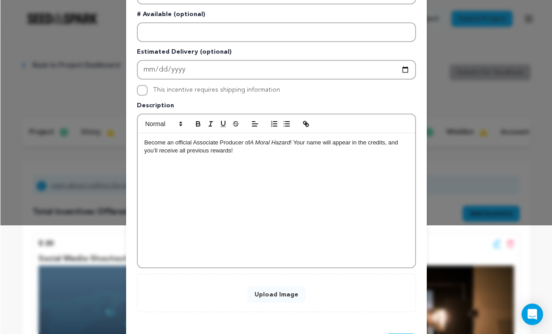
scroll to position [116, 0]
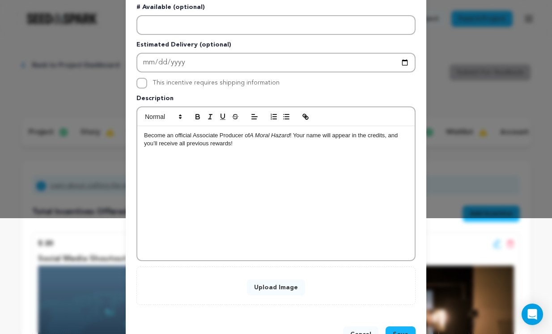
click at [304, 286] on button "Upload Image" at bounding box center [276, 288] width 58 height 16
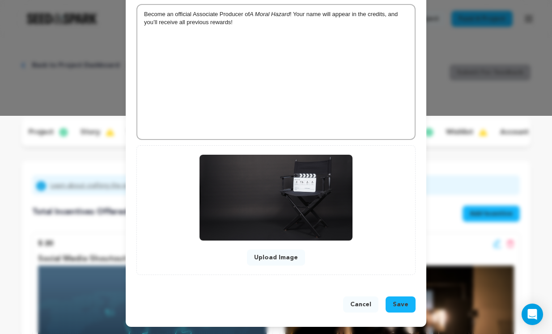
scroll to position [218, 0]
click at [401, 303] on span "Save" at bounding box center [401, 304] width 16 height 9
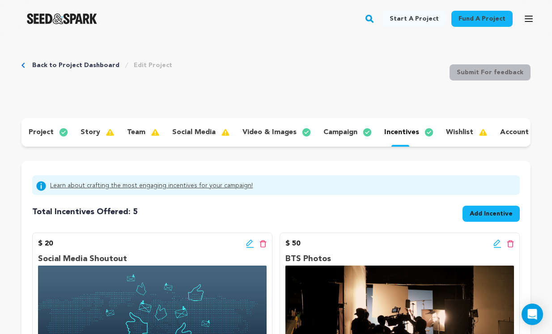
scroll to position [0, 0]
click at [44, 63] on link "Back to Project Dashboard" at bounding box center [75, 65] width 87 height 9
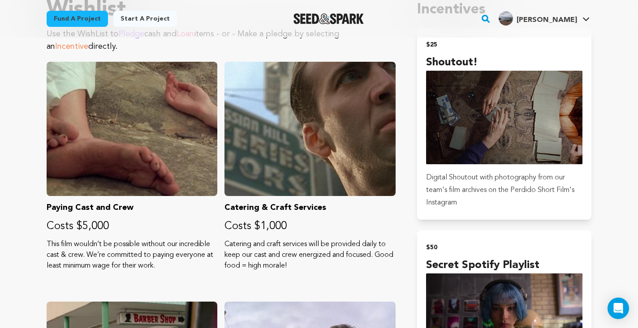
scroll to position [529, 0]
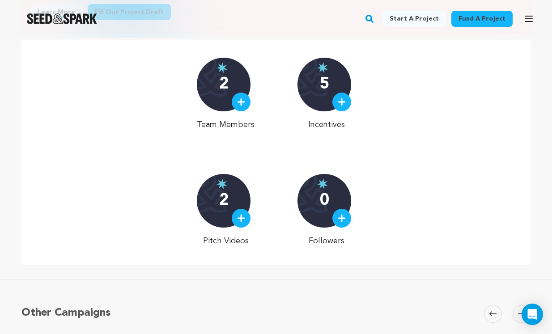
scroll to position [247, 0]
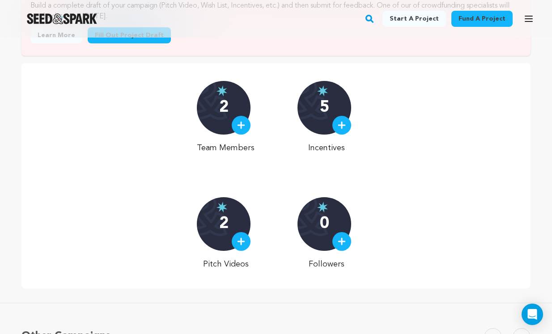
click at [329, 101] on p "5" at bounding box center [324, 108] width 9 height 18
click at [341, 128] on img at bounding box center [342, 125] width 8 height 8
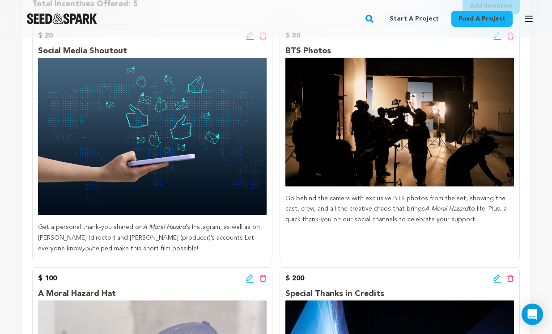
scroll to position [174, 0]
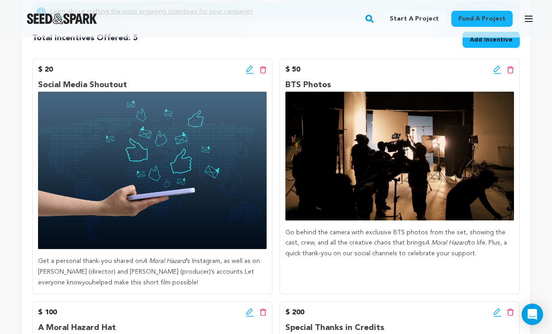
click at [174, 181] on img at bounding box center [152, 171] width 229 height 158
click at [248, 67] on icon at bounding box center [250, 69] width 8 height 9
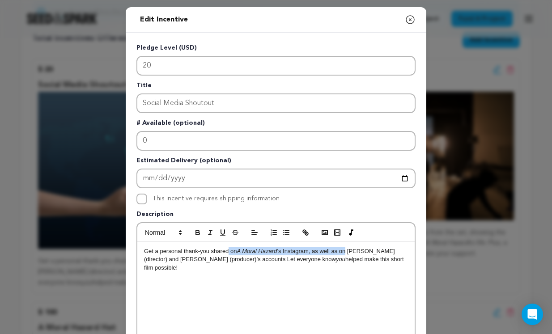
drag, startPoint x: 347, startPoint y: 252, endPoint x: 229, endPoint y: 252, distance: 118.2
click at [229, 252] on p "Get a personal thank-you shared on A Moral Hazard ’s Instagram, as well as on P…" at bounding box center [276, 260] width 264 height 25
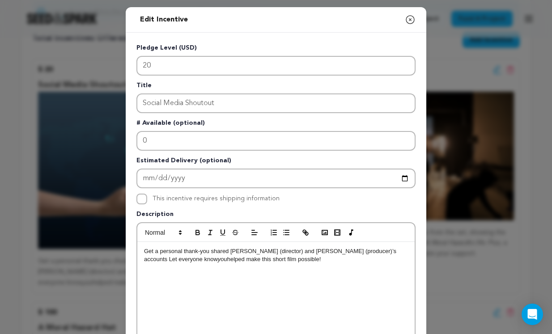
click at [368, 252] on p "Get a personal thank-you shared Peter Lee (director) and Jasmine Karcey (produc…" at bounding box center [276, 256] width 264 height 17
click at [167, 261] on p "Get a personal thank-you shared Peter Lee (director) and Jasmine Karcey (produc…" at bounding box center [276, 256] width 264 height 17
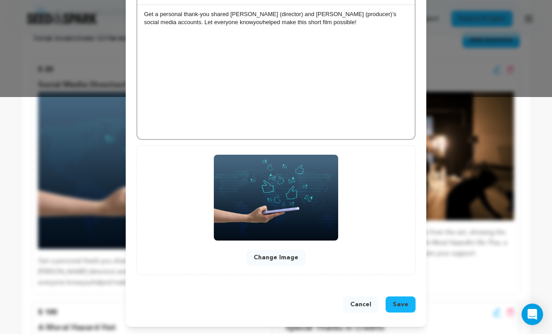
scroll to position [238, 0]
click at [403, 305] on span "Save" at bounding box center [401, 304] width 16 height 9
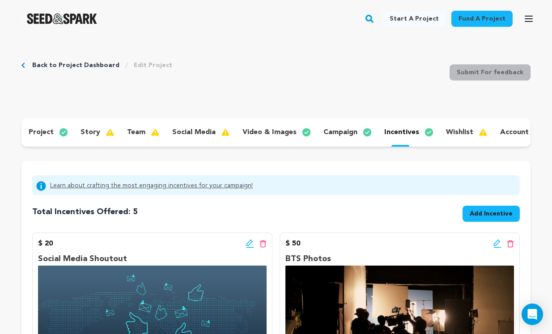
scroll to position [0, 0]
click at [90, 130] on p "story" at bounding box center [91, 132] width 20 height 11
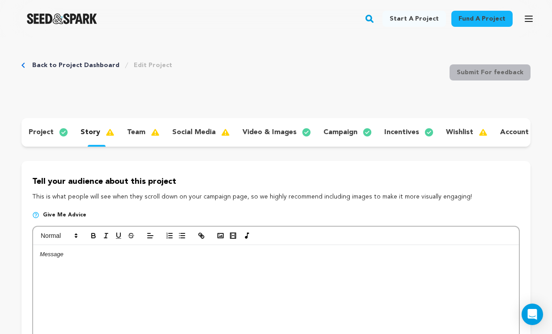
click at [127, 130] on p "team" at bounding box center [136, 132] width 18 height 11
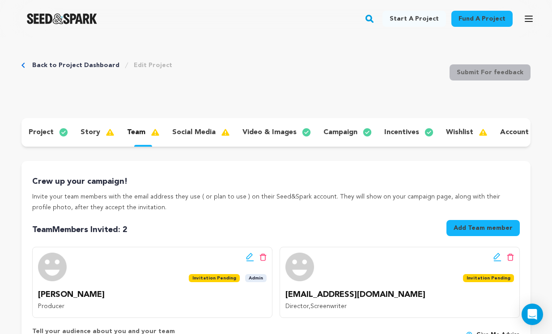
click at [185, 133] on p "social media" at bounding box center [193, 132] width 43 height 11
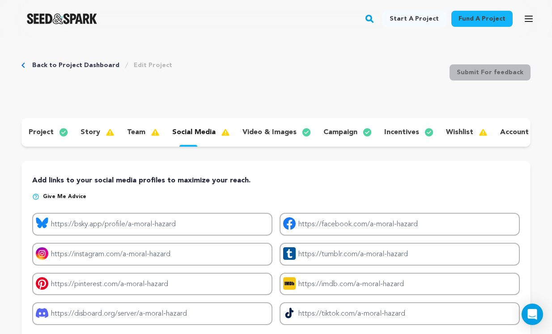
click at [457, 132] on p "wishlist" at bounding box center [459, 132] width 27 height 11
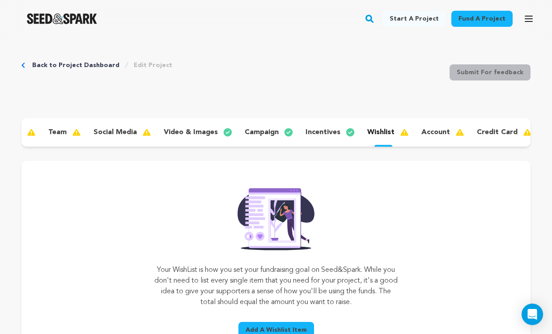
scroll to position [0, 78]
click at [437, 129] on p "account" at bounding box center [436, 132] width 29 height 11
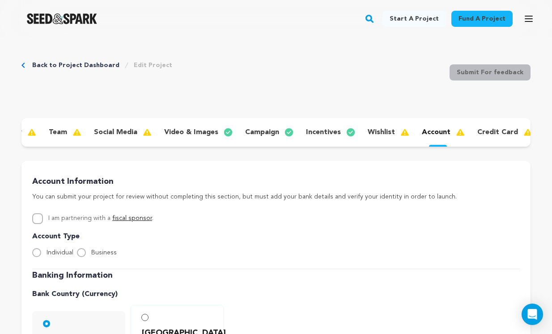
click at [498, 138] on div "credit card" at bounding box center [505, 132] width 68 height 14
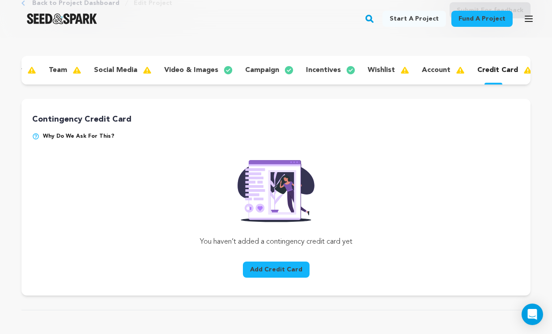
scroll to position [64, 0]
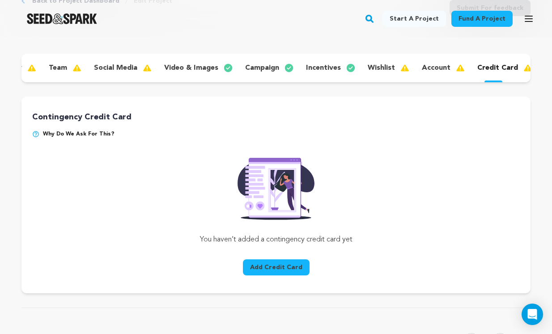
click at [271, 268] on button "Add Credit Card" at bounding box center [276, 268] width 67 height 16
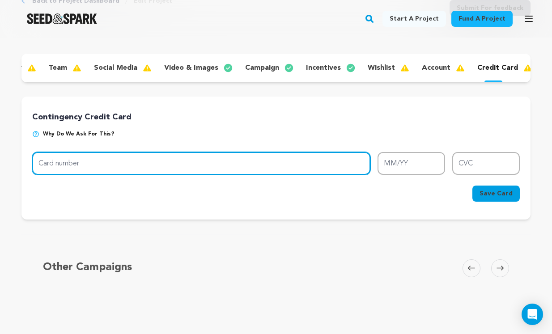
click at [244, 163] on input "Card number" at bounding box center [201, 163] width 338 height 23
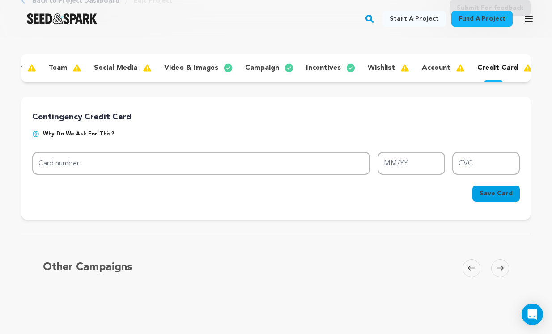
click at [529, 19] on icon "button" at bounding box center [529, 18] width 7 height 5
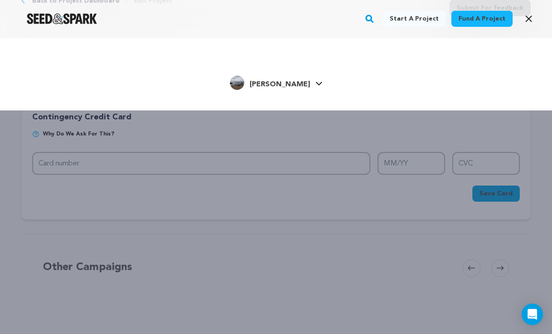
click at [316, 84] on icon at bounding box center [319, 83] width 7 height 4
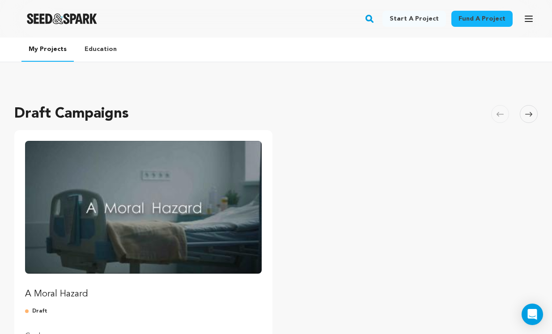
click at [155, 197] on img "Fund A Moral Hazard" at bounding box center [143, 207] width 237 height 133
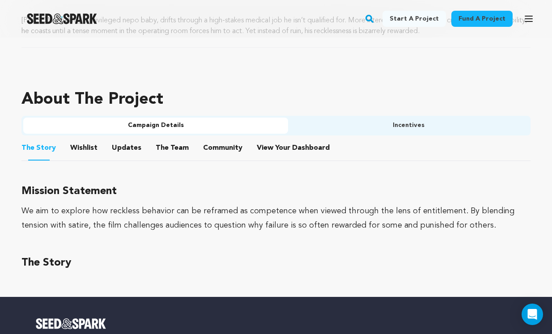
scroll to position [447, 0]
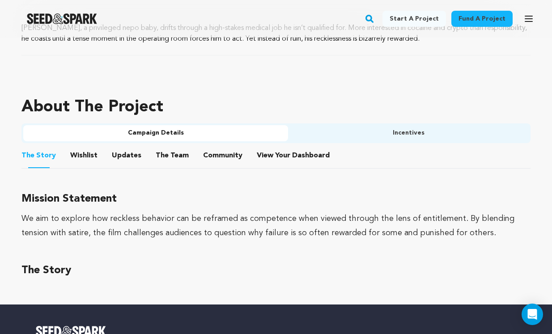
click at [370, 134] on button "Incentives" at bounding box center [408, 133] width 241 height 16
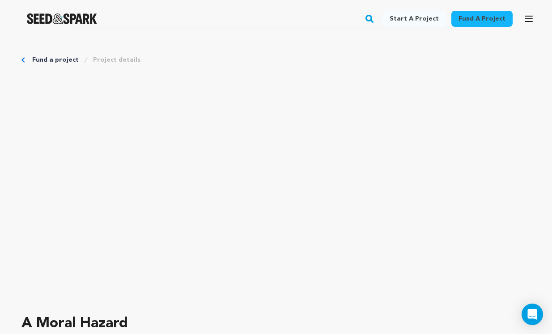
scroll to position [0, 0]
click at [531, 18] on icon "button" at bounding box center [529, 18] width 11 height 11
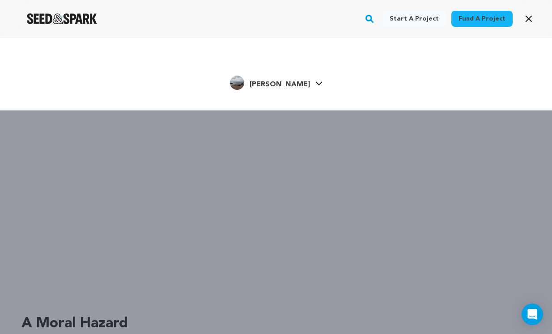
click at [316, 83] on icon at bounding box center [319, 83] width 7 height 4
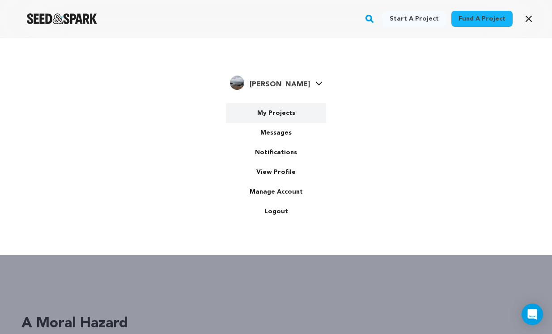
click at [280, 116] on link "My Projects" at bounding box center [276, 113] width 100 height 20
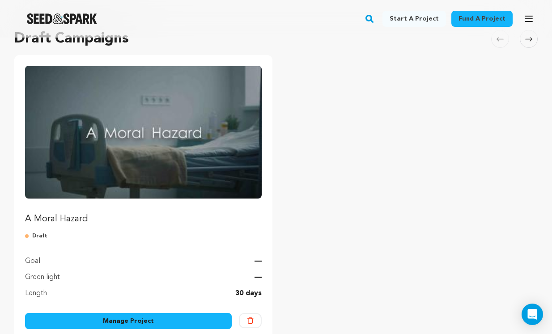
scroll to position [86, 0]
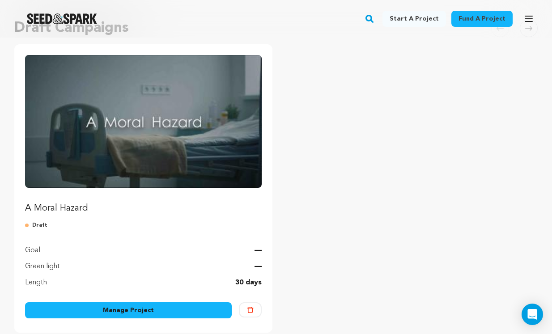
click at [179, 312] on link "Manage Project" at bounding box center [128, 311] width 207 height 16
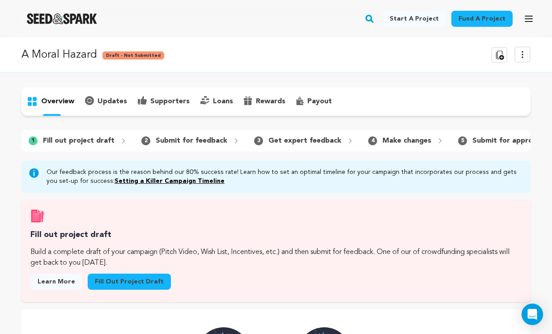
click at [311, 103] on p "payout" at bounding box center [320, 101] width 25 height 11
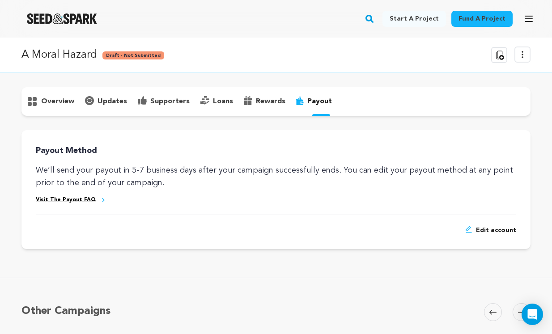
click at [526, 53] on icon at bounding box center [523, 54] width 11 height 11
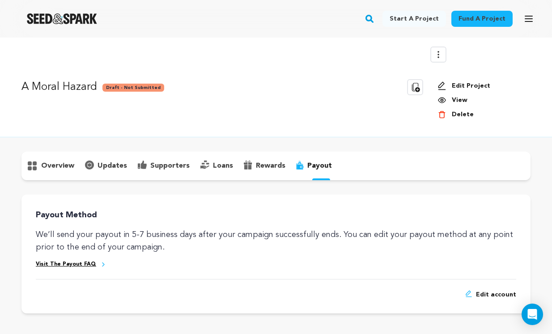
click at [475, 86] on link "Edit Project" at bounding box center [481, 85] width 86 height 9
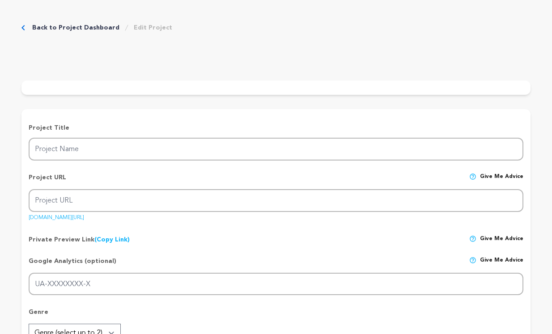
type input "A Moral Hazard"
type input "a-moral-hazard"
type input "A reckless nepo baby coasts through a high-stakes medical job, until one impuls…"
type textarea "[PERSON_NAME], a privileged nepo baby, drifts through a high-stakes medical job…"
type textarea "We aim to explore how reckless behavior can be reframed as competence when view…"
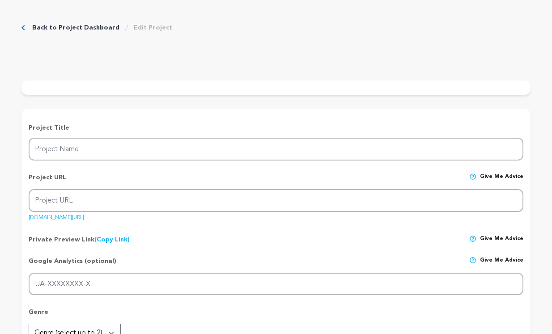
radio input "true"
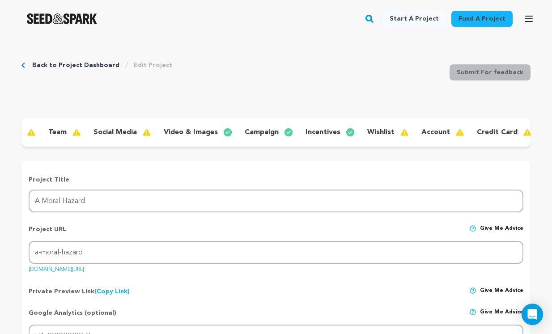
scroll to position [0, 78]
click at [488, 130] on p "credit card" at bounding box center [498, 132] width 41 height 11
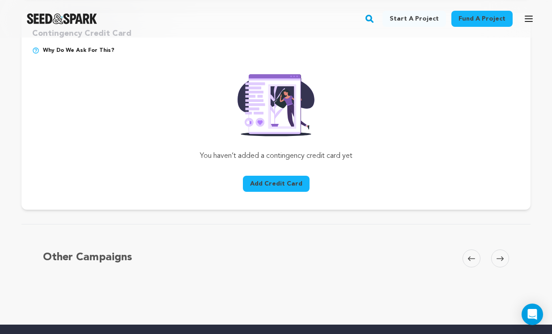
scroll to position [148, 0]
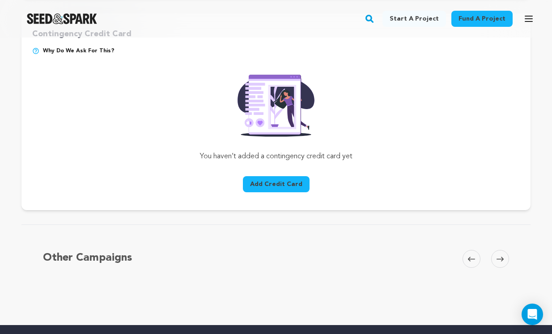
click at [274, 185] on button "Add Credit Card" at bounding box center [276, 184] width 67 height 16
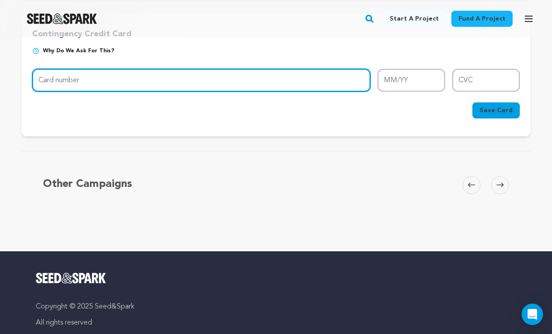
click at [100, 81] on input "Card number" at bounding box center [201, 80] width 338 height 23
type input "[CREDIT_CARD_NUMBER]"
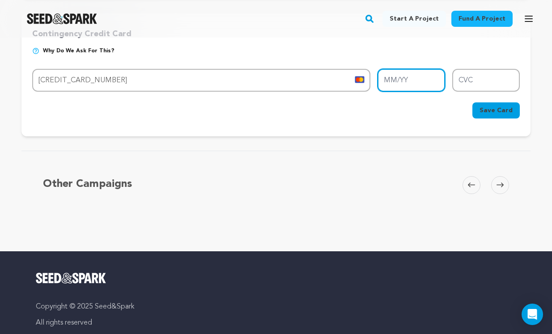
click at [390, 81] on input "MM/YY" at bounding box center [412, 80] width 68 height 23
type input "03/28"
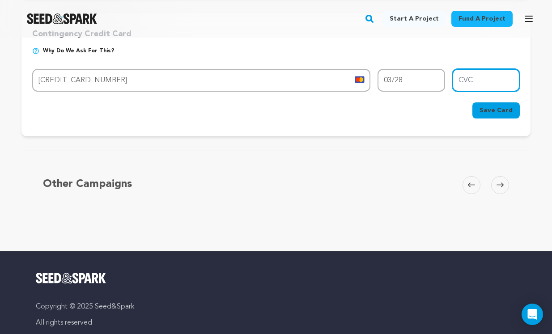
click at [469, 79] on input "CVC" at bounding box center [487, 80] width 68 height 23
type input "2"
type input "579"
click at [506, 108] on span "Save Card" at bounding box center [496, 110] width 33 height 9
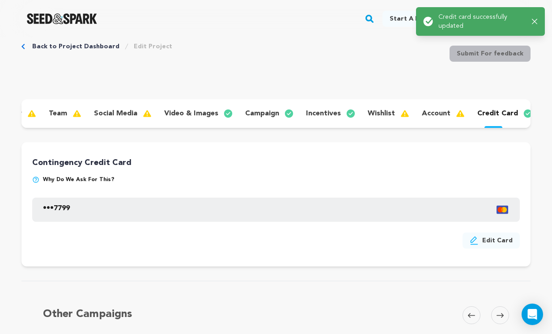
scroll to position [0, 0]
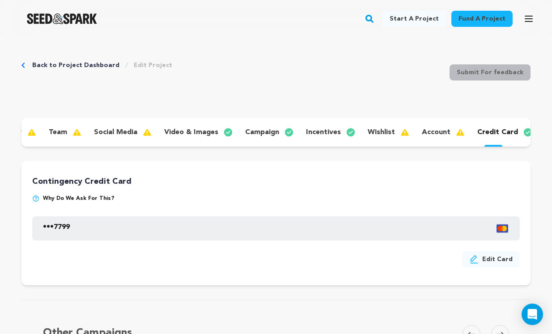
click at [429, 133] on p "account" at bounding box center [436, 132] width 29 height 11
